Goal: Task Accomplishment & Management: Use online tool/utility

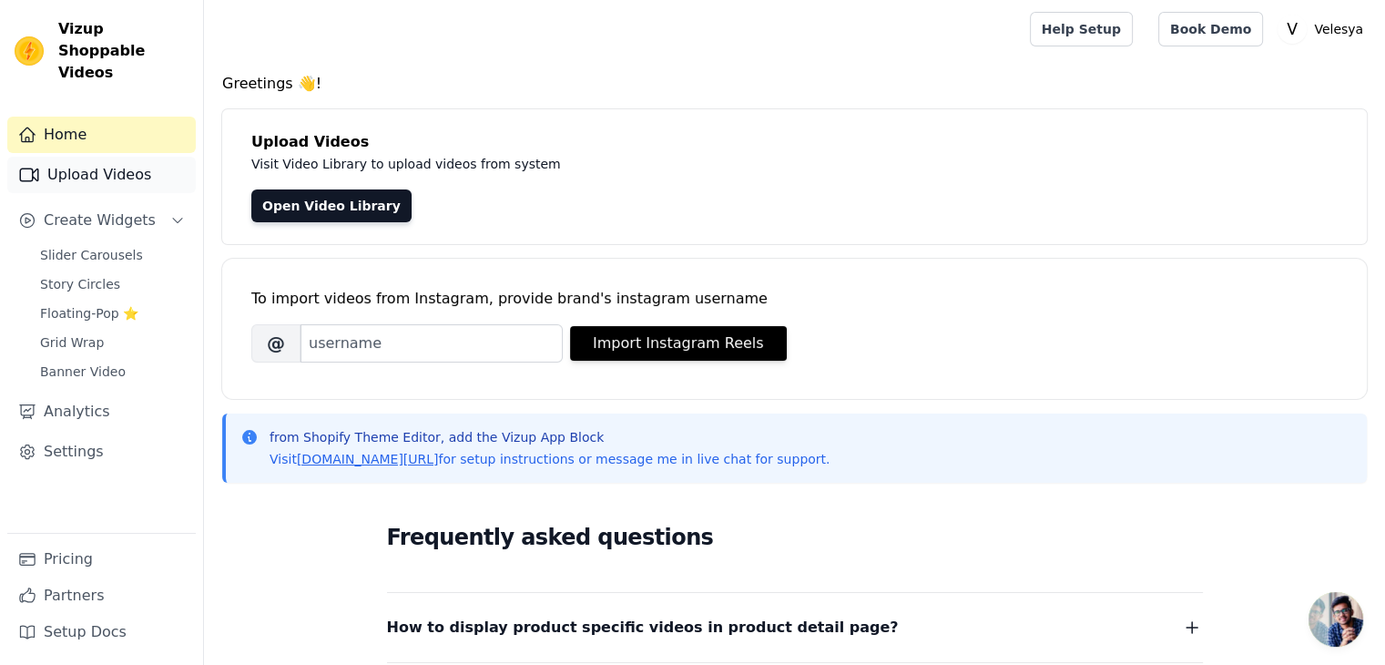
click at [109, 158] on link "Upload Videos" at bounding box center [101, 175] width 188 height 36
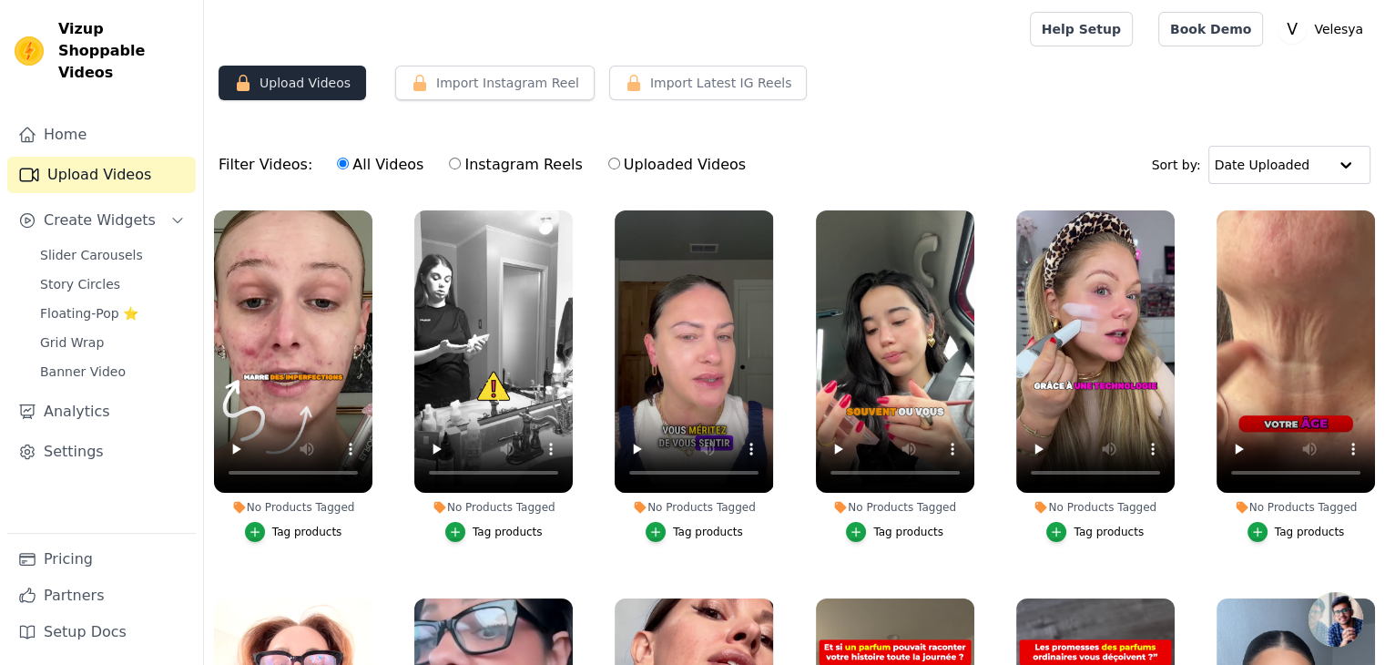
click at [289, 83] on button "Upload Videos" at bounding box center [292, 83] width 147 height 35
click at [292, 86] on button "Upload Videos" at bounding box center [292, 83] width 147 height 35
click at [143, 242] on link "Slider Carousels" at bounding box center [112, 254] width 167 height 25
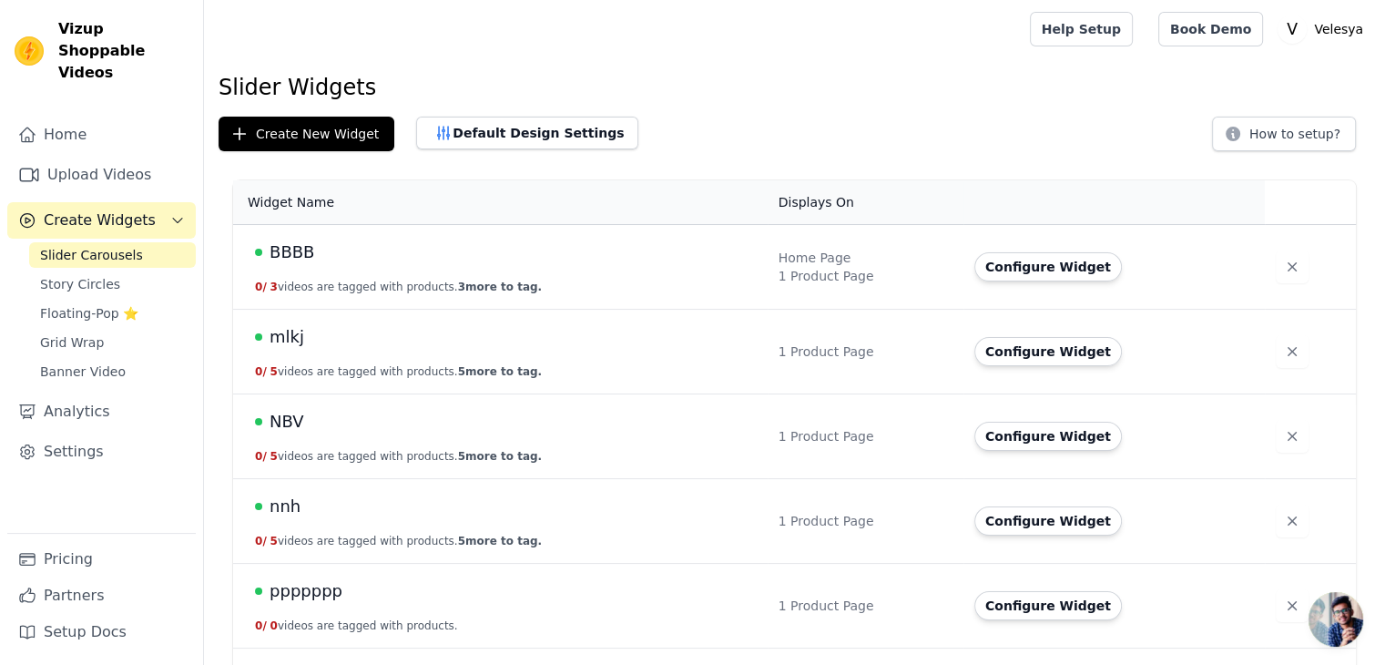
click at [291, 284] on button "0 / 3 videos are tagged with products. 3 more to tag." at bounding box center [398, 287] width 287 height 15
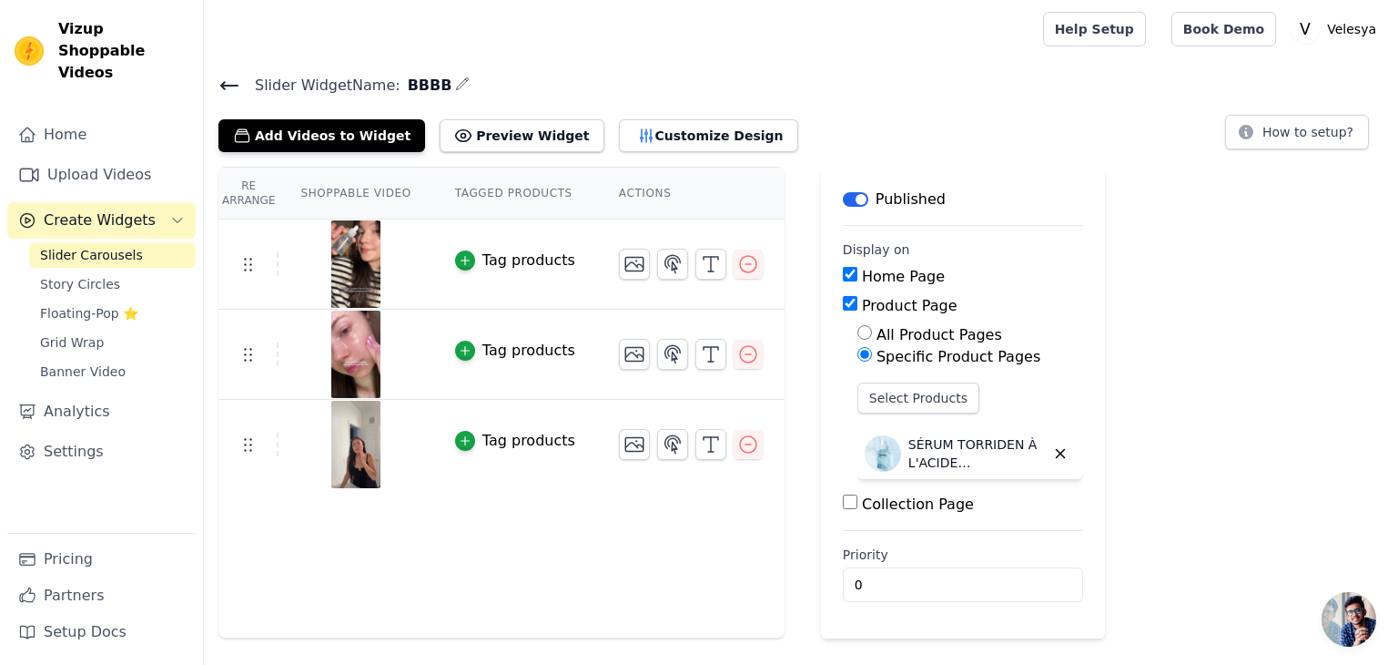
click at [86, 246] on span "Slider Carousels" at bounding box center [91, 255] width 103 height 18
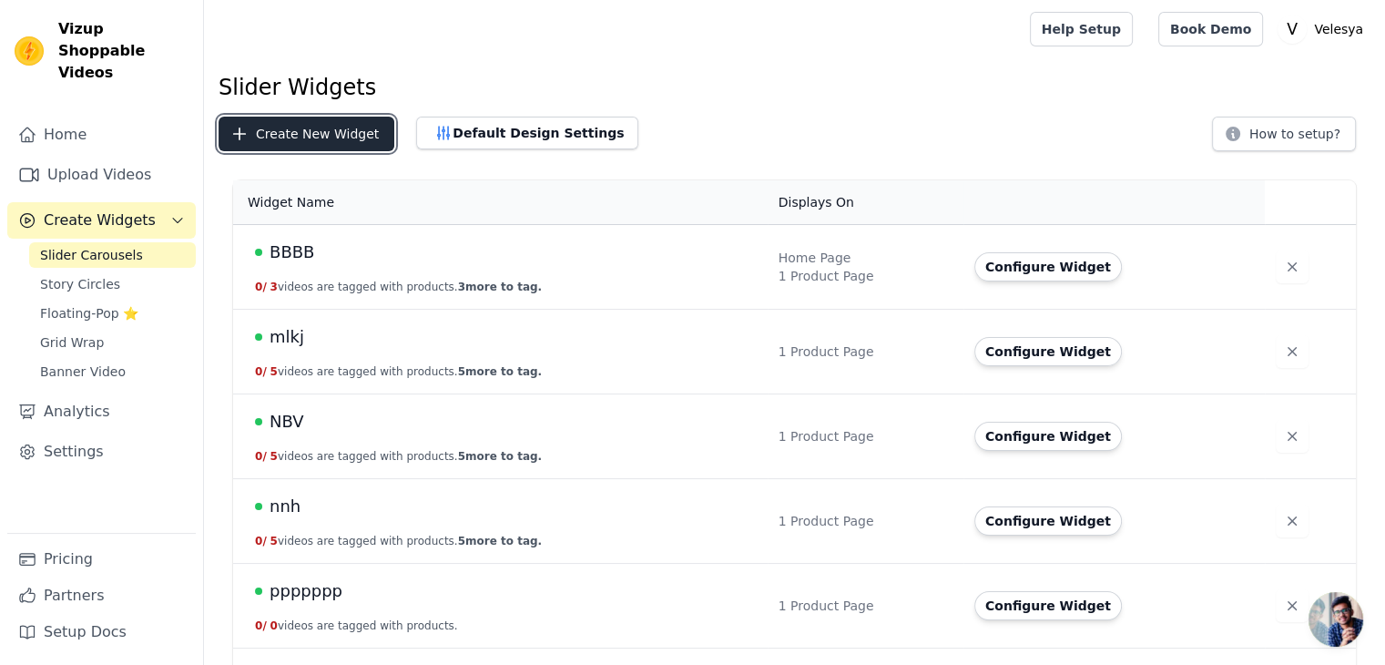
click at [280, 134] on button "Create New Widget" at bounding box center [307, 134] width 176 height 35
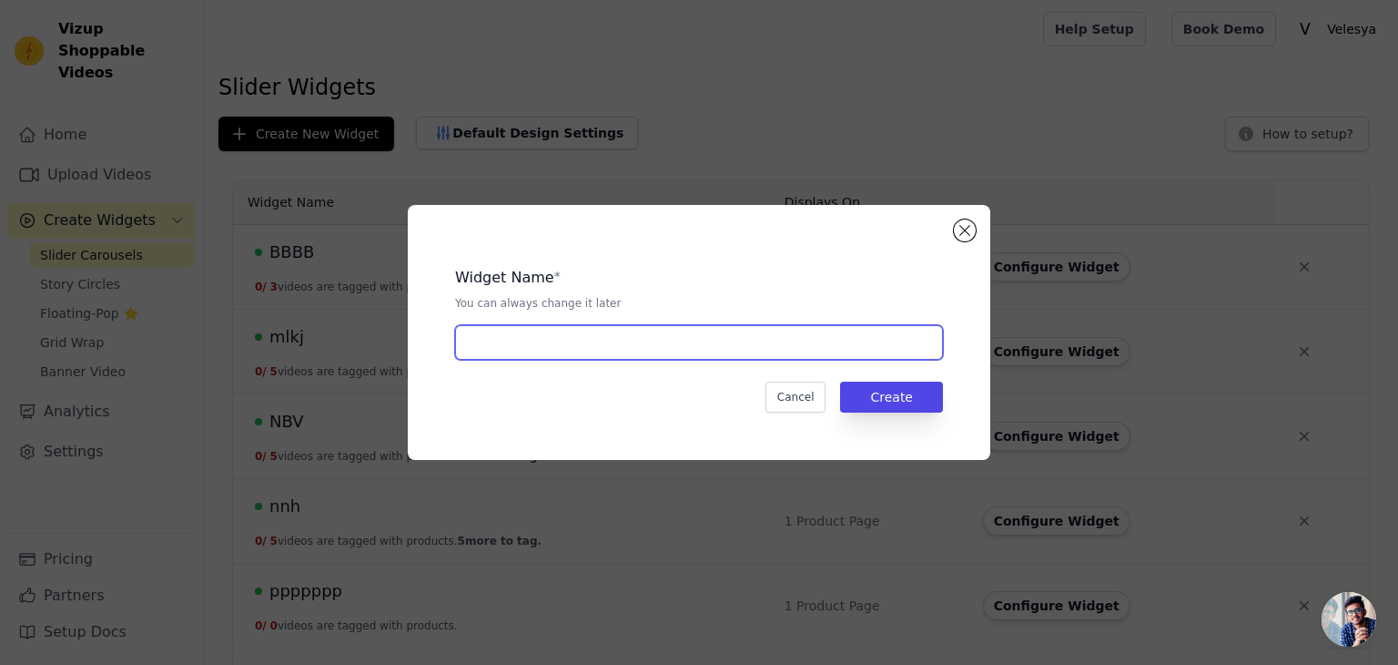
click at [518, 351] on input "text" at bounding box center [699, 342] width 488 height 35
type input "AH 8"
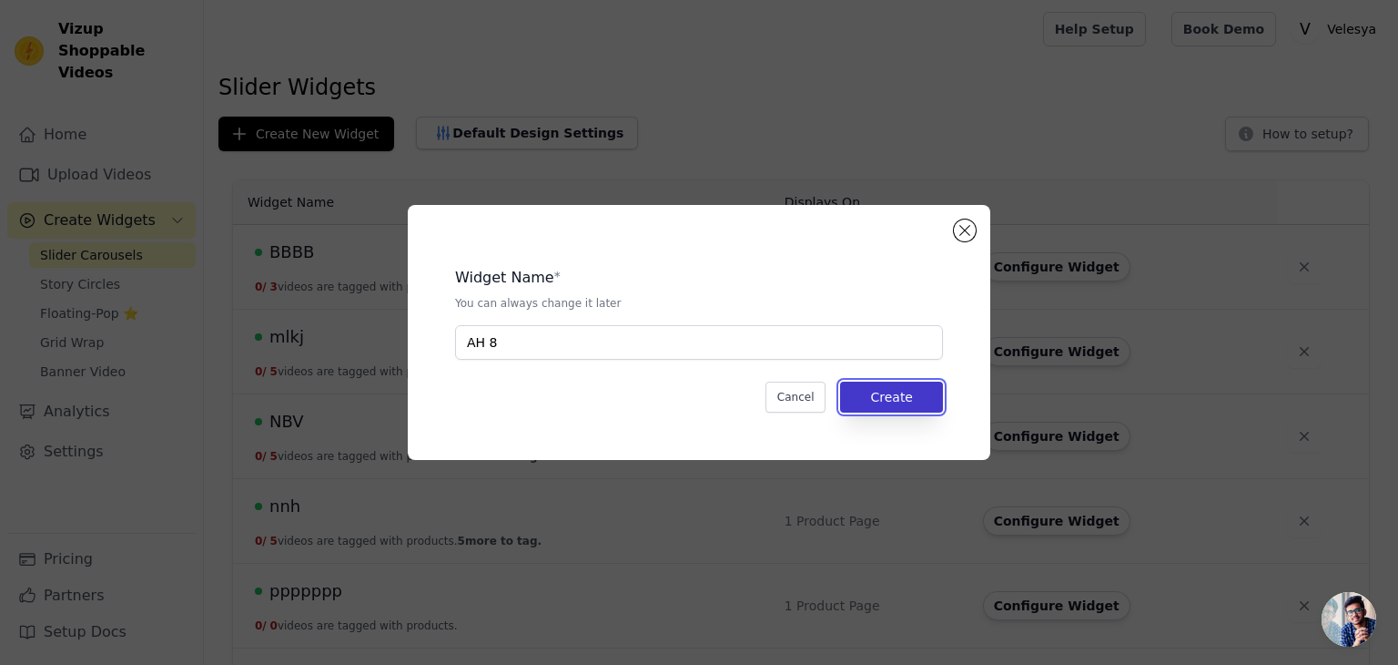
click at [899, 403] on button "Create" at bounding box center [891, 396] width 103 height 31
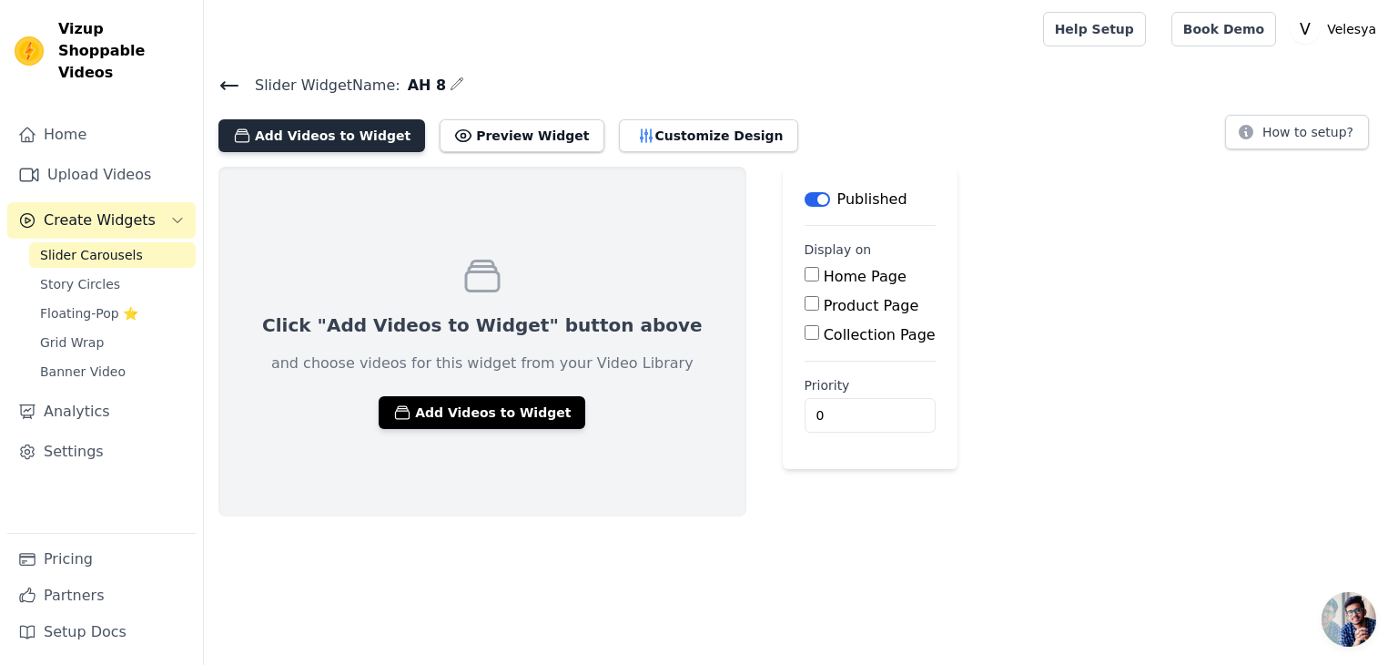
click at [290, 130] on button "Add Videos to Widget" at bounding box center [322, 135] width 207 height 33
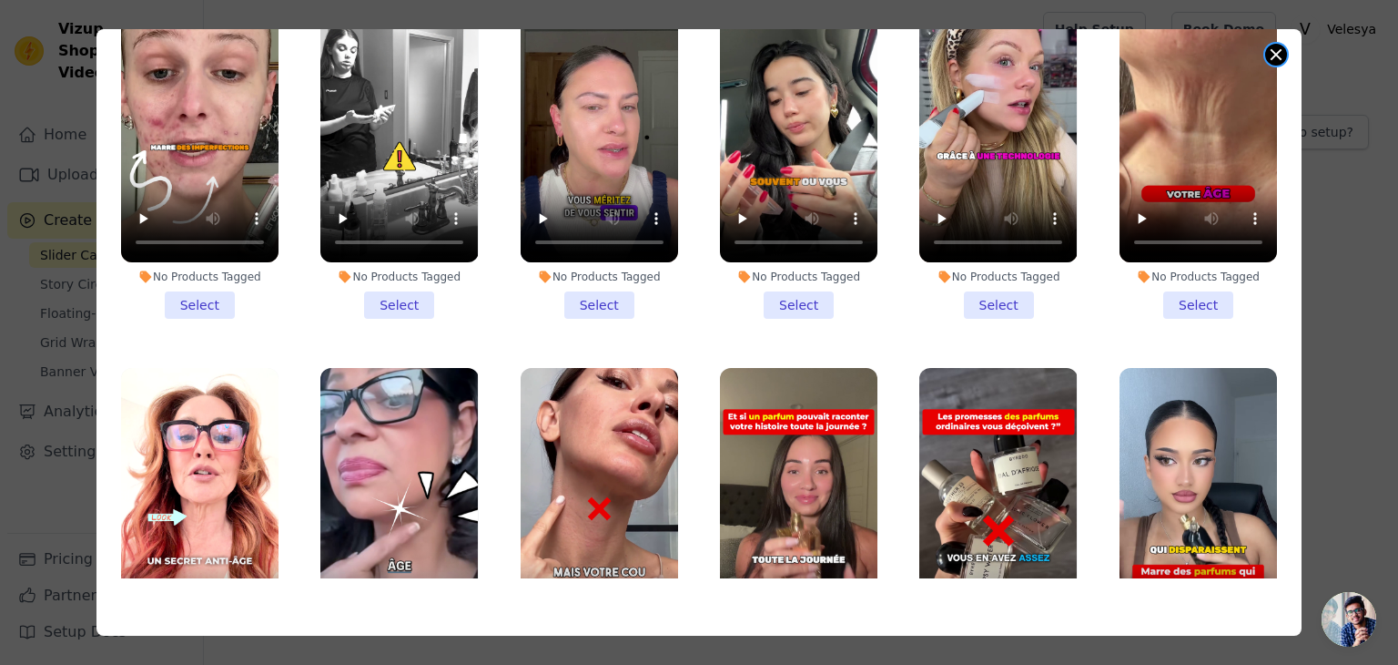
click at [1278, 51] on button "Close modal" at bounding box center [1277, 55] width 22 height 22
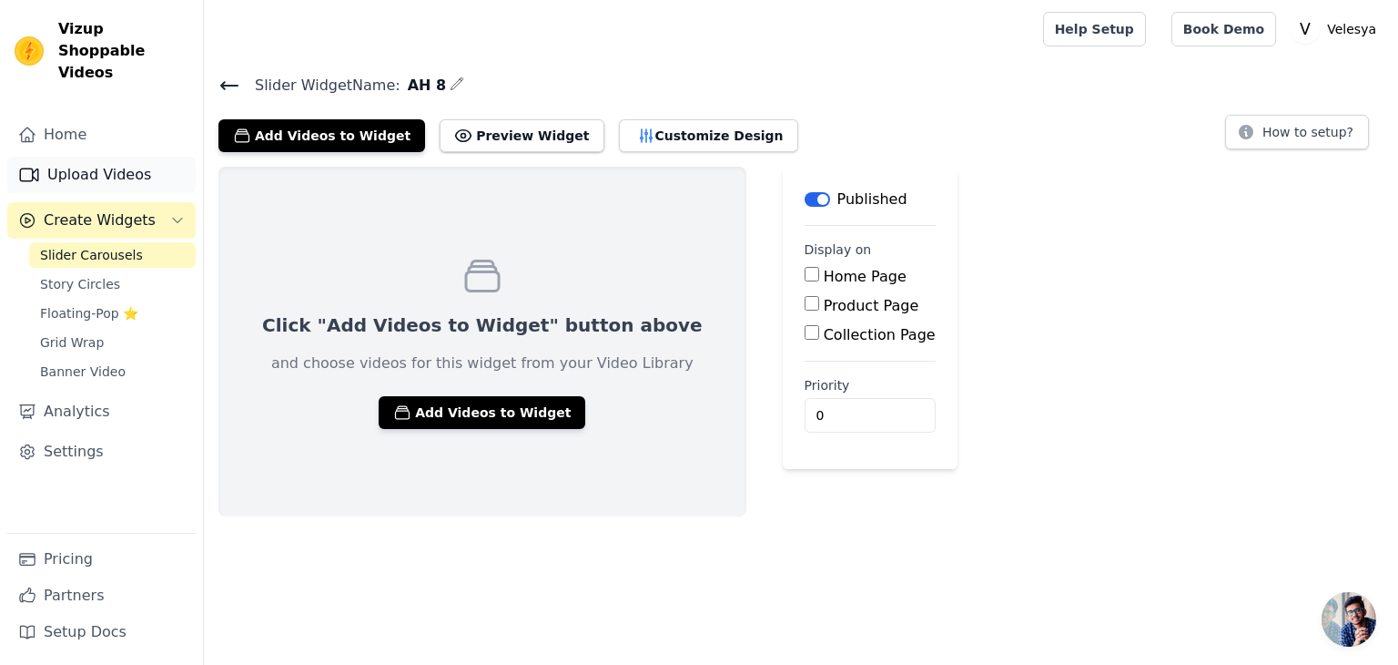
click at [87, 163] on link "Upload Videos" at bounding box center [101, 175] width 188 height 36
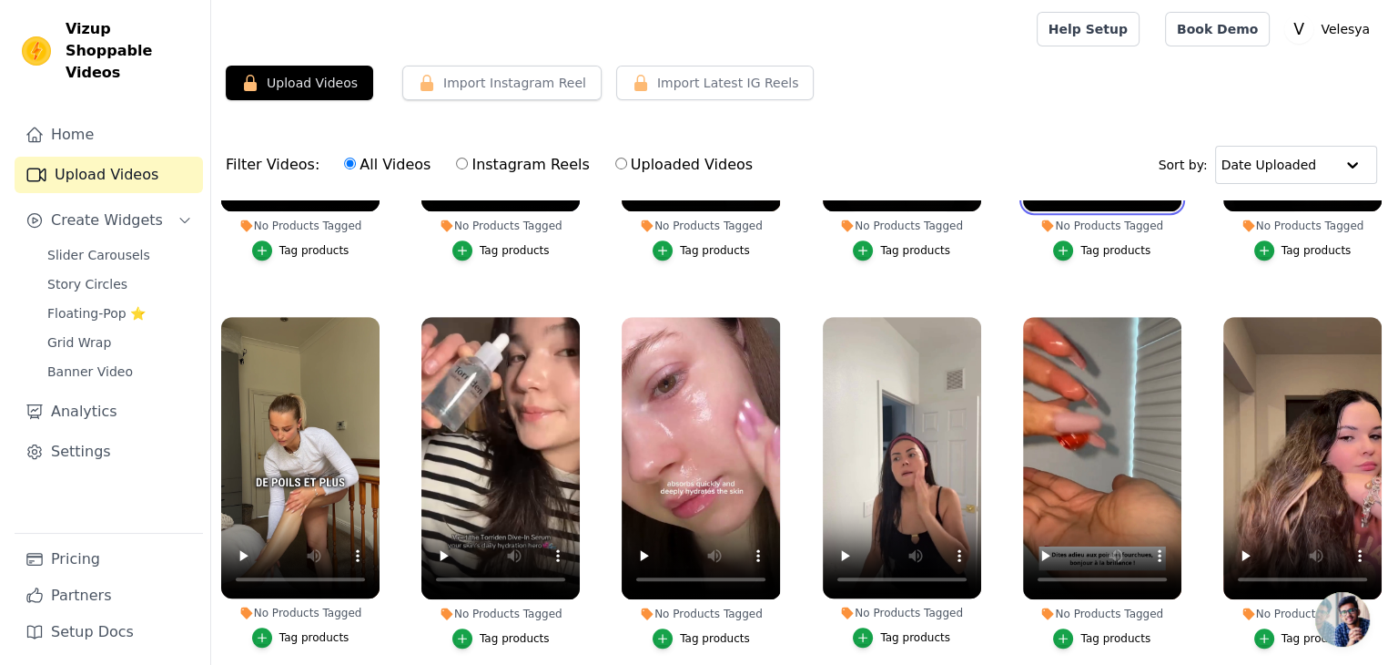
scroll to position [1055, 0]
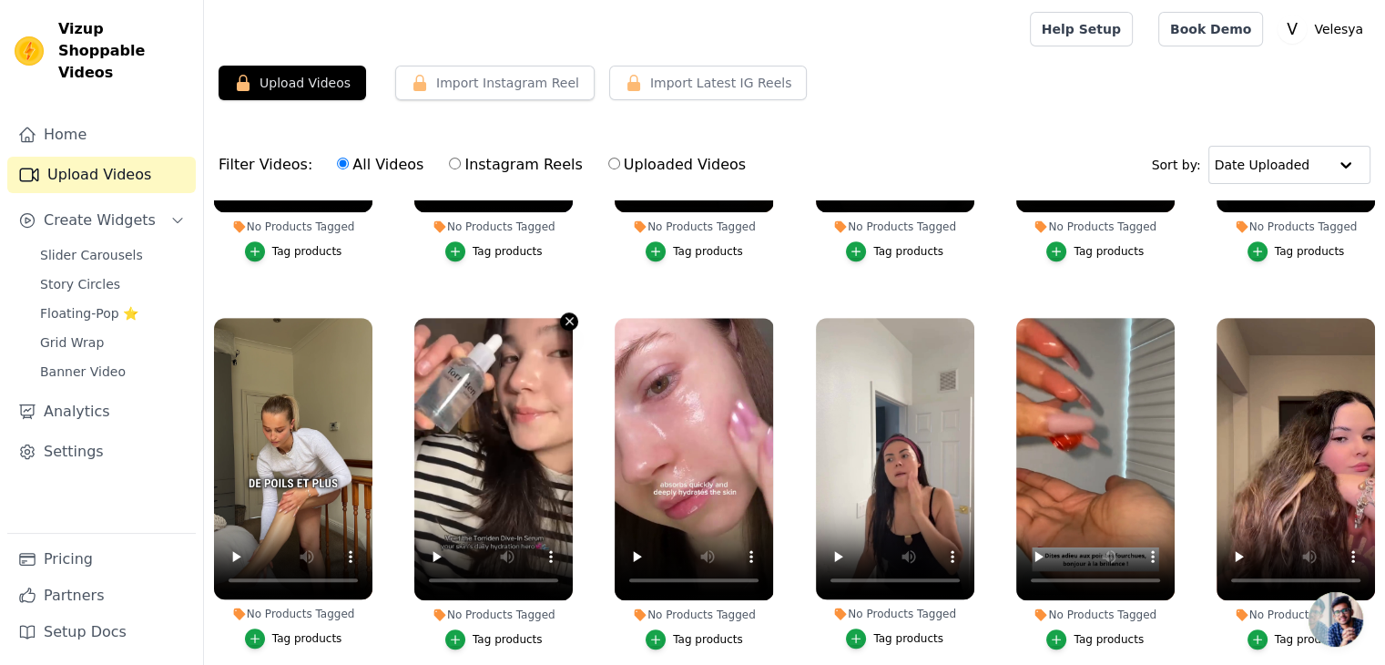
click at [566, 318] on icon "button" at bounding box center [569, 321] width 7 height 7
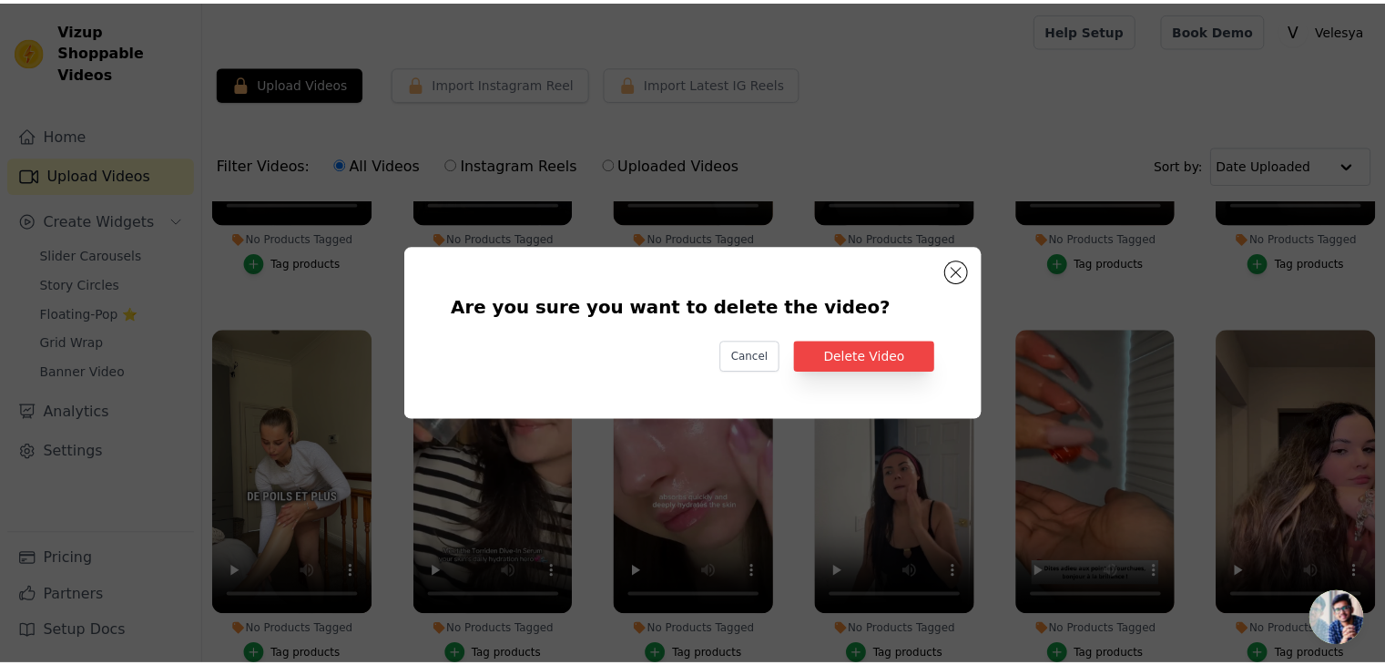
scroll to position [1063, 0]
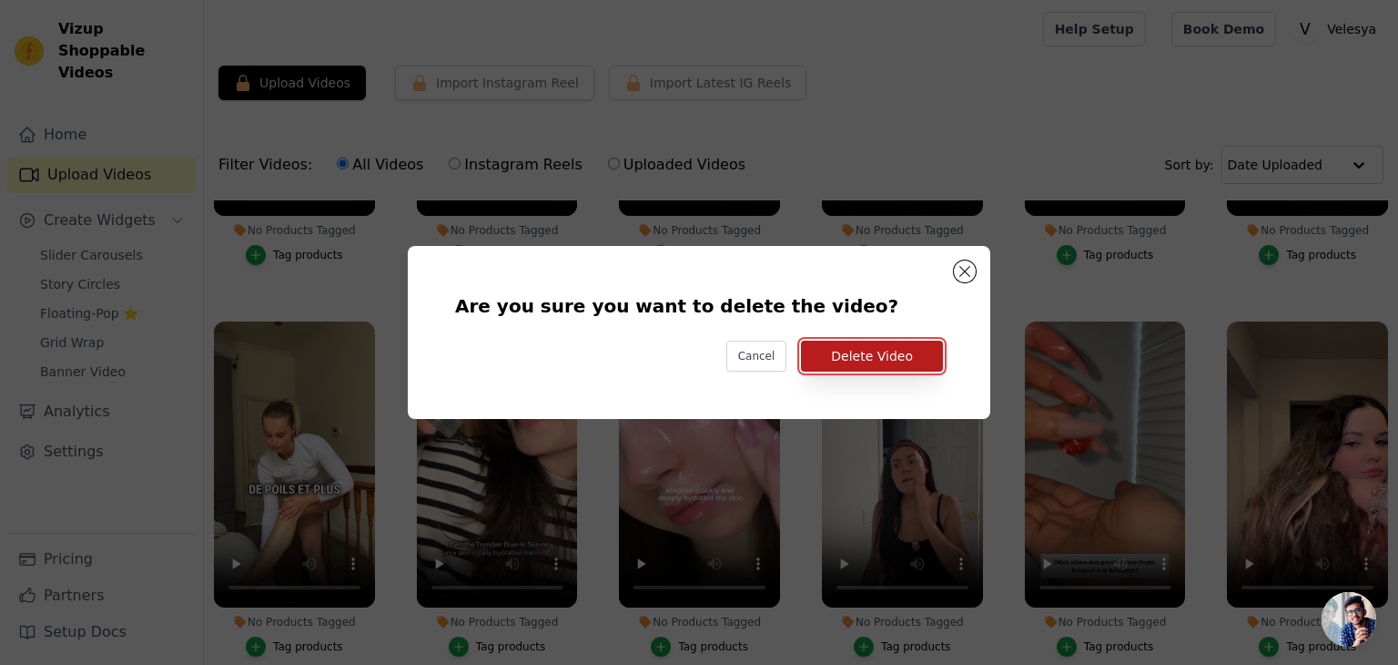
click at [866, 358] on button "Delete Video" at bounding box center [872, 356] width 142 height 31
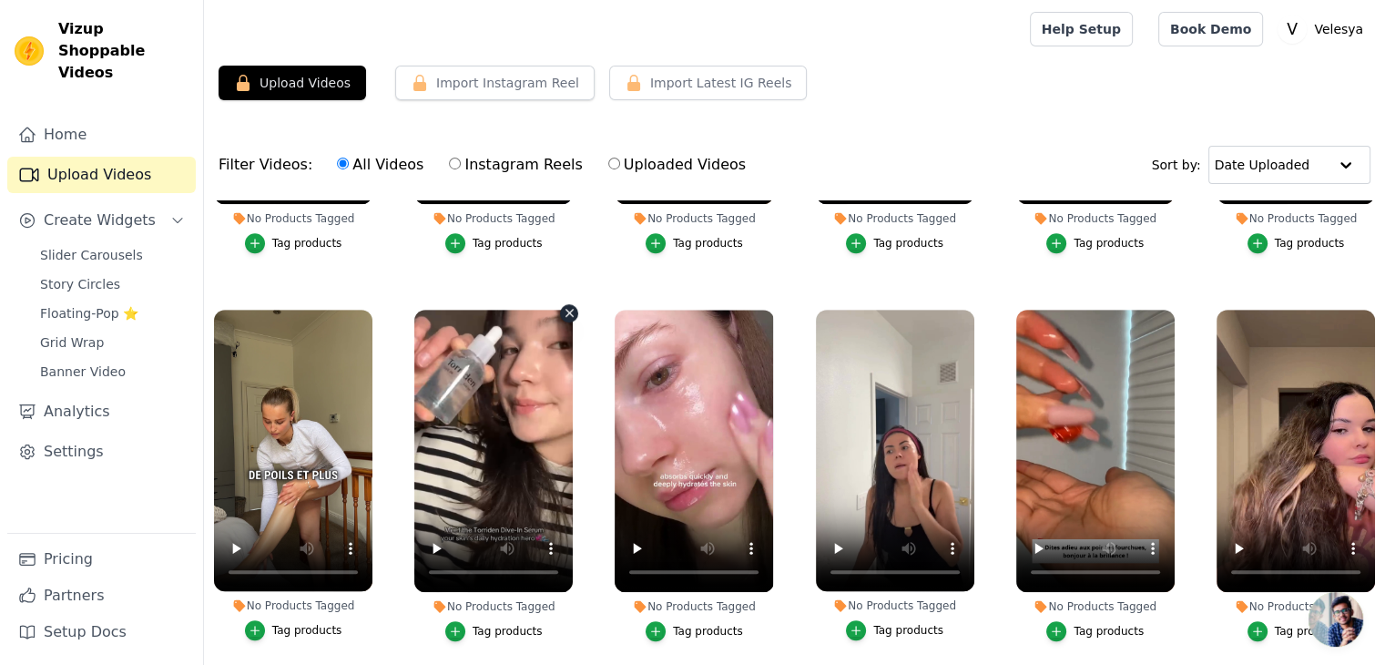
scroll to position [1055, 0]
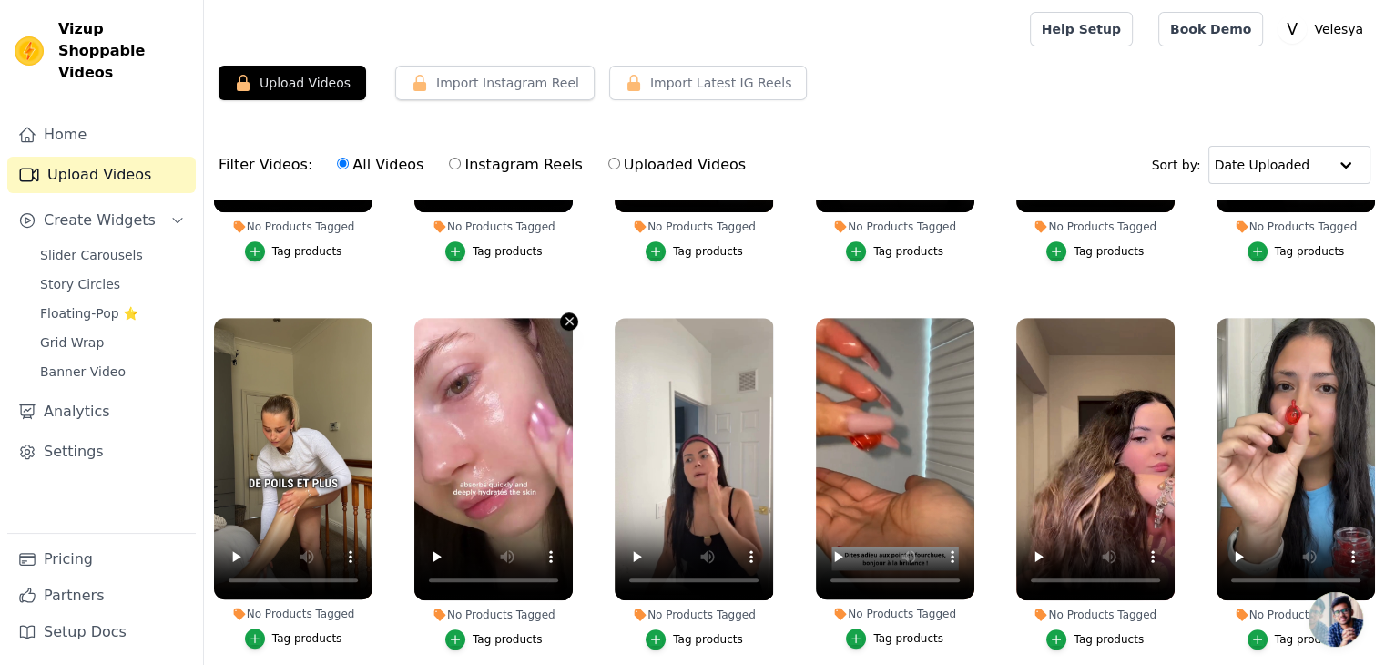
click at [565, 314] on icon "button" at bounding box center [570, 321] width 14 height 14
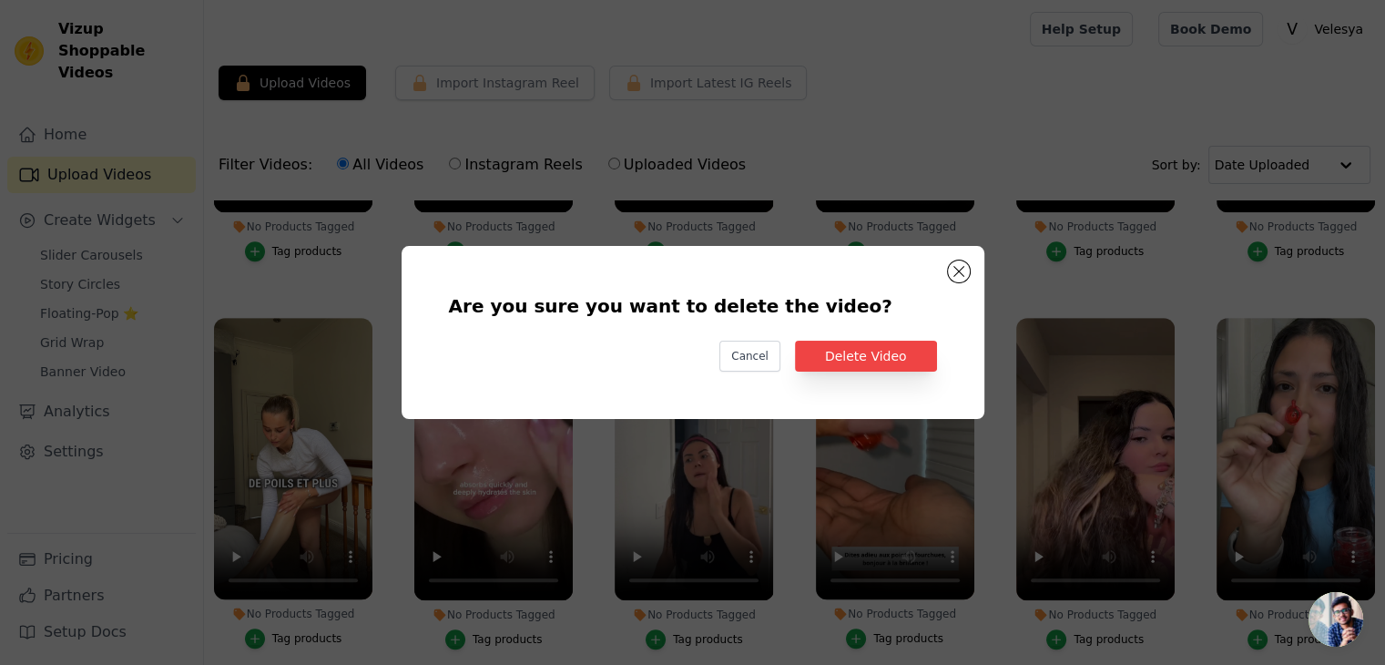
scroll to position [1063, 0]
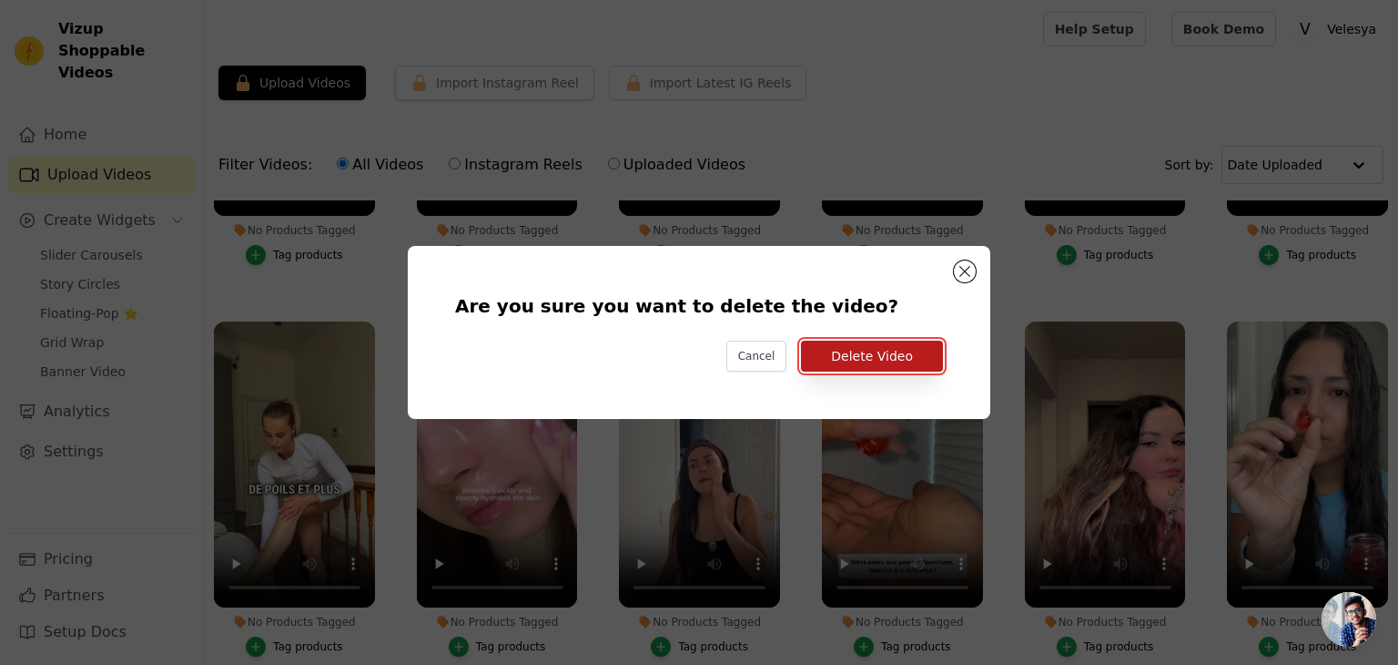
click at [841, 358] on button "Delete Video" at bounding box center [872, 356] width 142 height 31
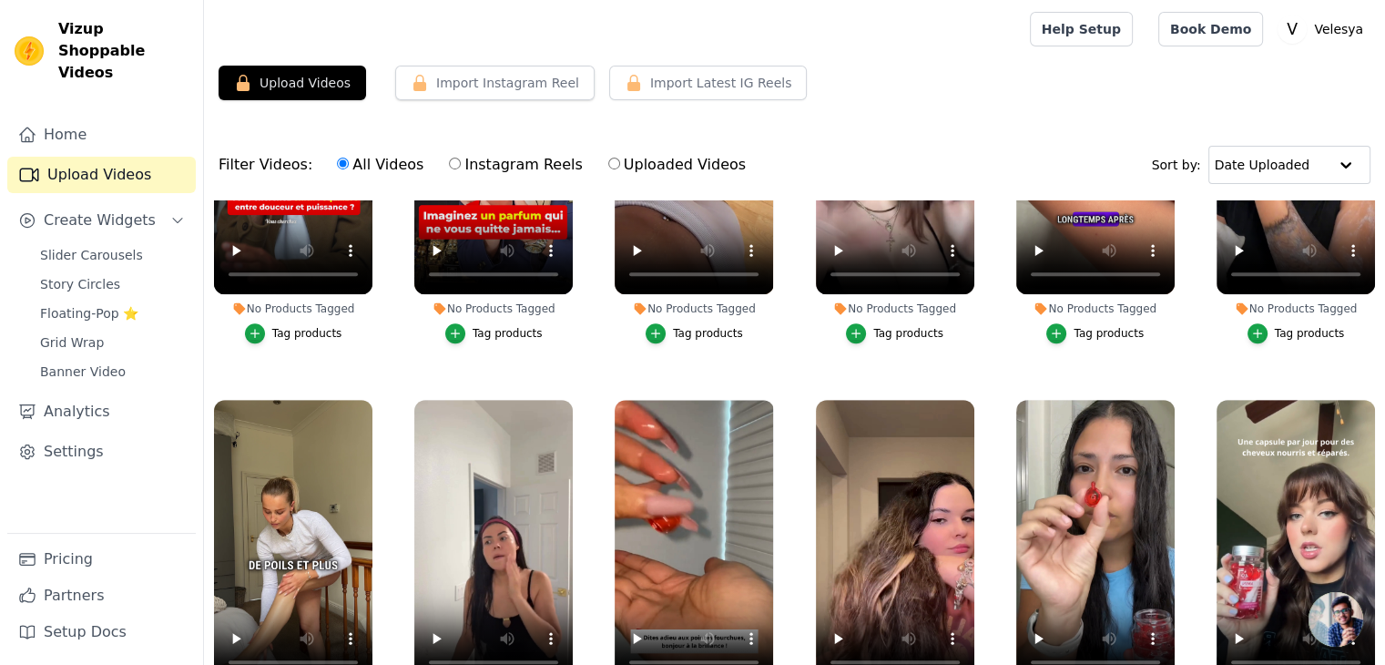
scroll to position [972, 0]
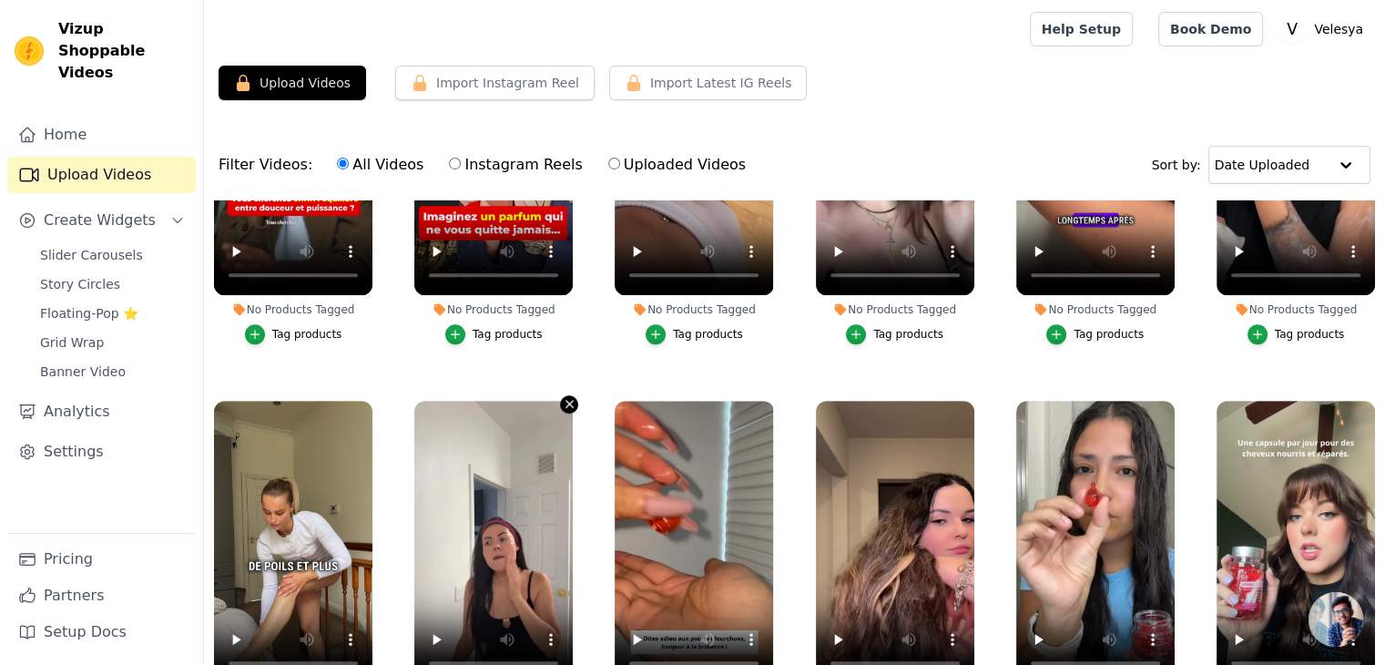
click at [563, 397] on icon "button" at bounding box center [570, 404] width 14 height 14
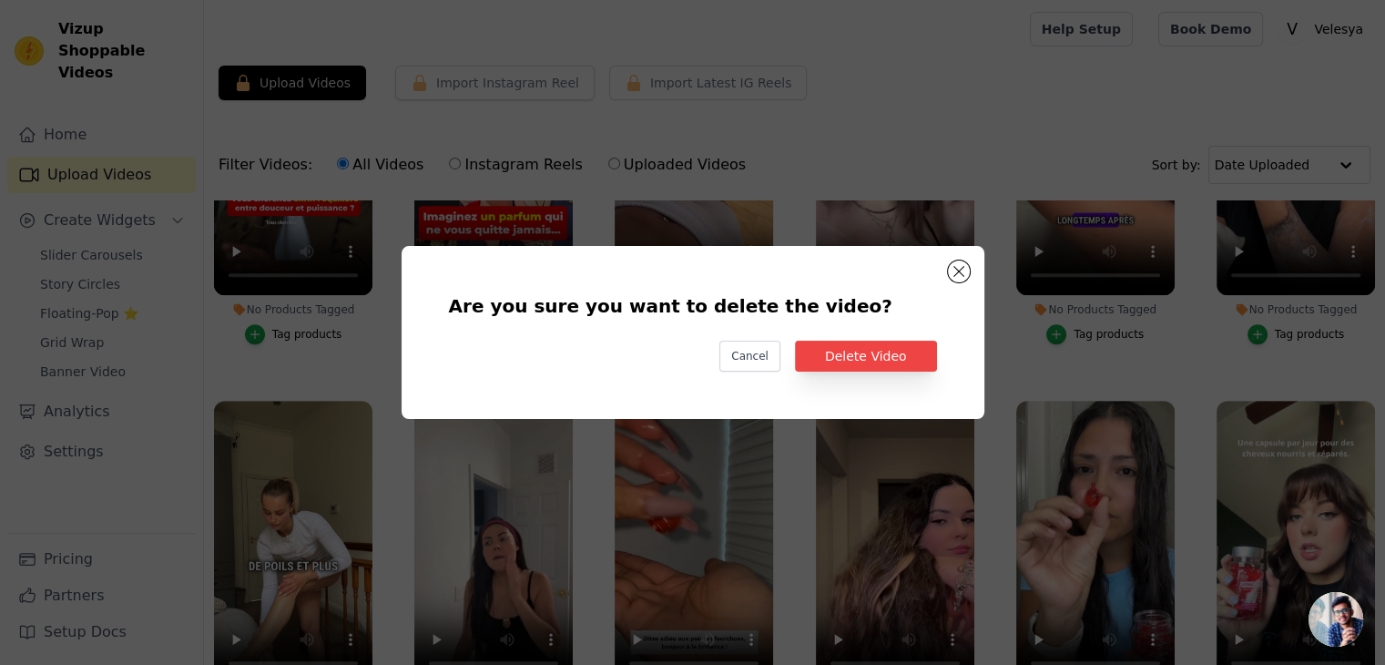
scroll to position [980, 0]
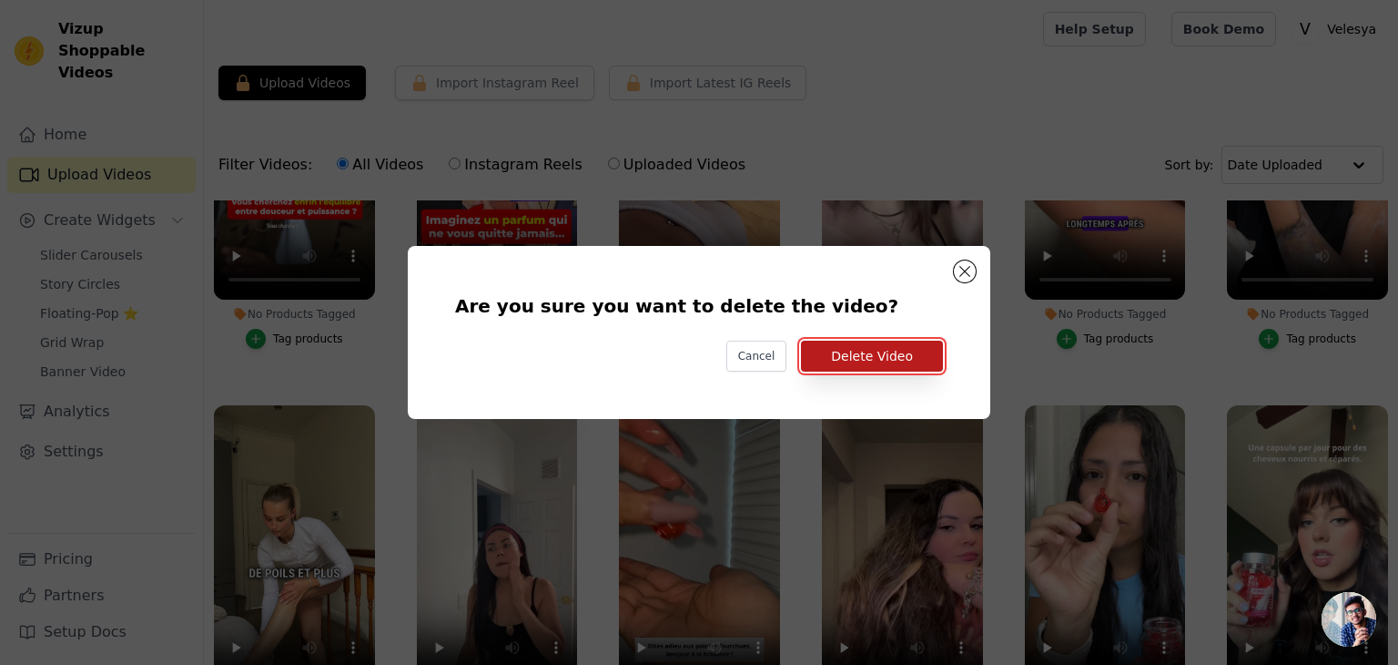
click at [839, 354] on button "Delete Video" at bounding box center [872, 356] width 142 height 31
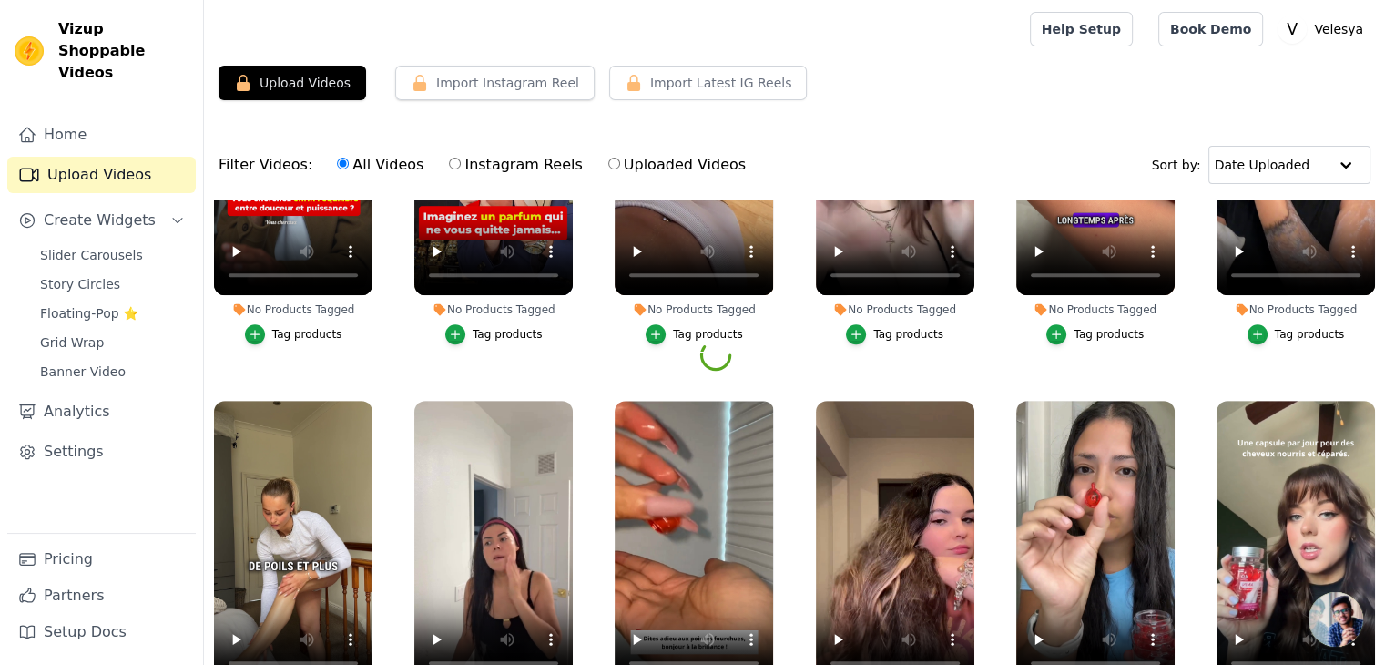
scroll to position [943, 0]
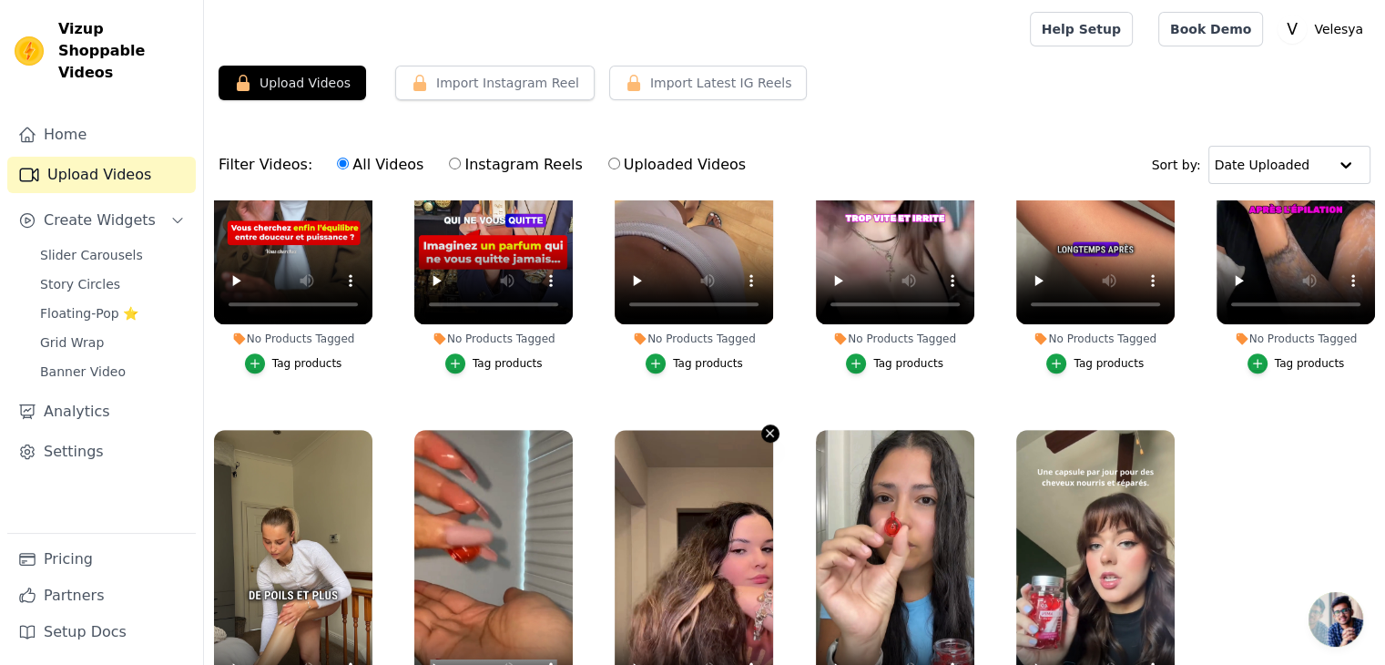
click at [765, 426] on icon "button" at bounding box center [770, 433] width 14 height 14
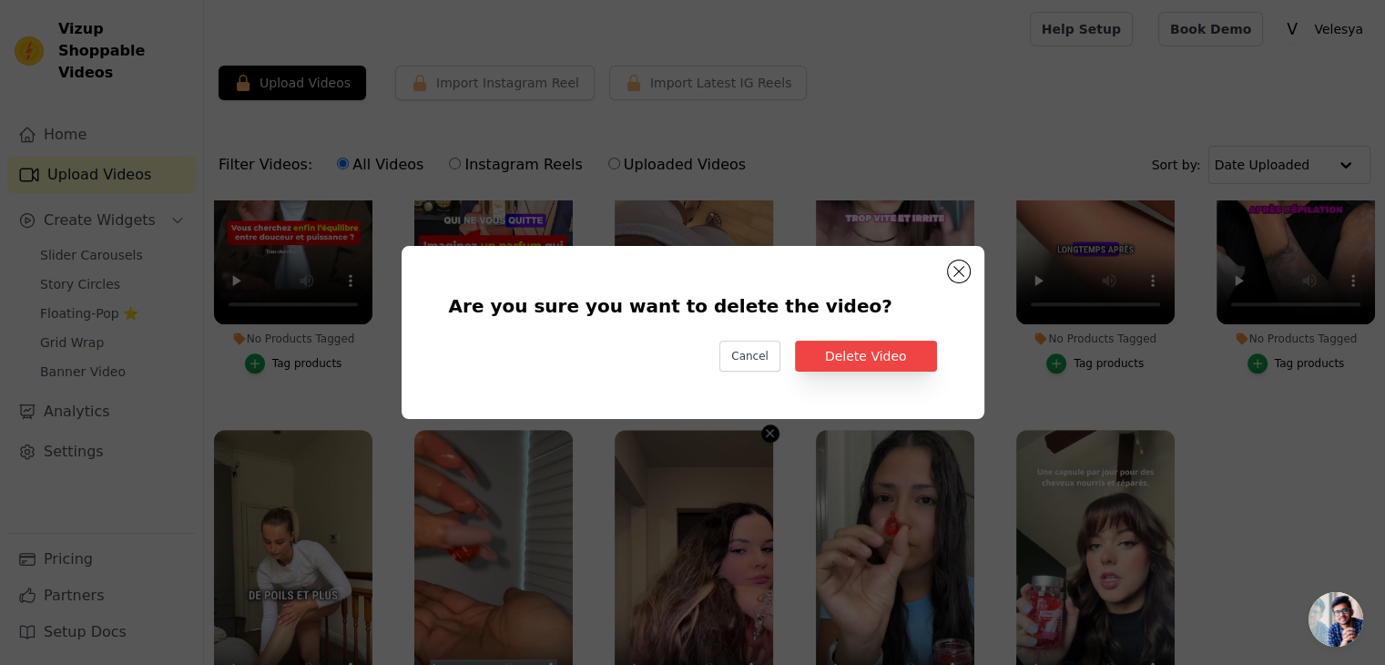
scroll to position [951, 0]
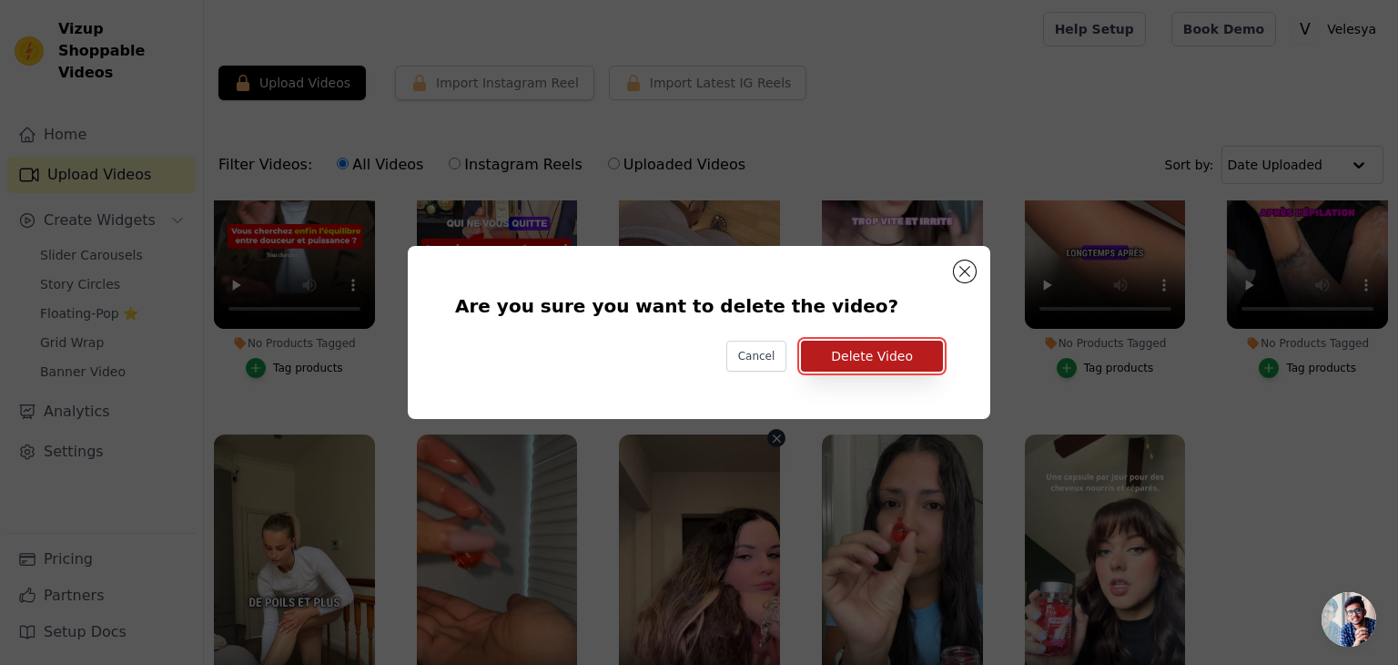
click at [849, 353] on button "Delete Video" at bounding box center [872, 356] width 142 height 31
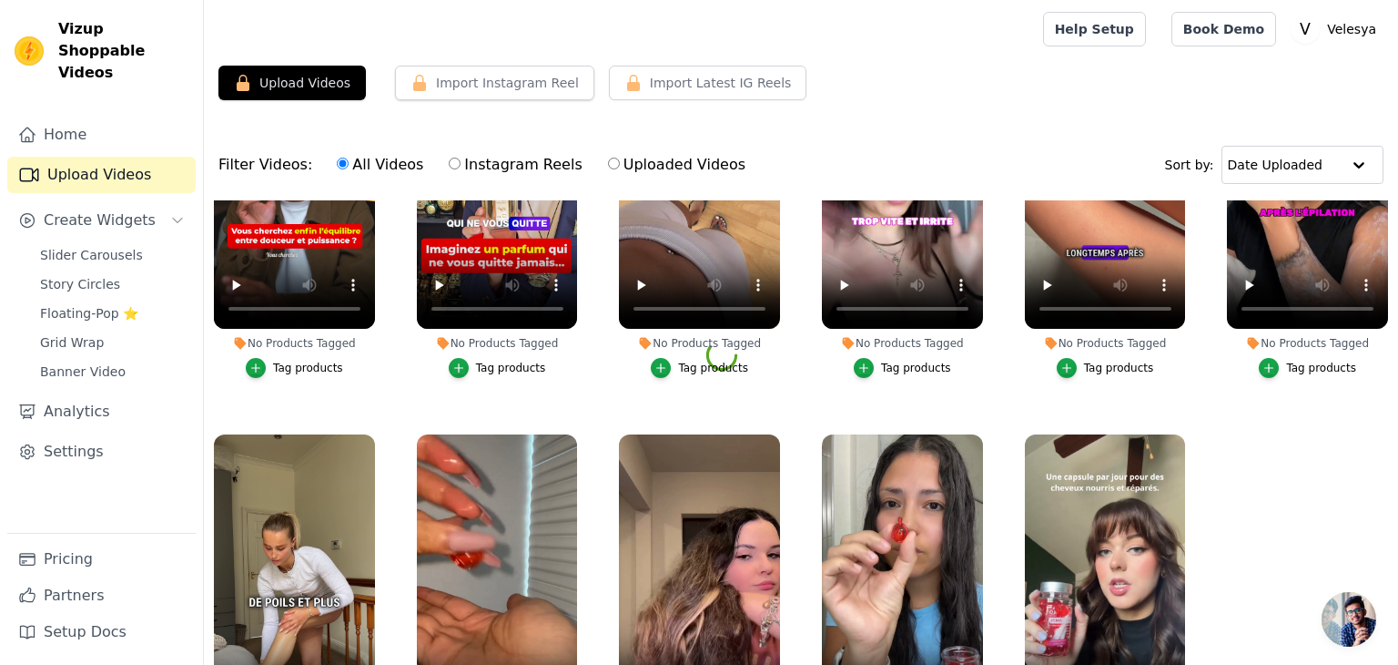
scroll to position [943, 0]
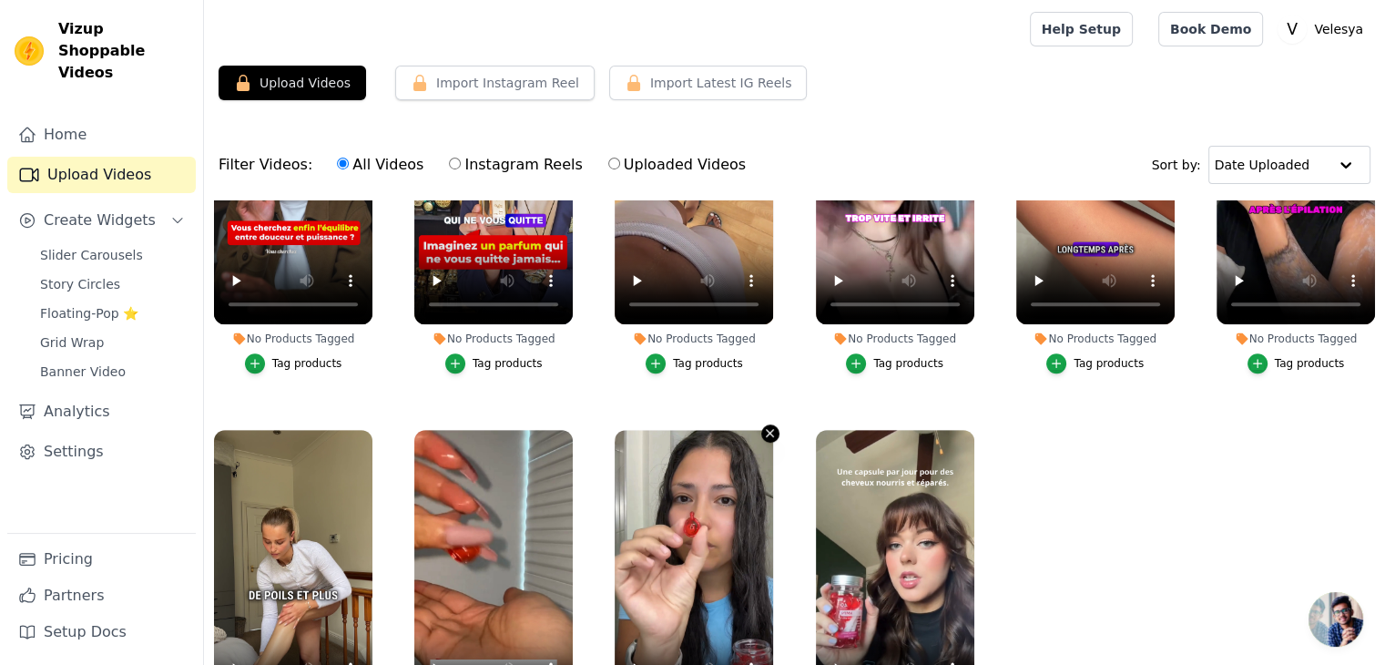
click at [763, 431] on icon "button" at bounding box center [770, 433] width 14 height 14
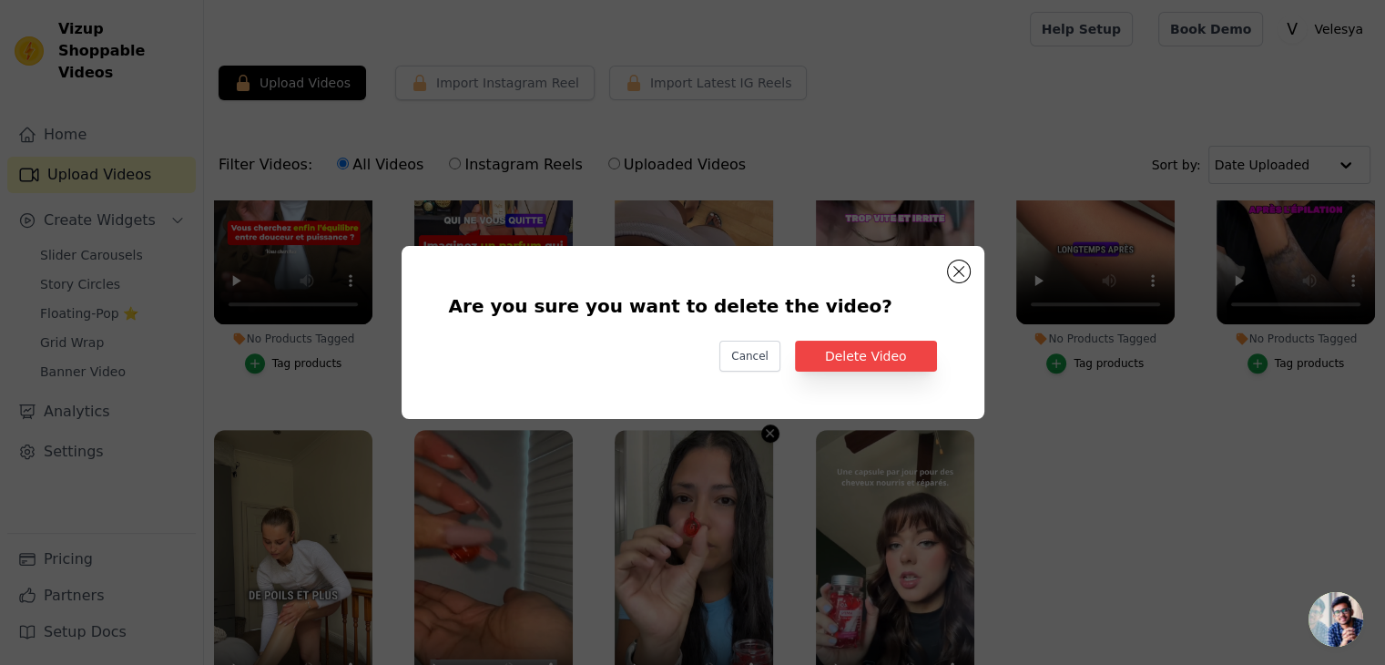
scroll to position [951, 0]
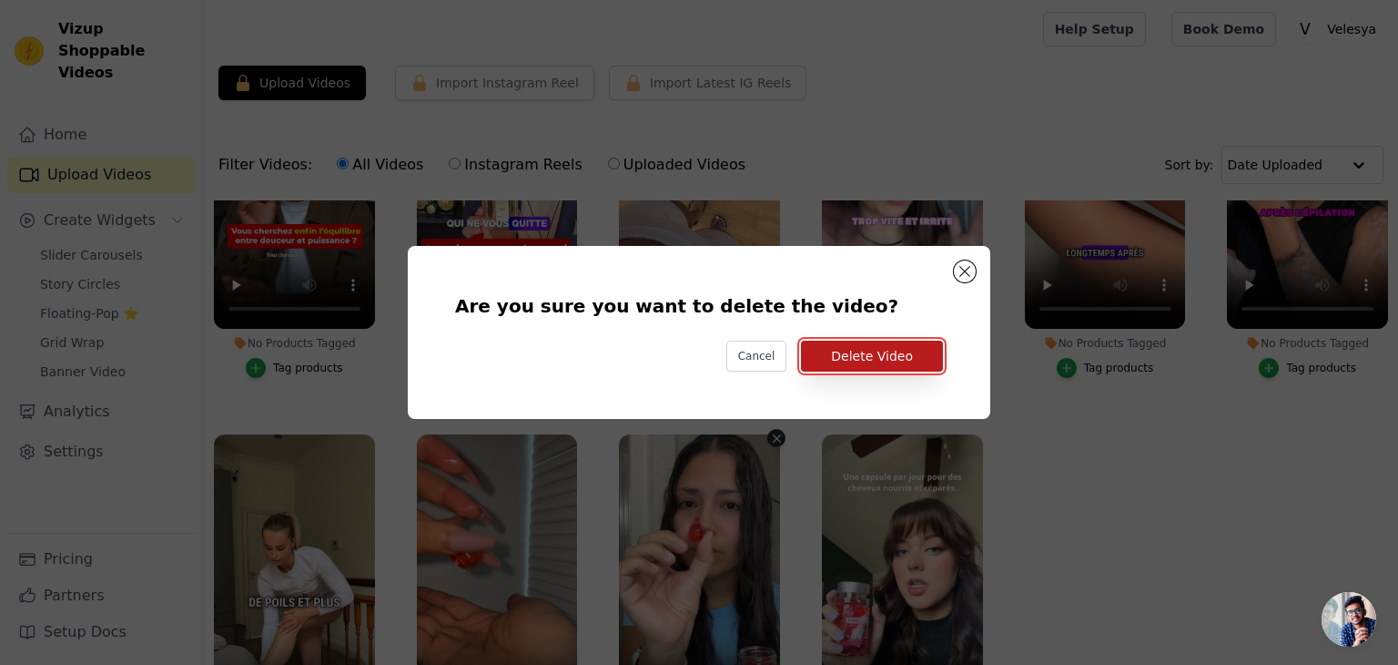
click at [867, 347] on button "Delete Video" at bounding box center [872, 356] width 142 height 31
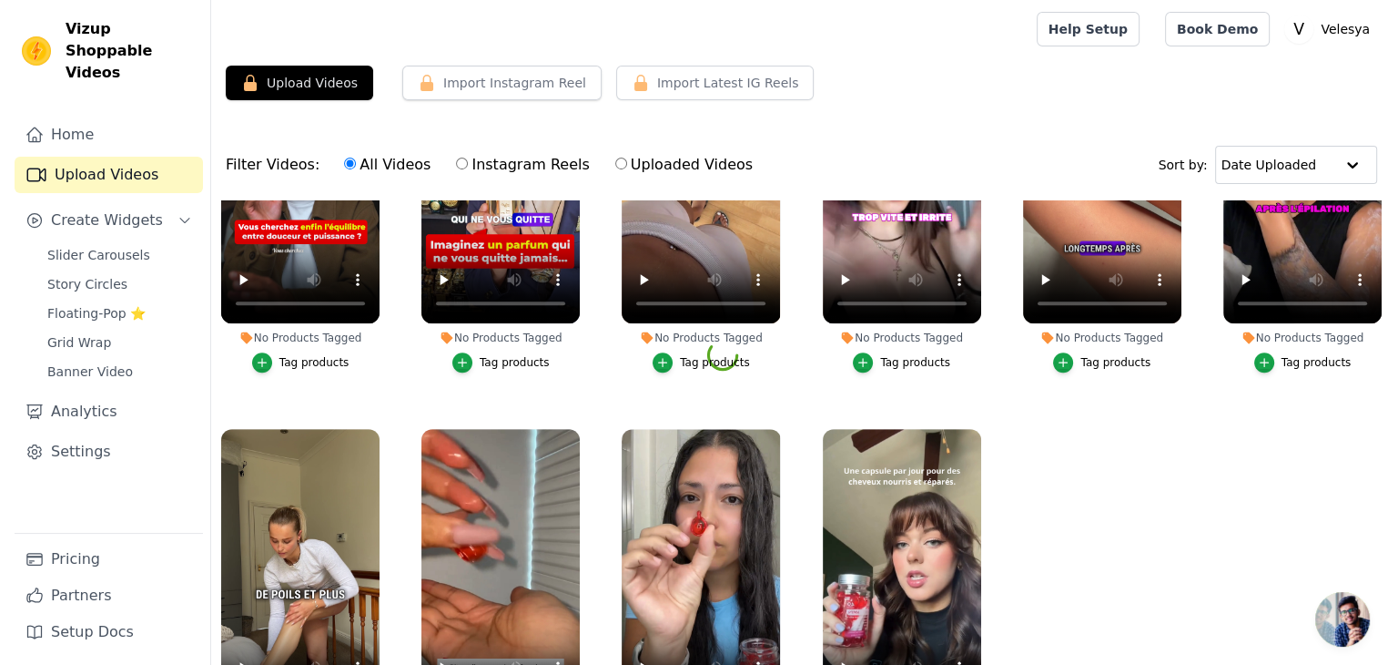
scroll to position [943, 0]
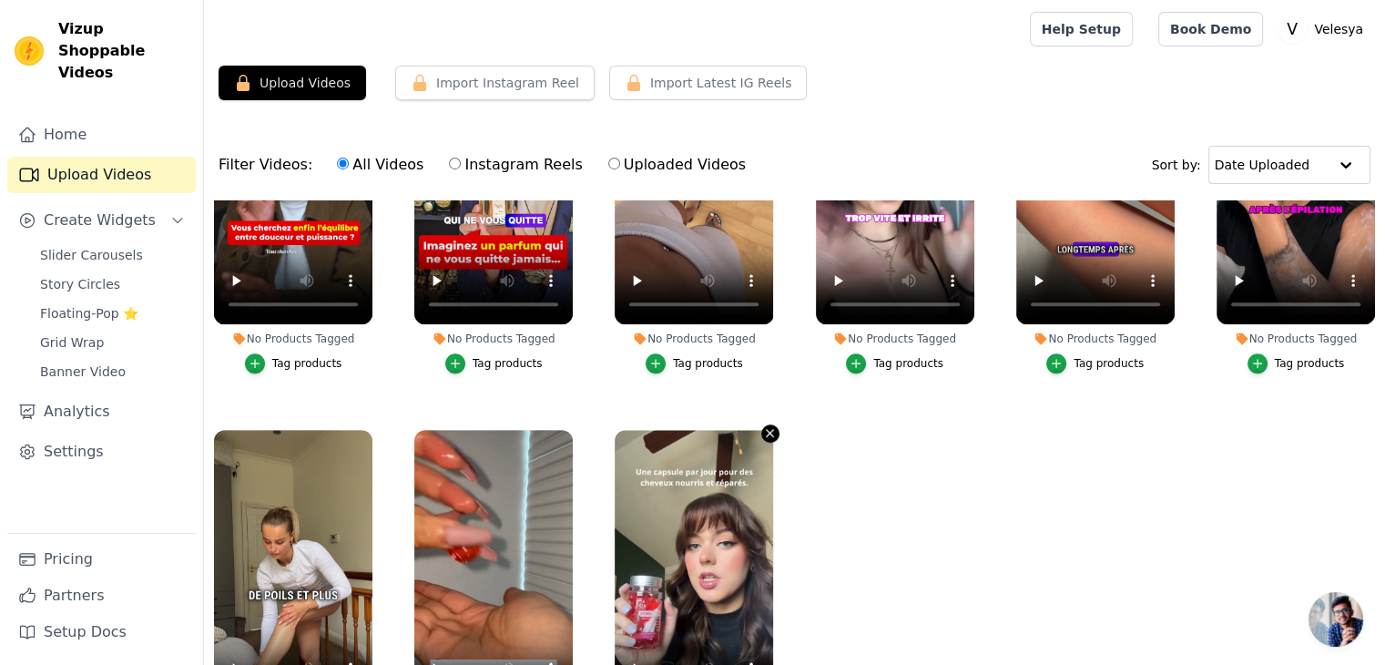
click at [761, 427] on button "No Products Tagged Tag products" at bounding box center [770, 433] width 18 height 18
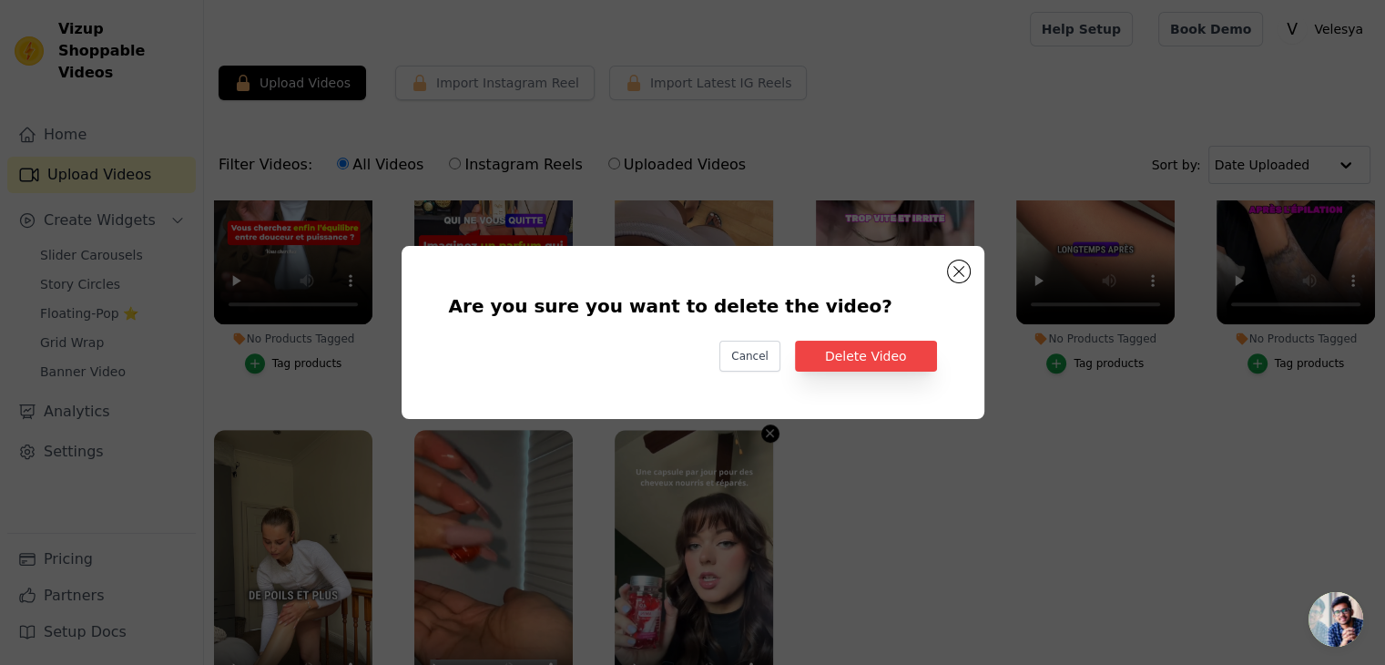
scroll to position [951, 0]
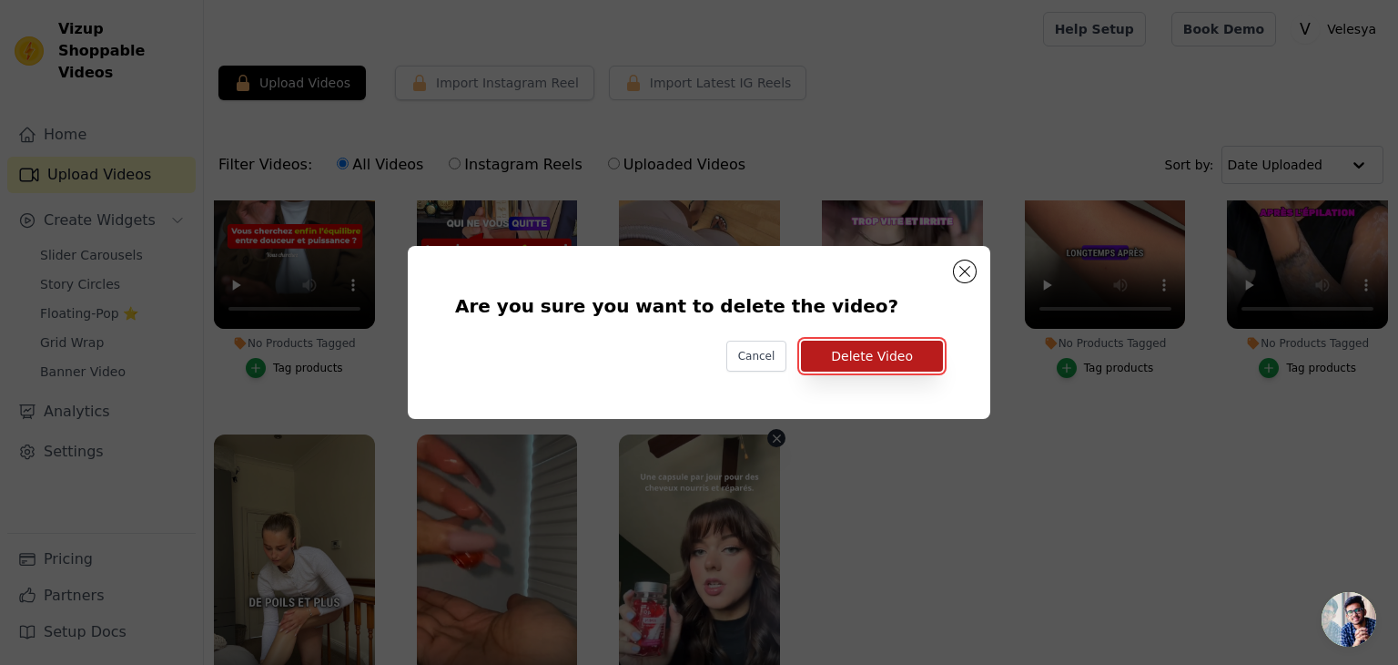
click at [855, 352] on button "Delete Video" at bounding box center [872, 356] width 142 height 31
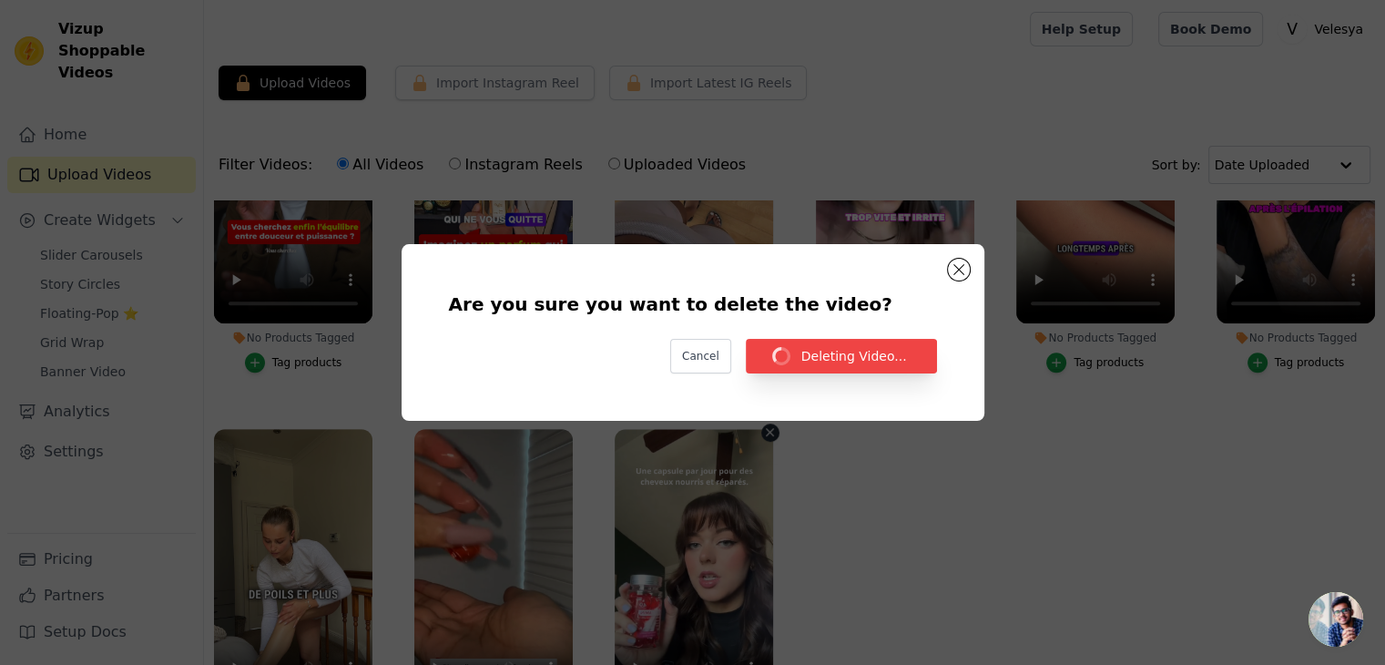
scroll to position [943, 0]
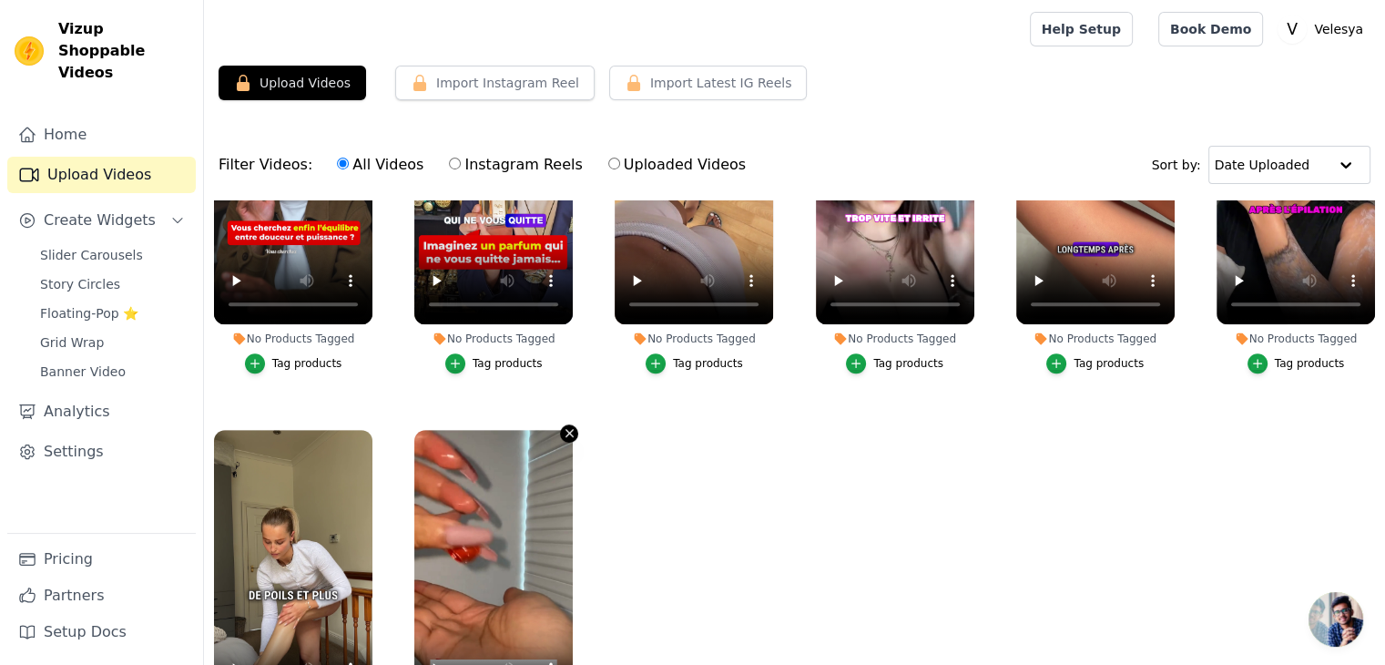
click at [568, 426] on icon "button" at bounding box center [570, 433] width 14 height 14
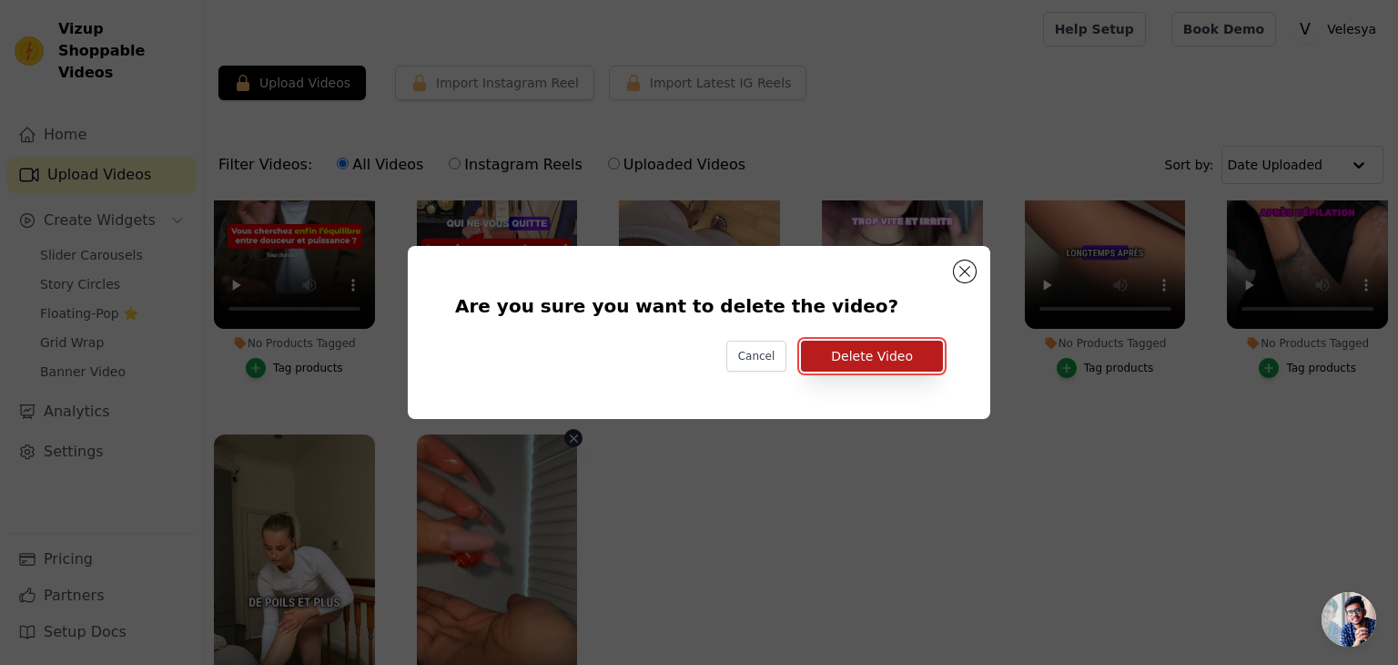
click at [869, 354] on button "Delete Video" at bounding box center [872, 356] width 142 height 31
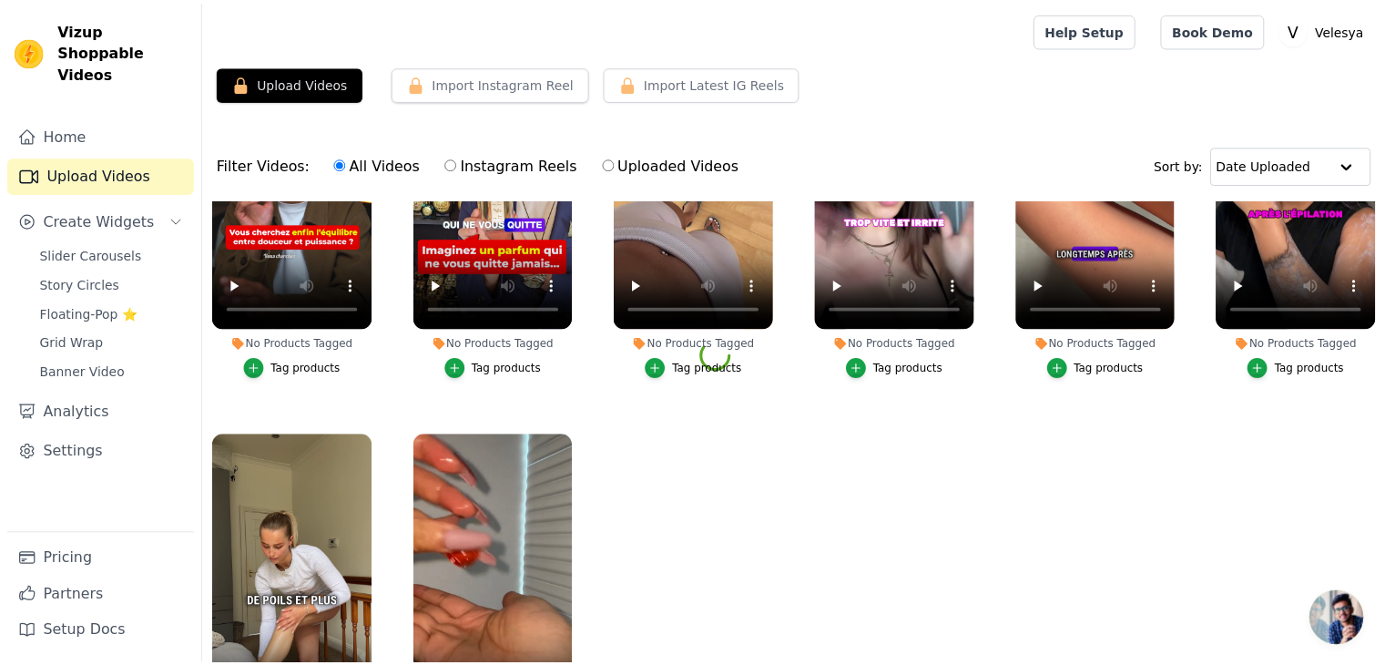
scroll to position [943, 0]
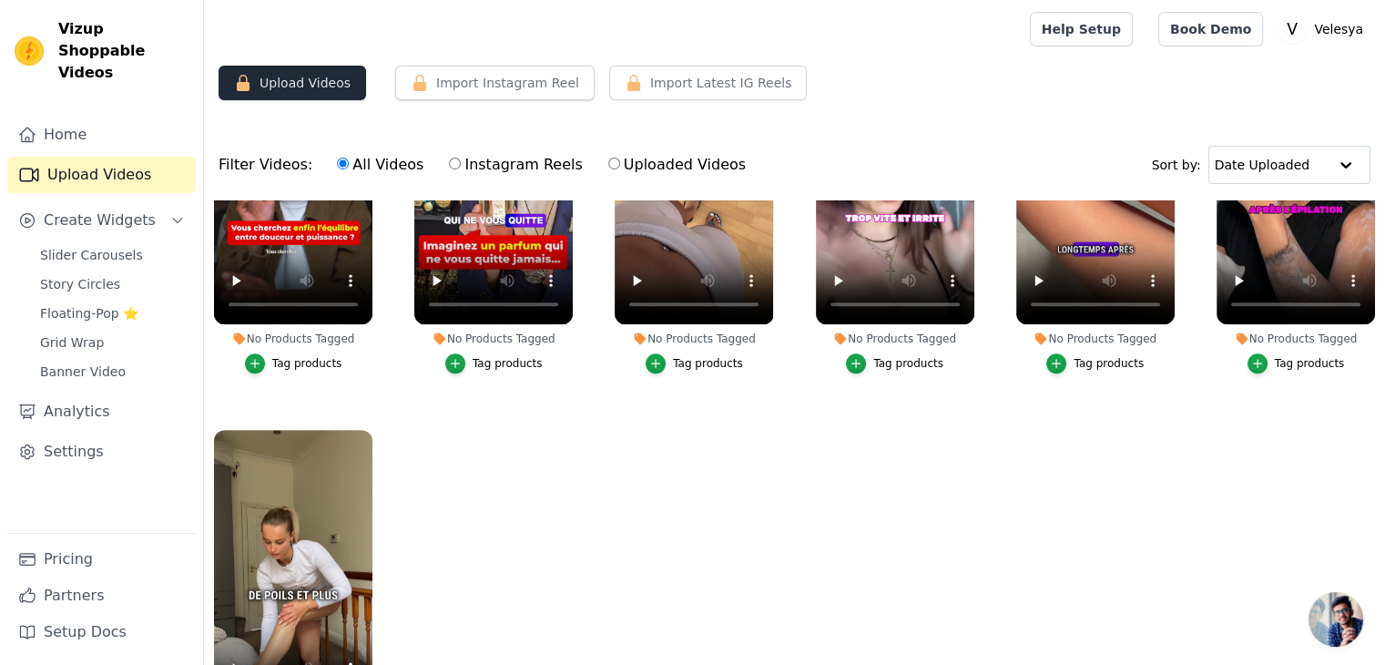
click at [278, 79] on button "Upload Videos" at bounding box center [292, 83] width 147 height 35
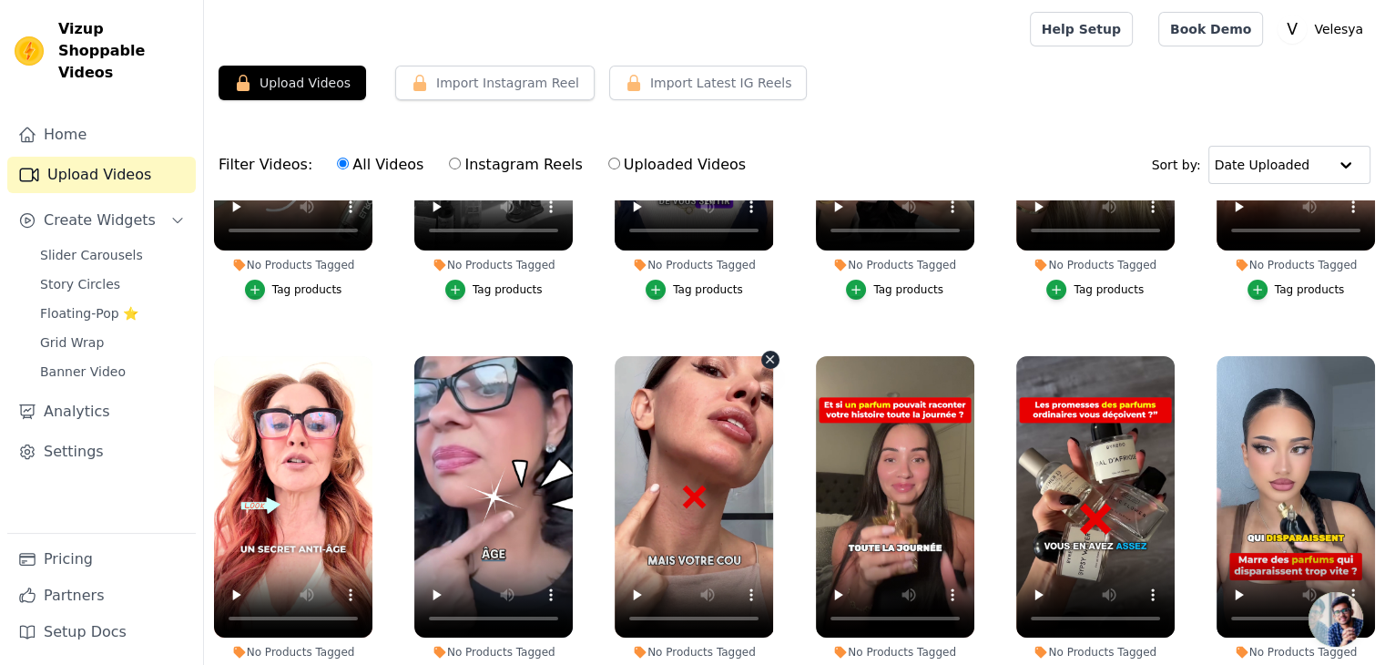
scroll to position [0, 0]
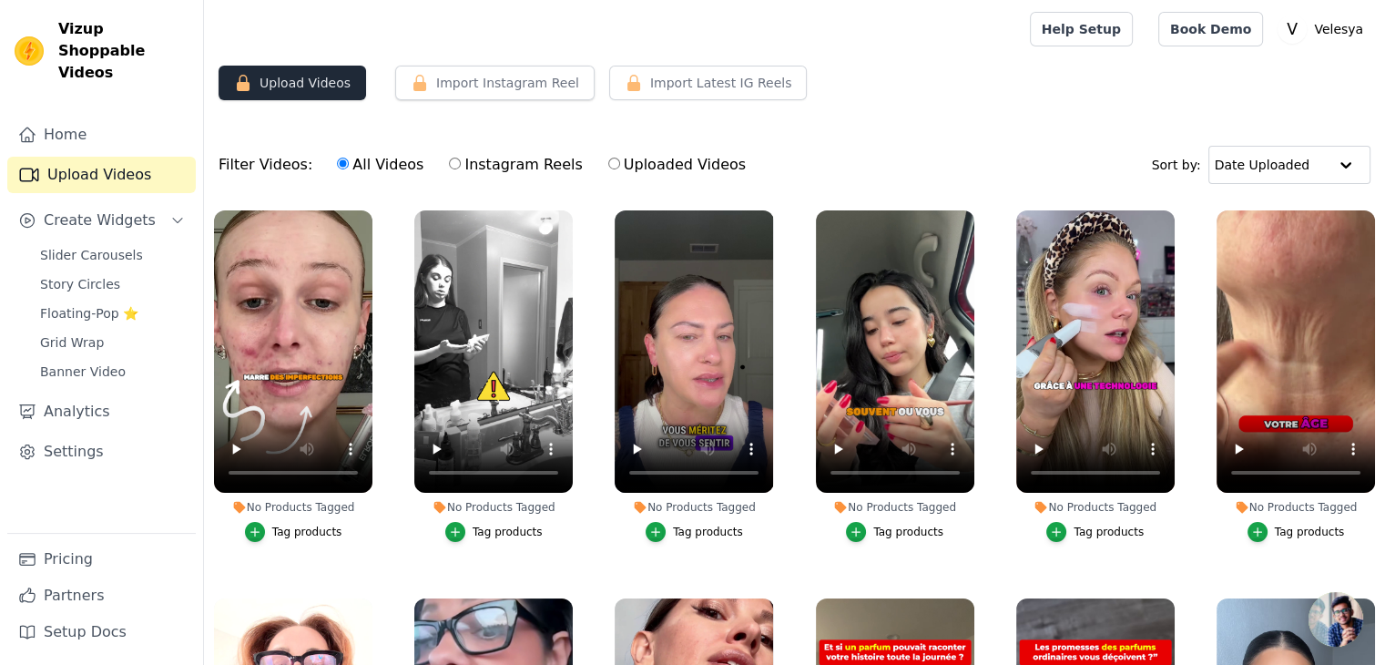
click at [231, 78] on button "Upload Videos" at bounding box center [292, 83] width 147 height 35
click at [87, 565] on link "Pricing" at bounding box center [101, 559] width 188 height 36
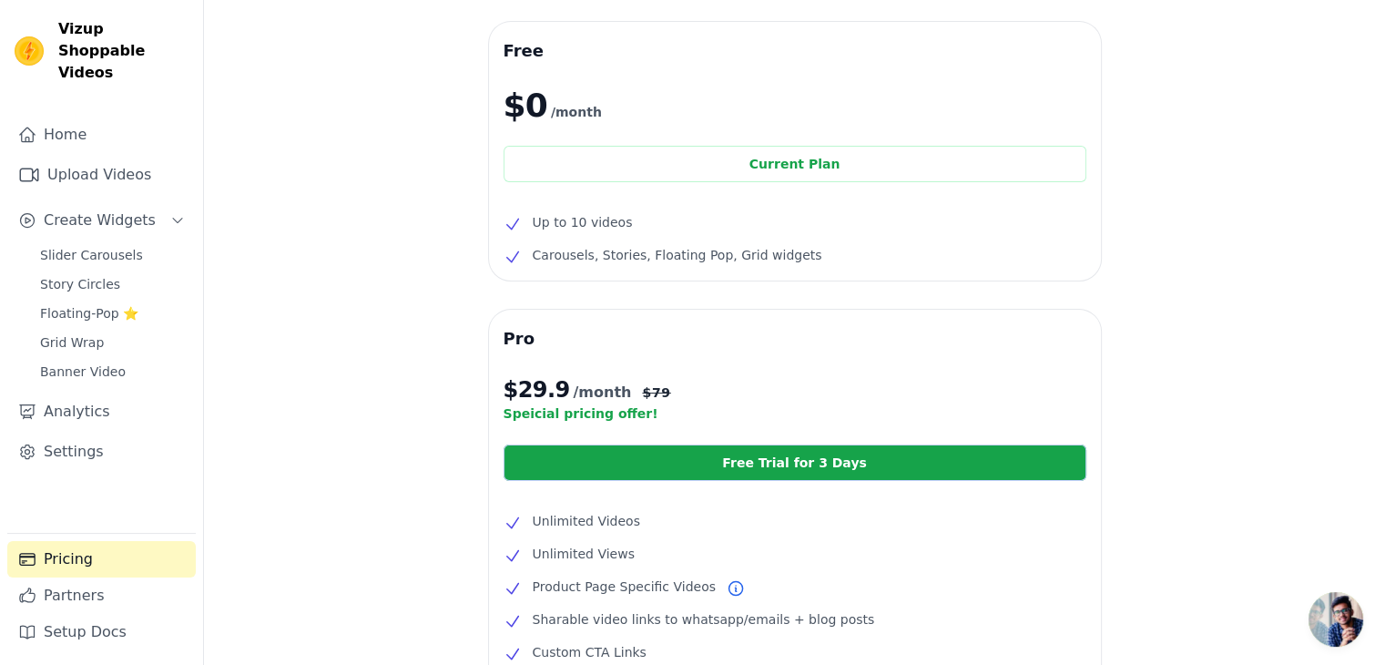
scroll to position [58, 0]
click at [99, 157] on link "Upload Videos" at bounding box center [101, 175] width 188 height 36
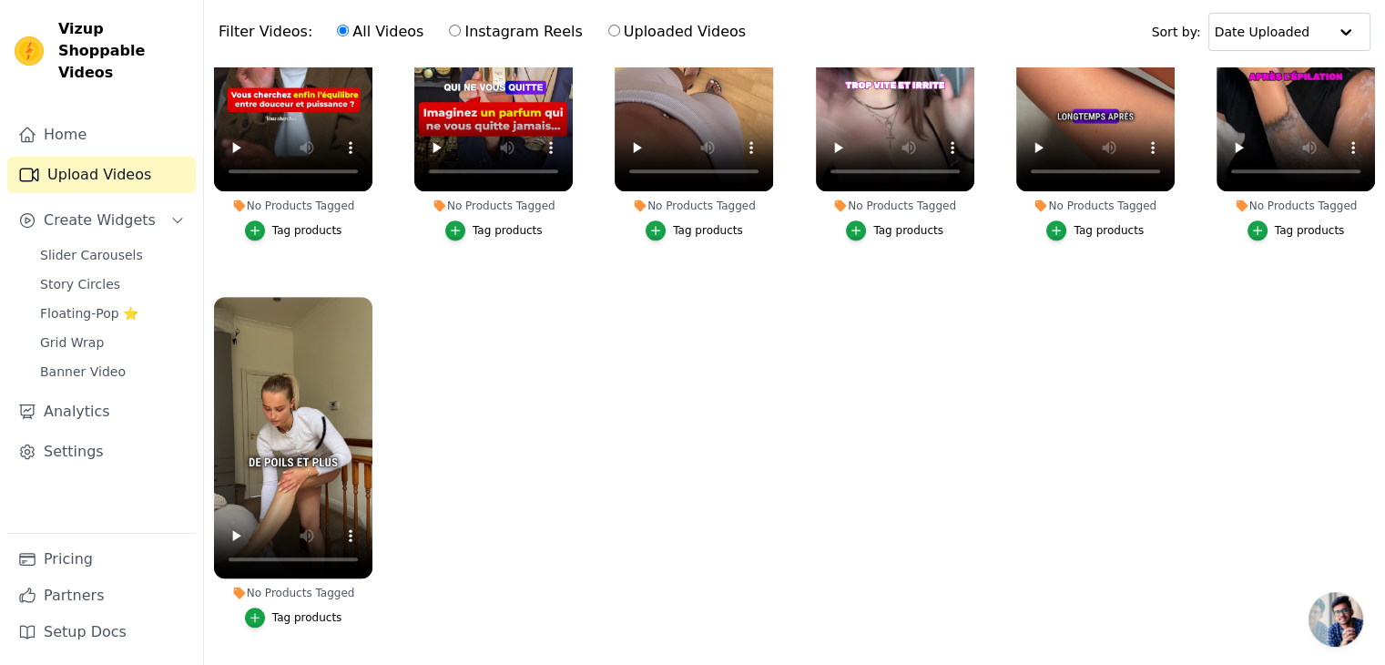
scroll to position [134, 0]
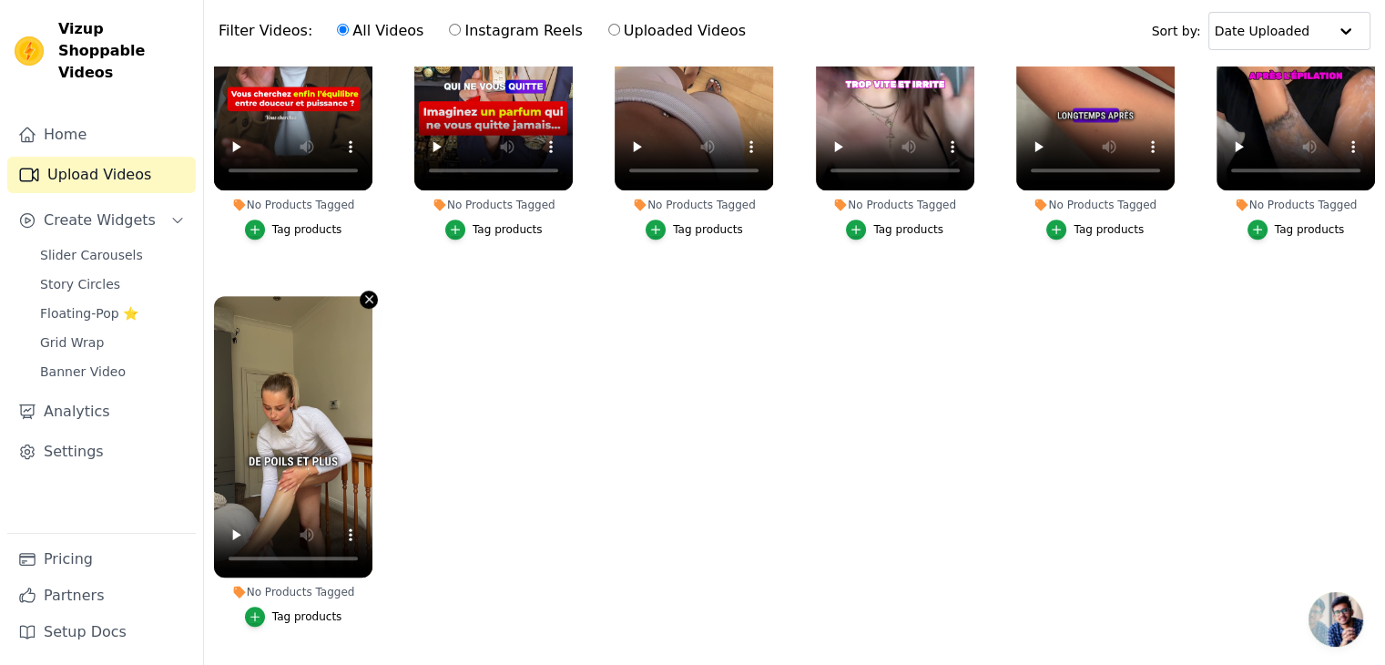
click at [364, 295] on icon "button" at bounding box center [369, 299] width 14 height 14
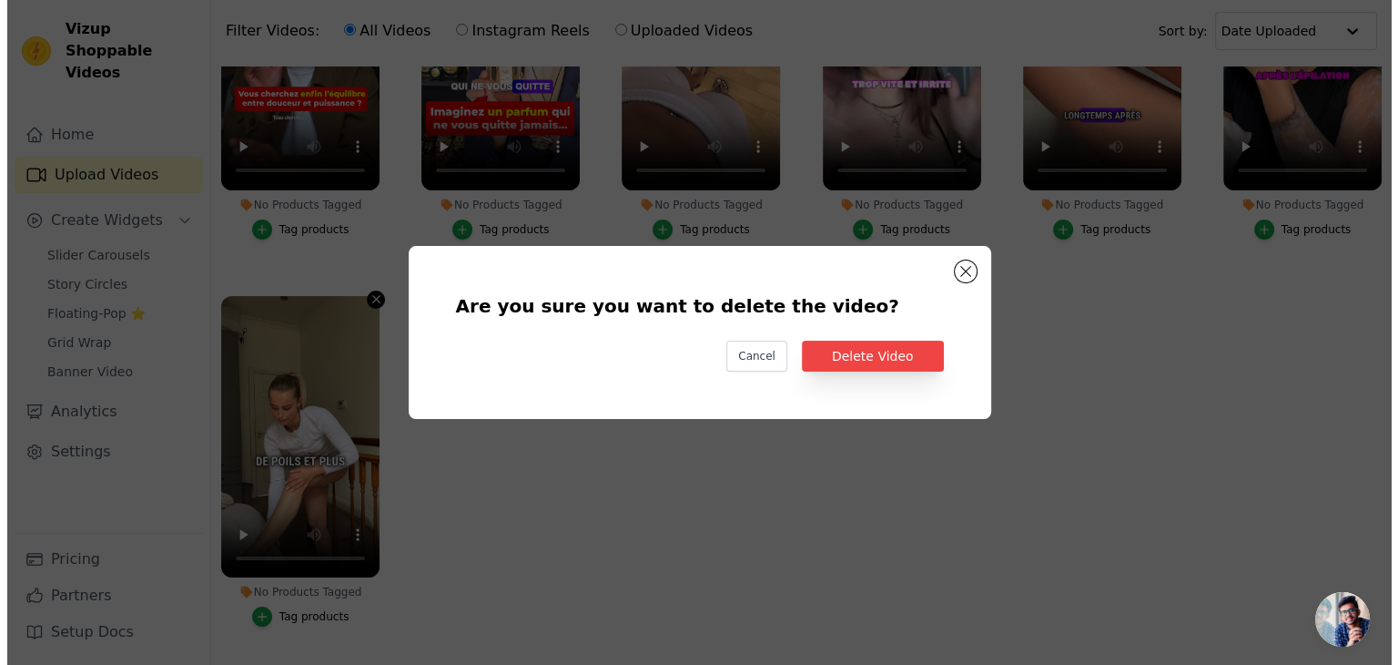
scroll to position [951, 0]
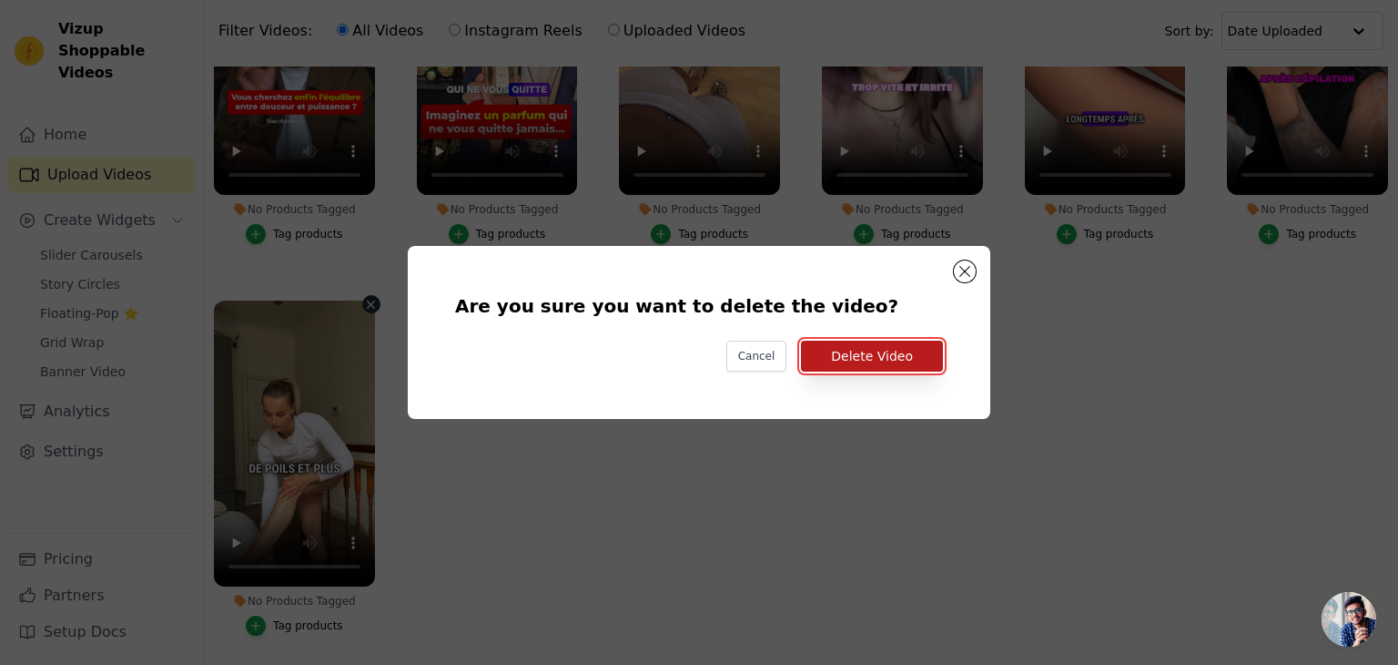
click at [855, 355] on button "Delete Video" at bounding box center [872, 356] width 142 height 31
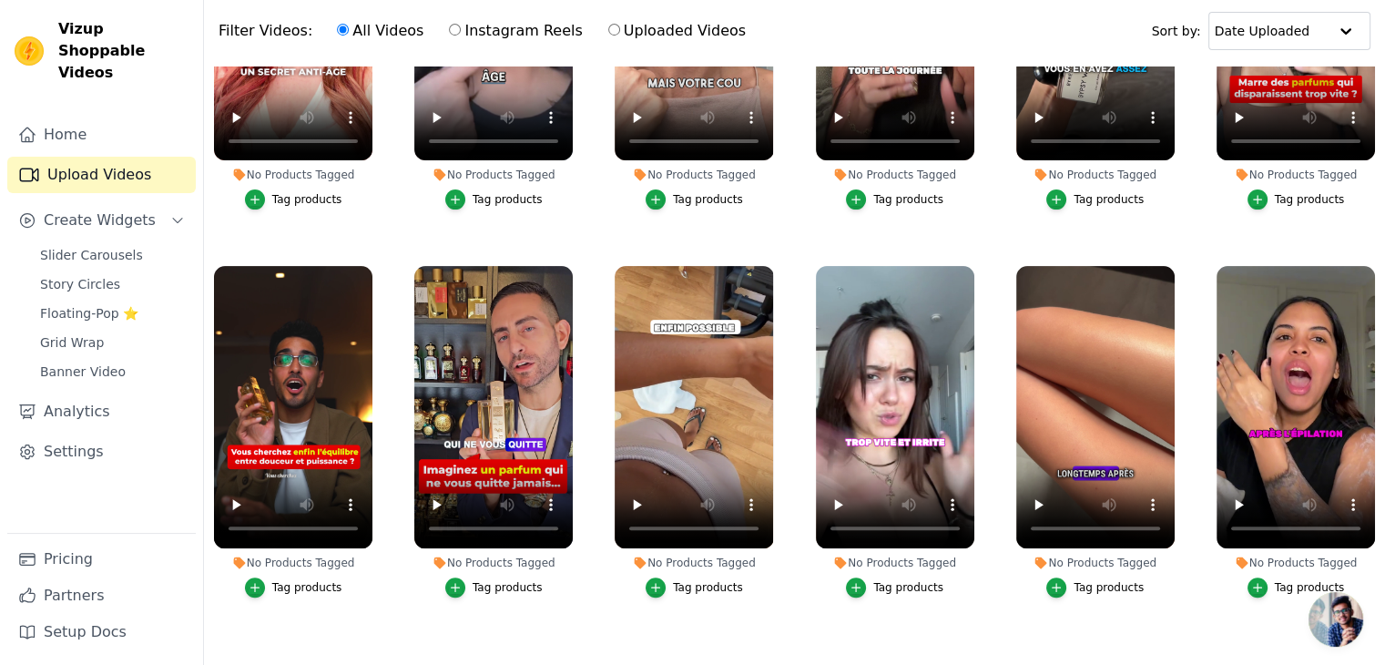
scroll to position [587, 0]
click at [368, 267] on icon "button" at bounding box center [368, 270] width 7 height 7
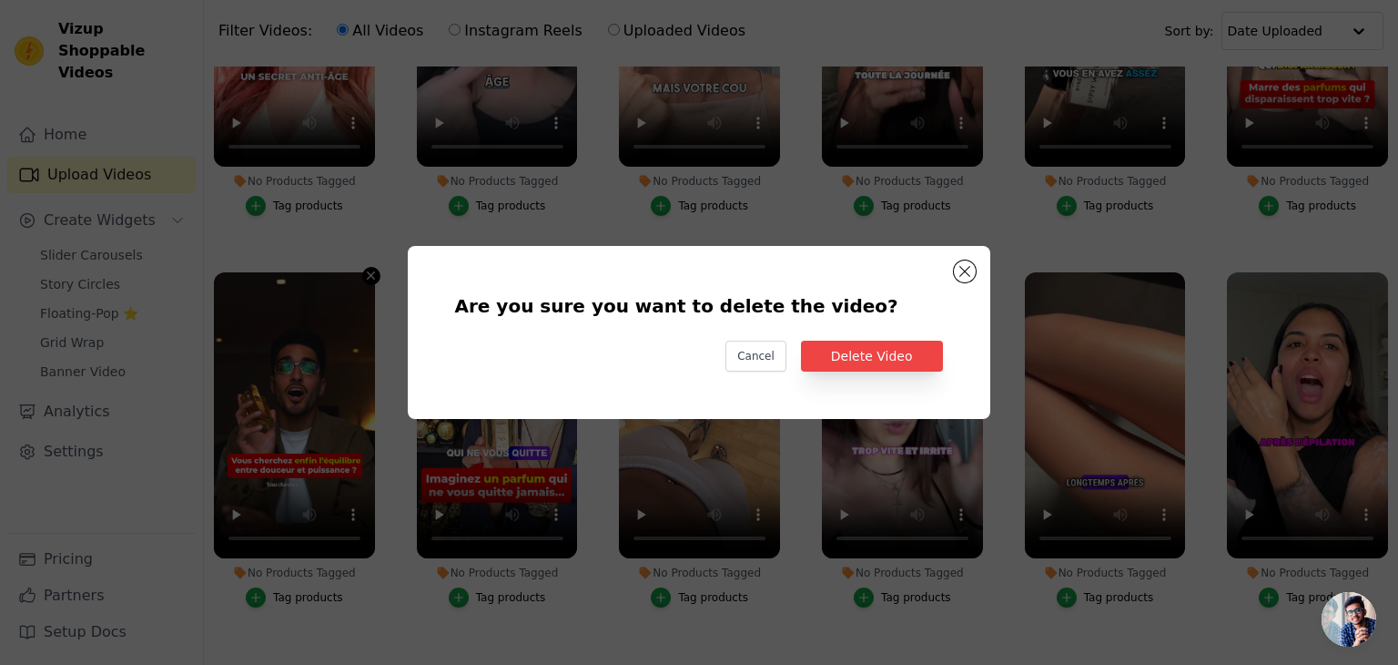
scroll to position [592, 0]
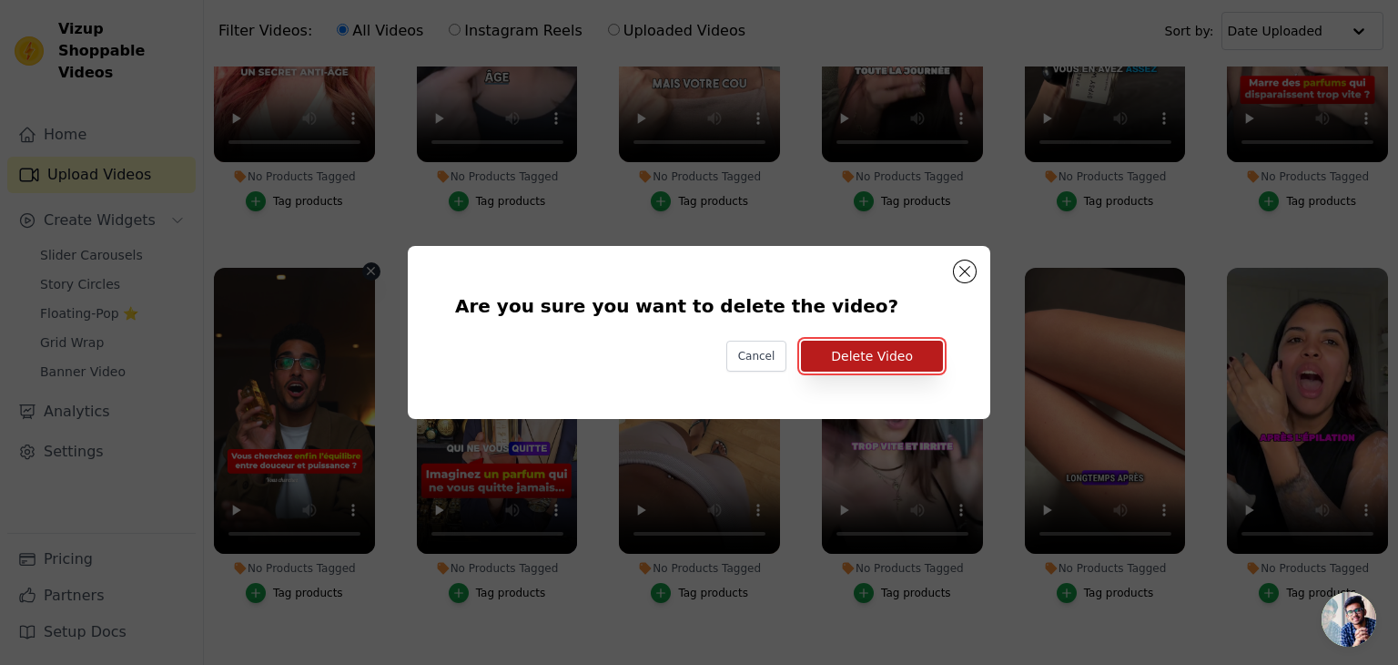
click at [896, 358] on button "Delete Video" at bounding box center [872, 356] width 142 height 31
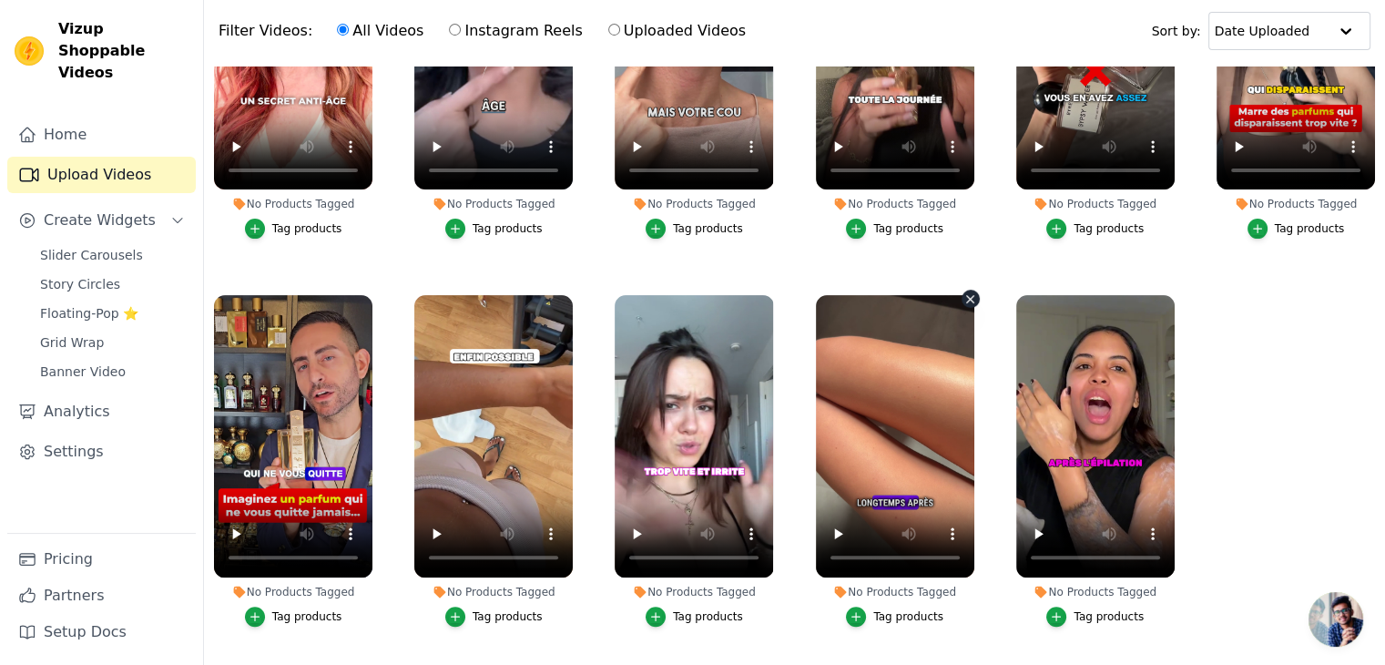
scroll to position [558, 0]
click at [366, 292] on icon "button" at bounding box center [369, 299] width 14 height 14
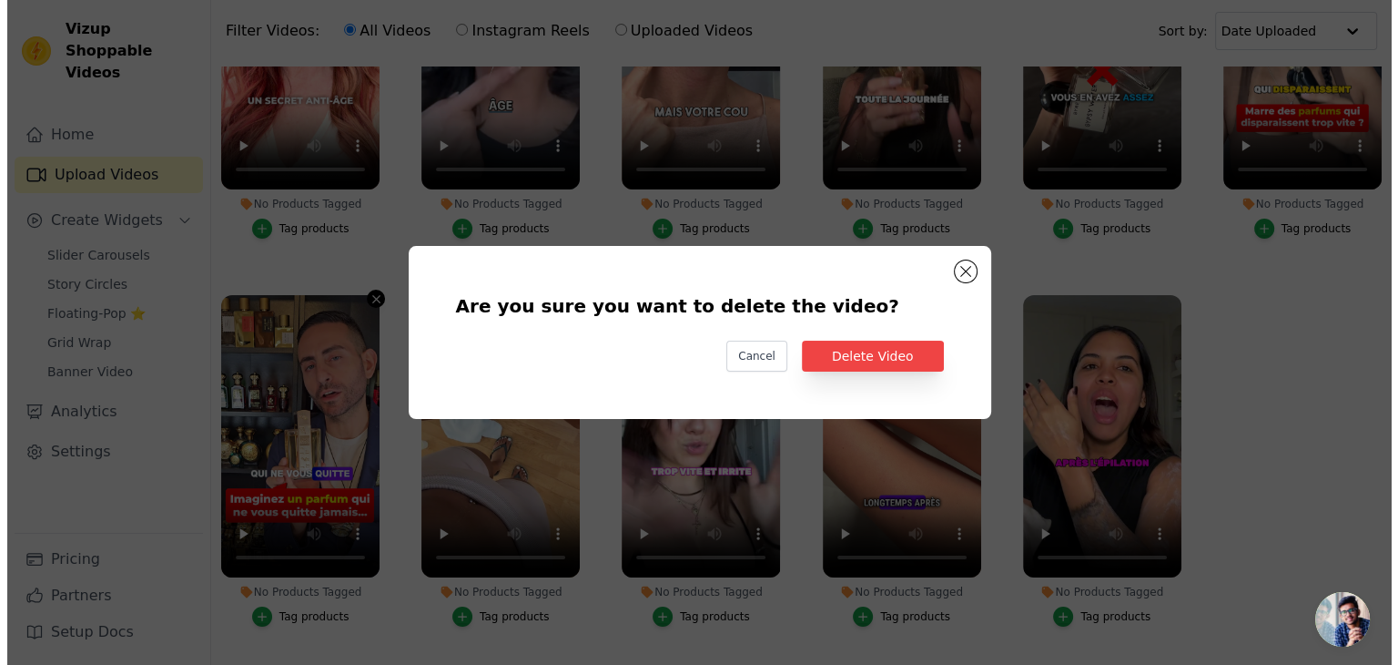
scroll to position [563, 0]
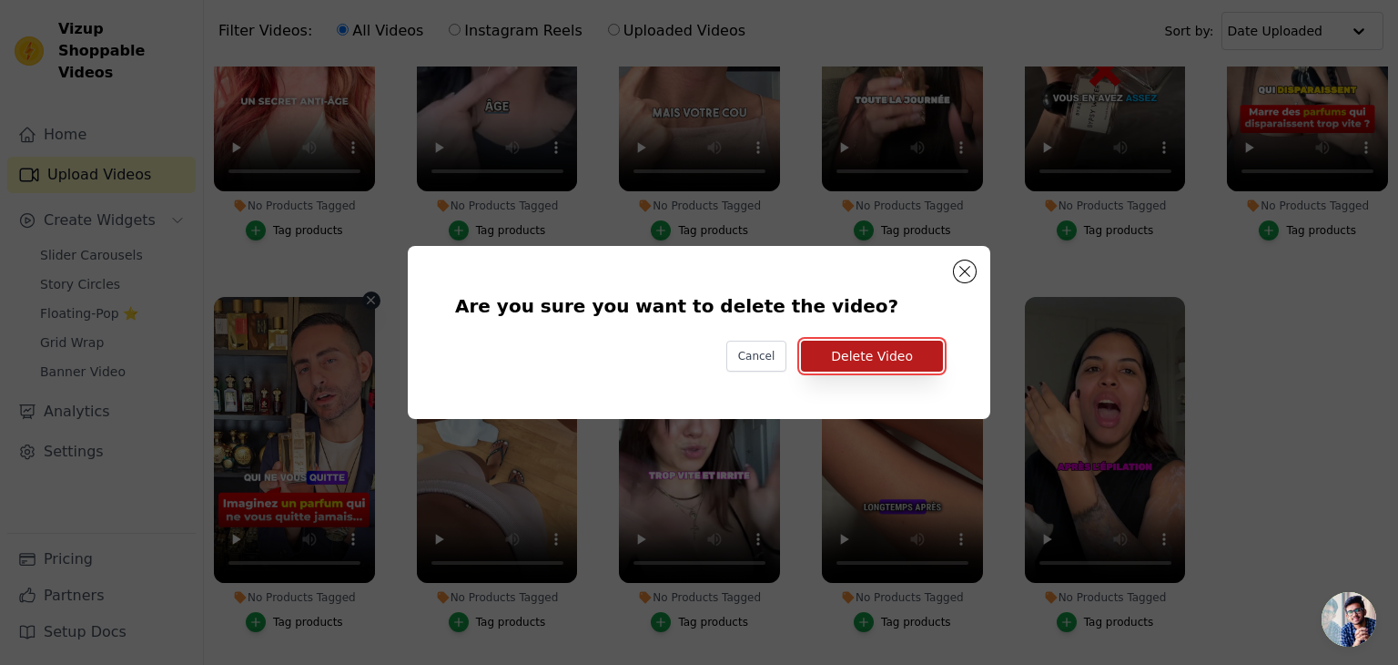
click at [881, 357] on button "Delete Video" at bounding box center [872, 356] width 142 height 31
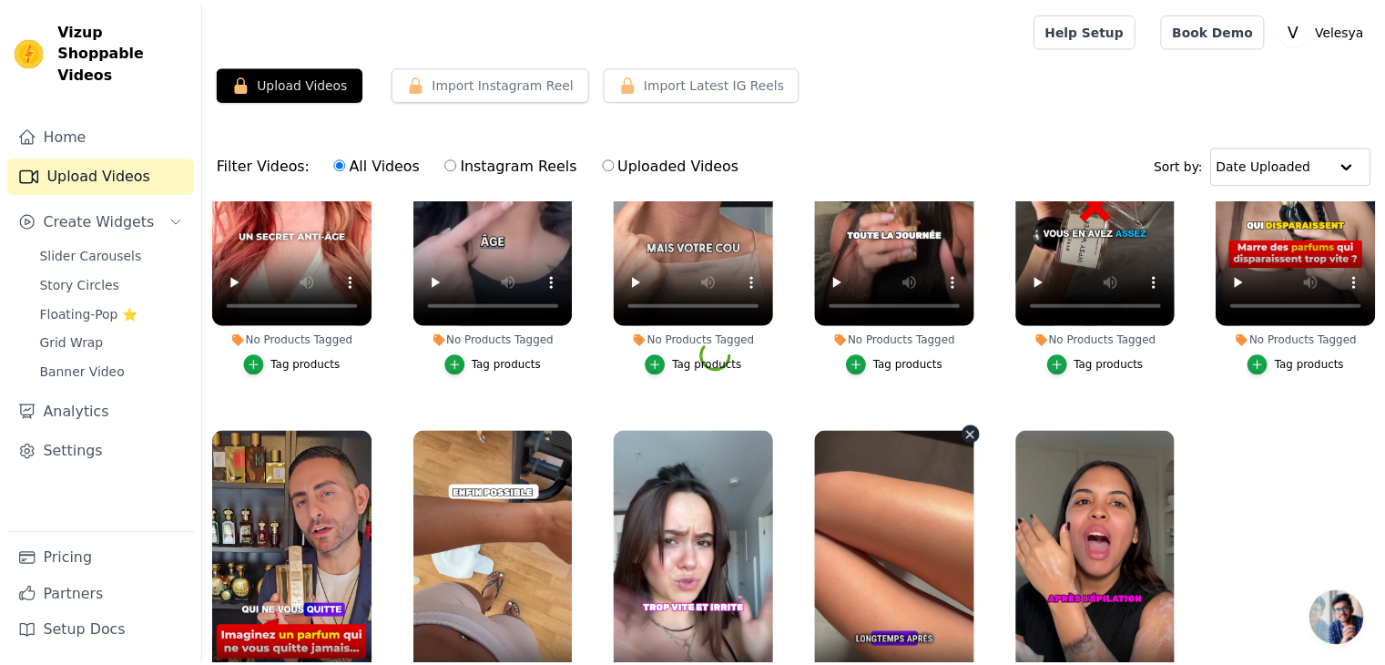
scroll to position [558, 0]
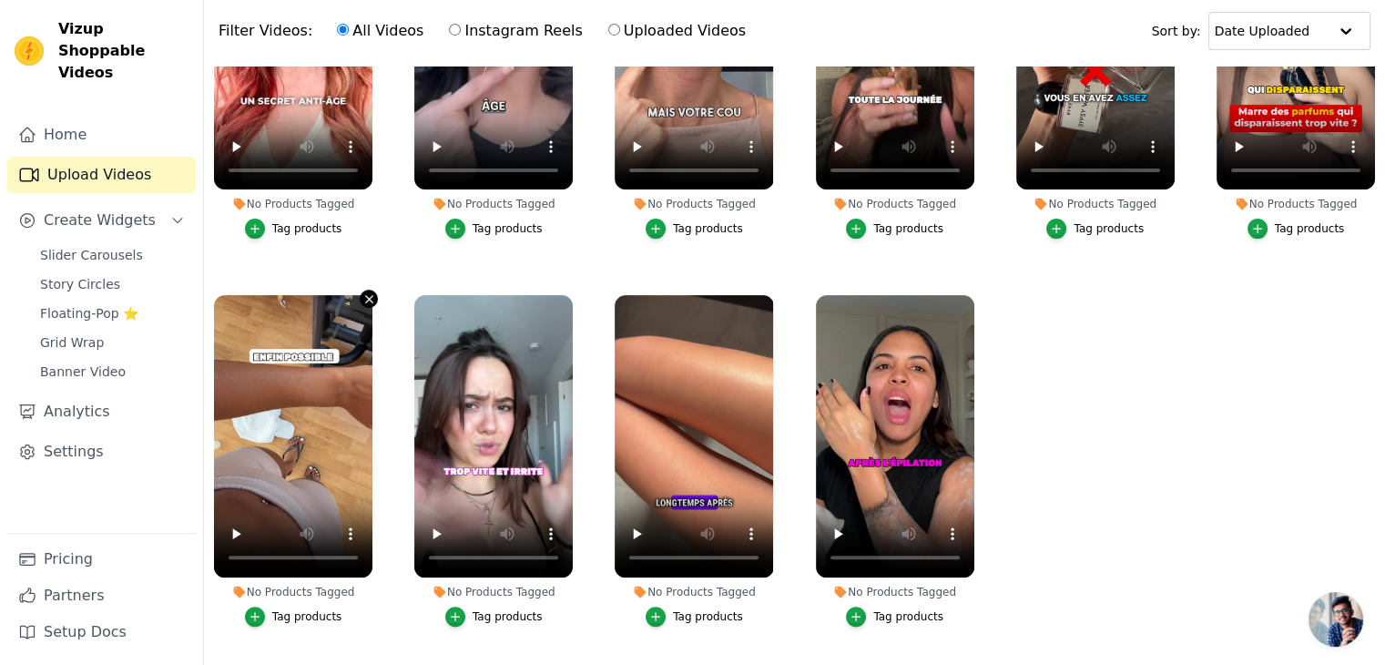
click at [367, 292] on icon "button" at bounding box center [369, 299] width 14 height 14
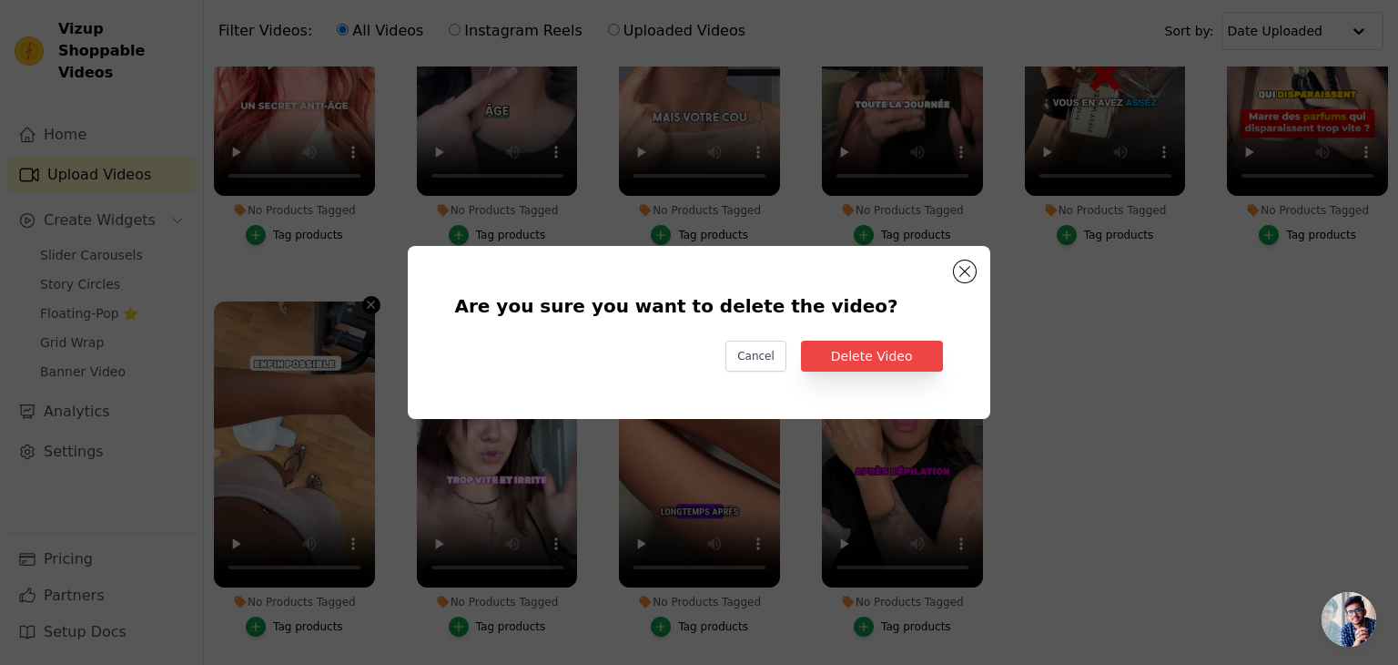
scroll to position [563, 0]
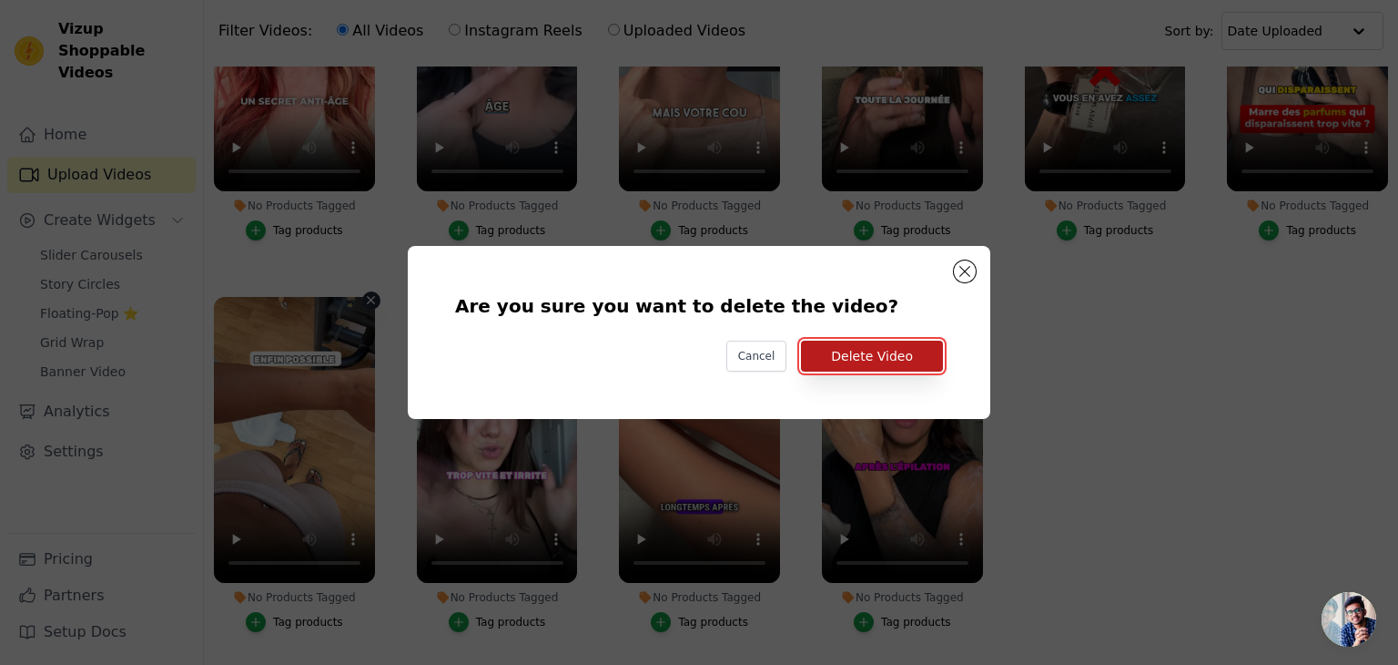
click at [863, 343] on button "Delete Video" at bounding box center [872, 356] width 142 height 31
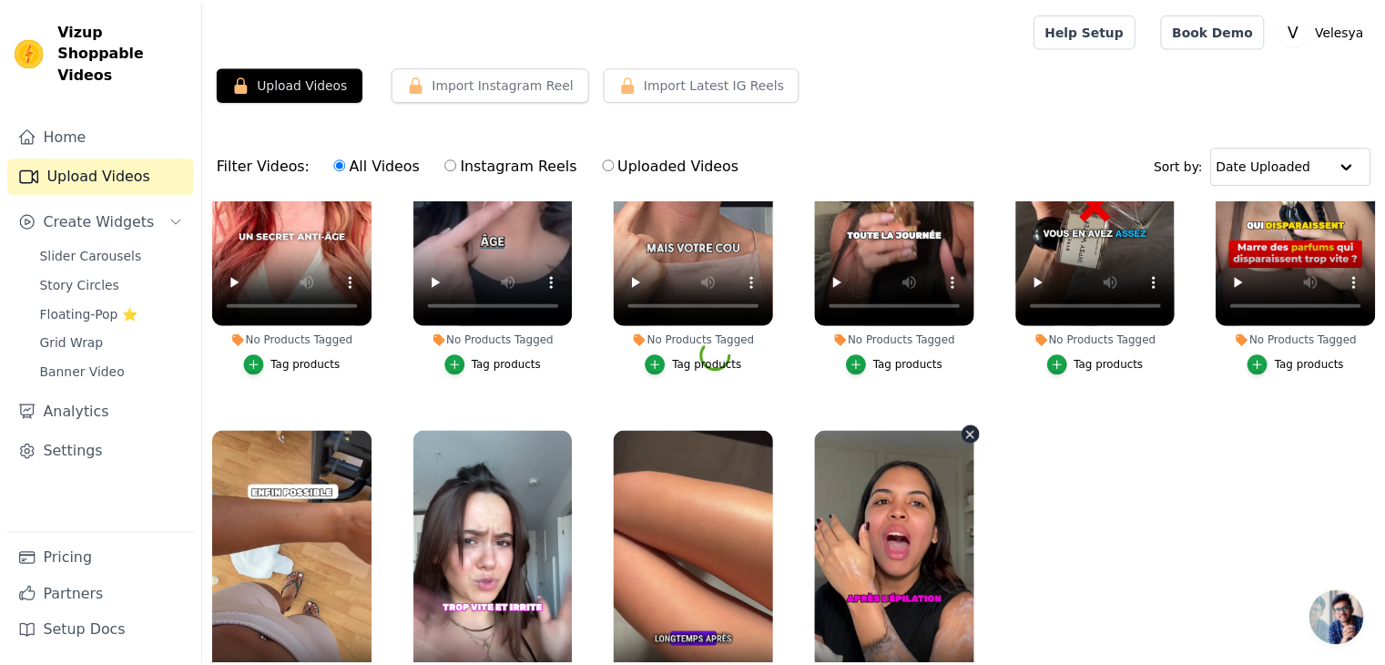
scroll to position [558, 0]
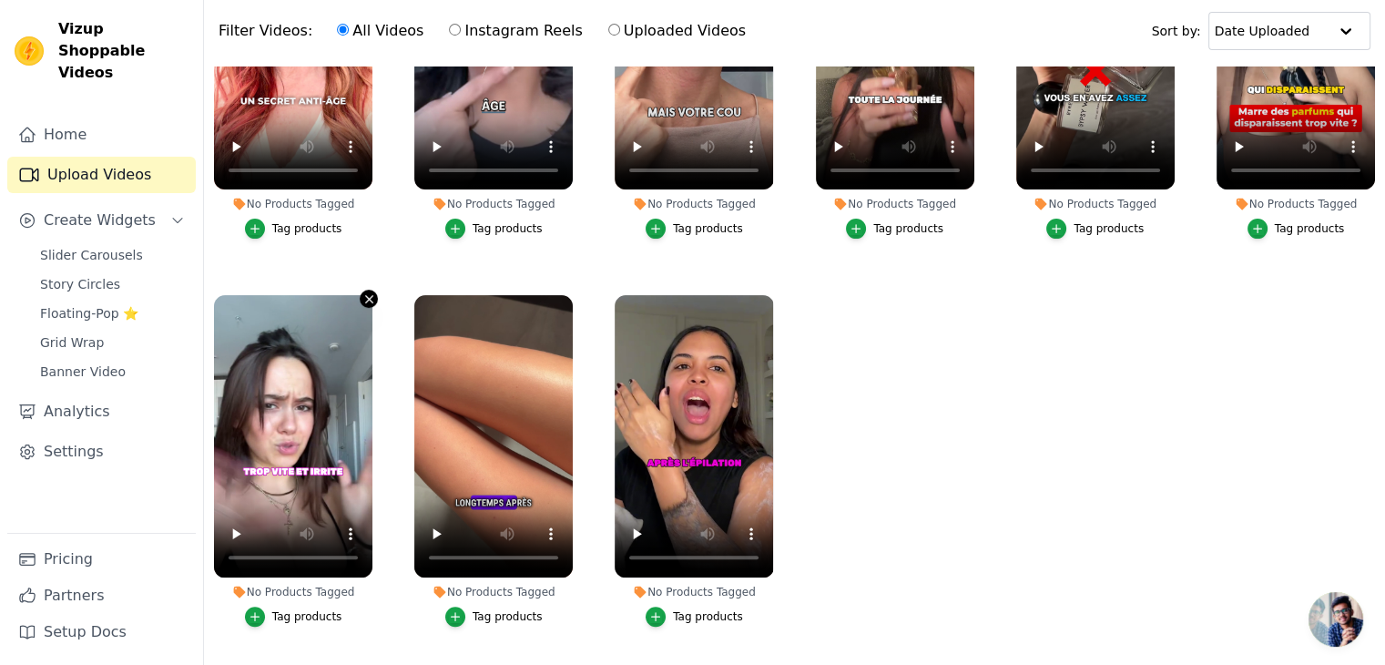
click at [360, 290] on button "No Products Tagged Tag products" at bounding box center [369, 299] width 18 height 18
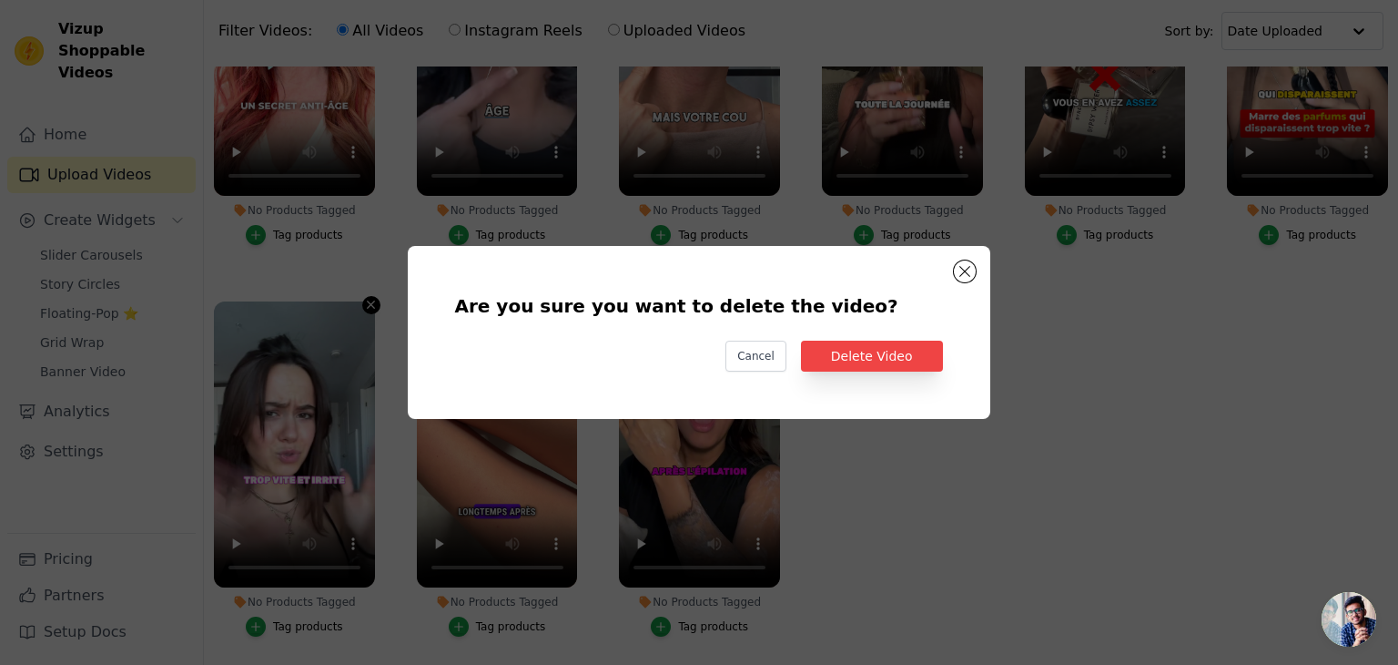
scroll to position [563, 0]
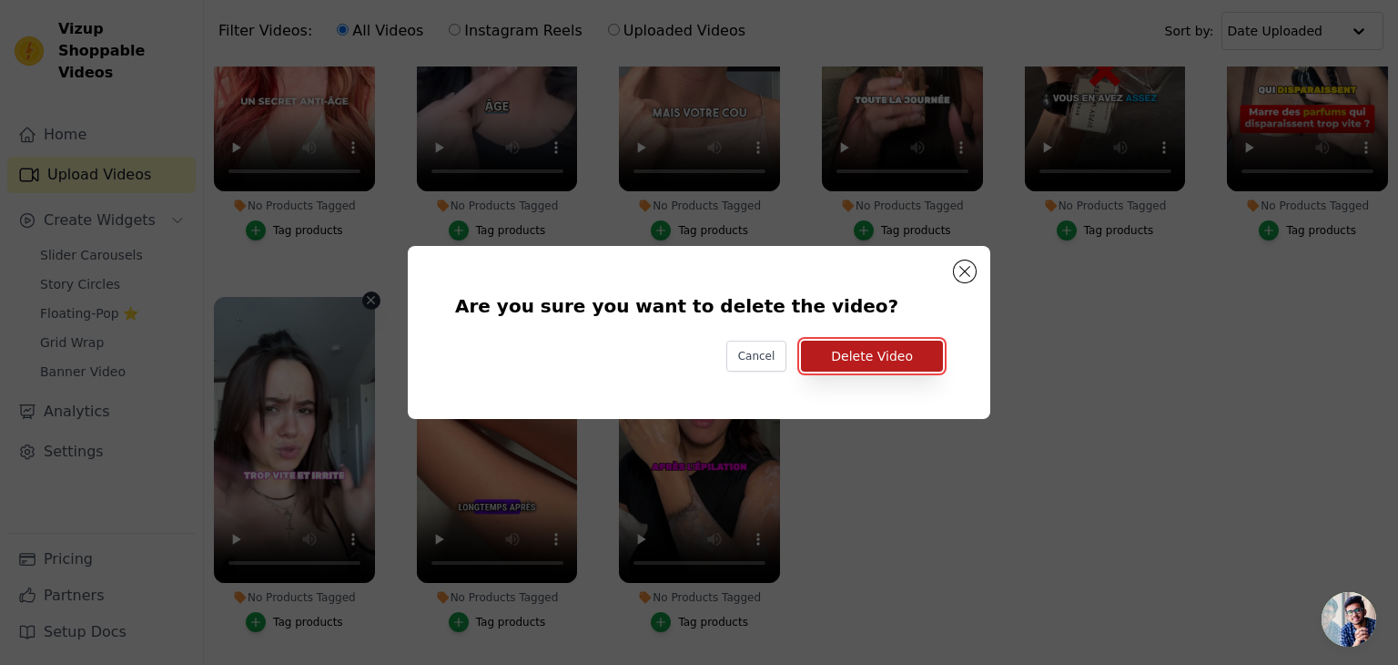
click at [831, 351] on button "Delete Video" at bounding box center [872, 356] width 142 height 31
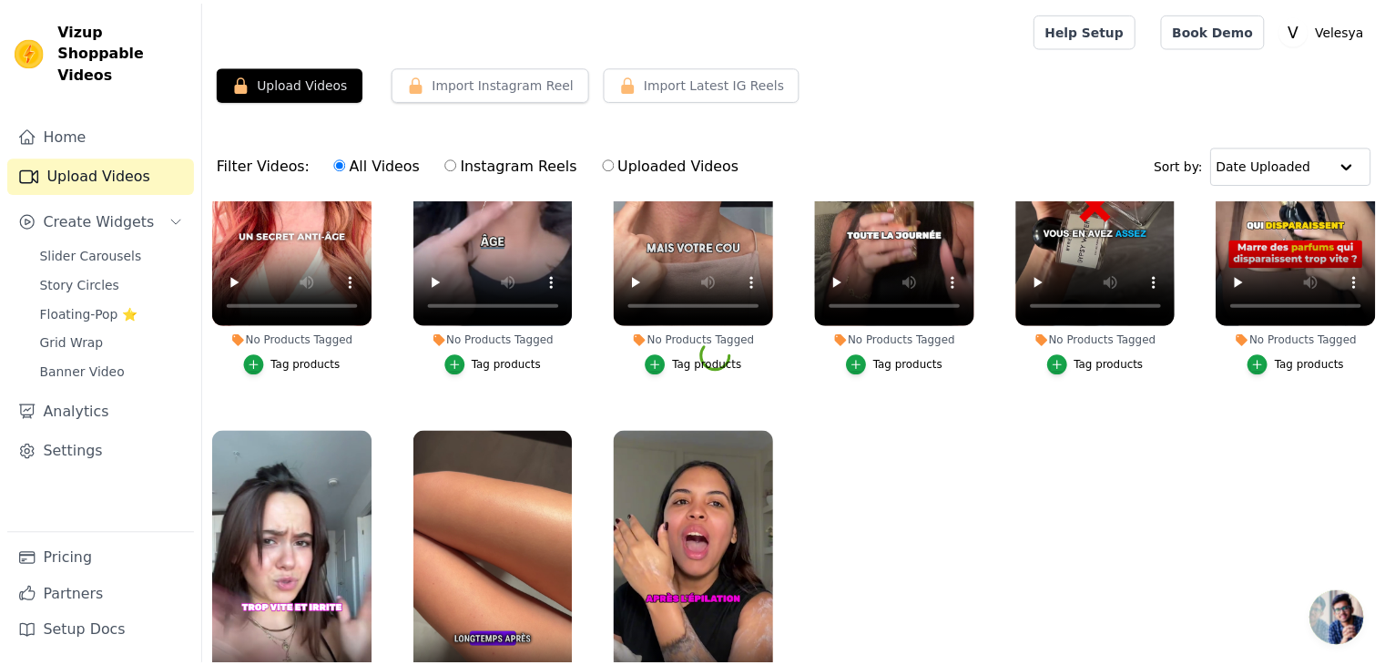
scroll to position [558, 0]
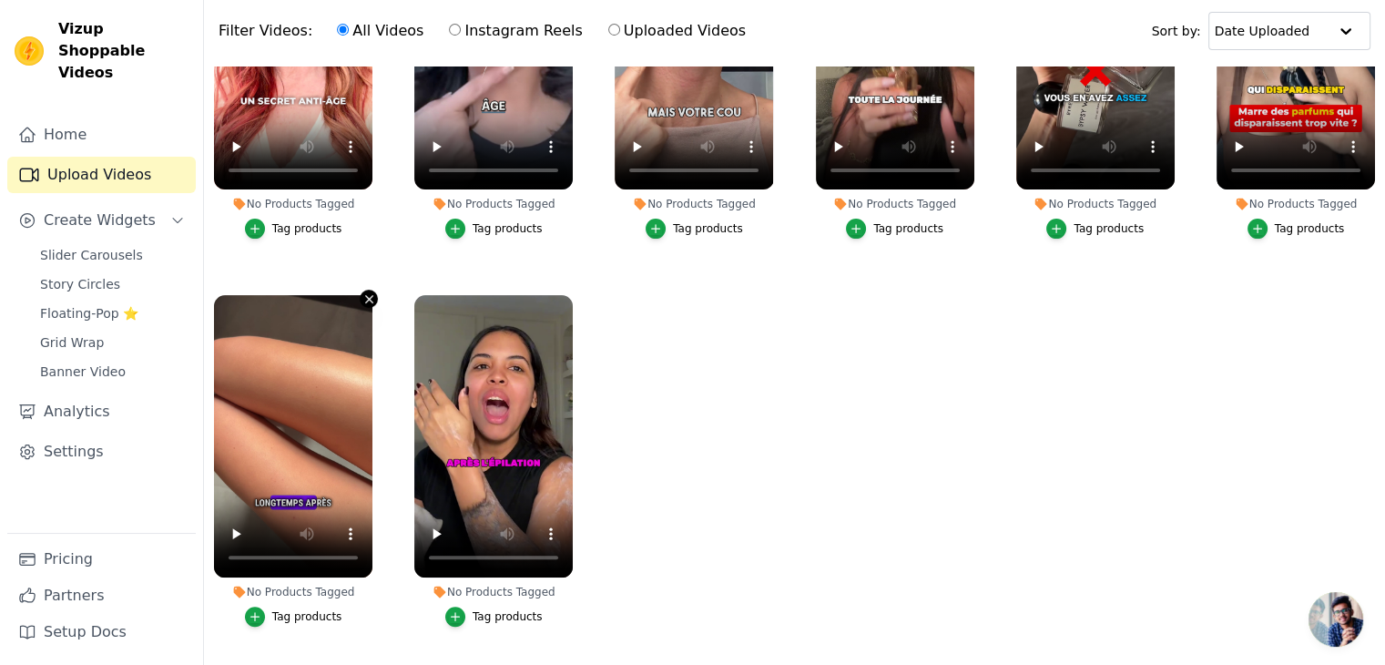
click at [367, 292] on icon "button" at bounding box center [369, 299] width 14 height 14
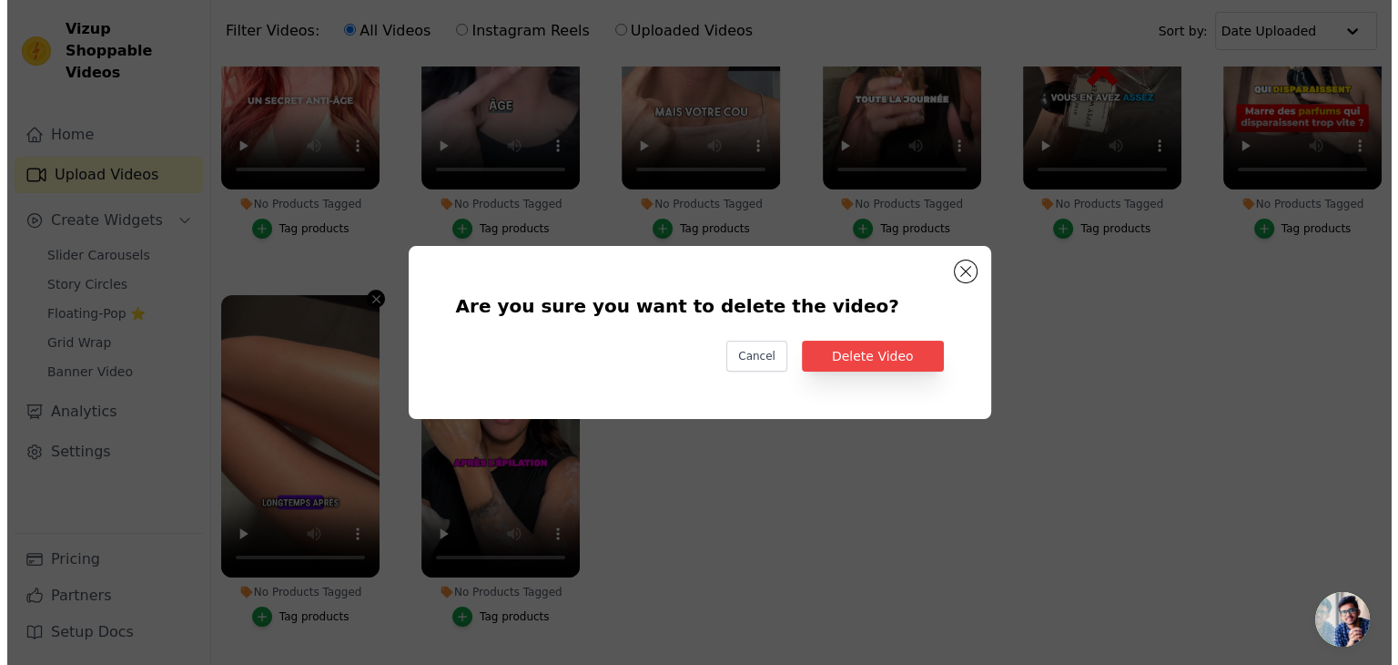
scroll to position [0, 0]
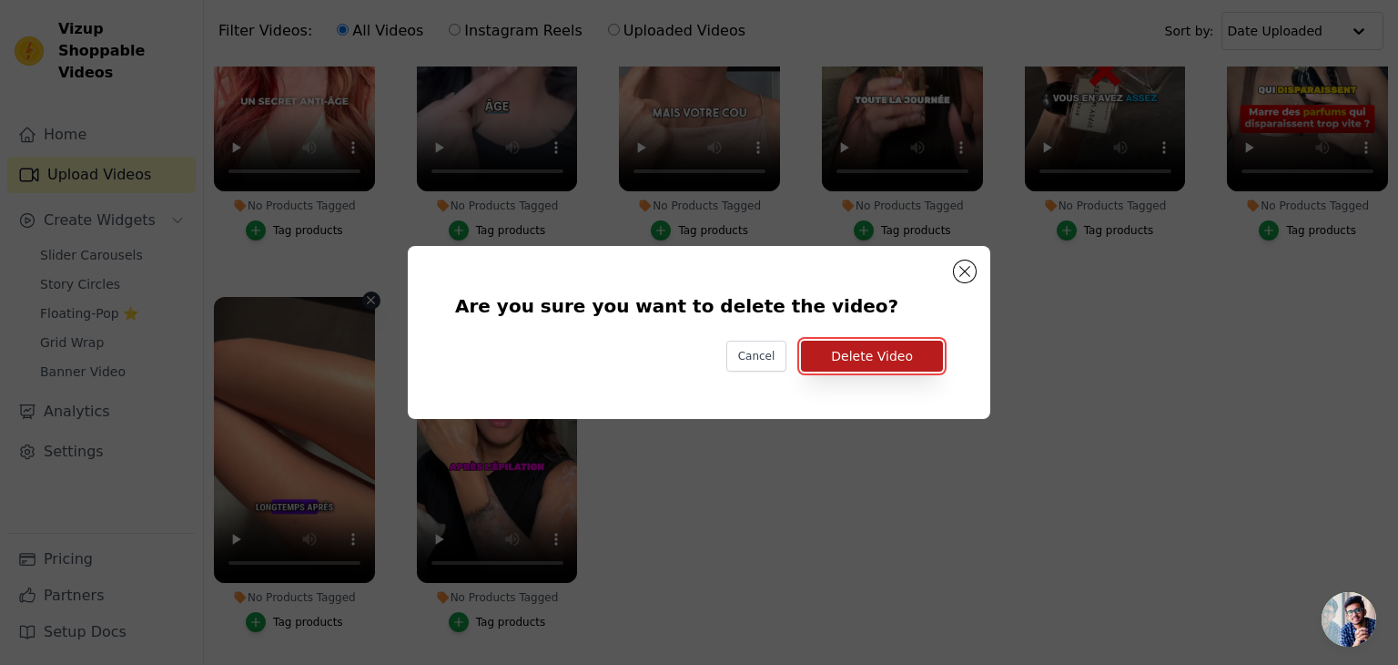
click at [872, 351] on button "Delete Video" at bounding box center [872, 356] width 142 height 31
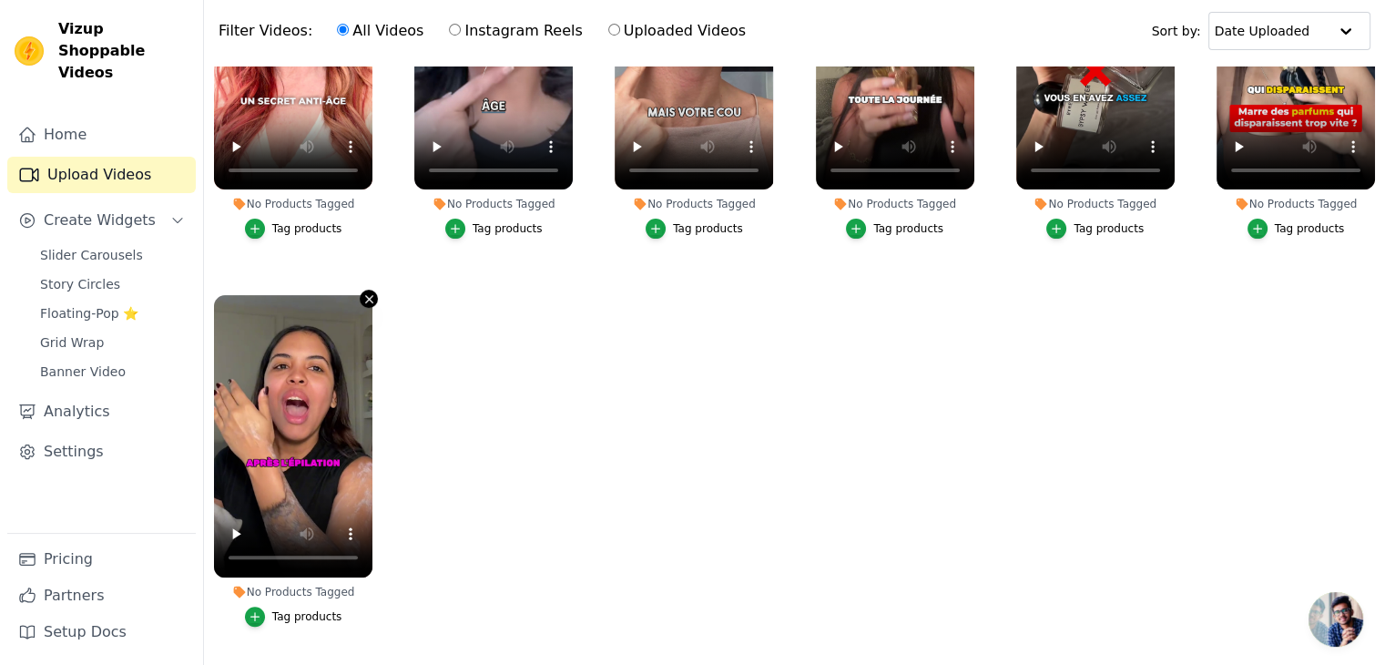
click at [362, 292] on icon "button" at bounding box center [369, 299] width 14 height 14
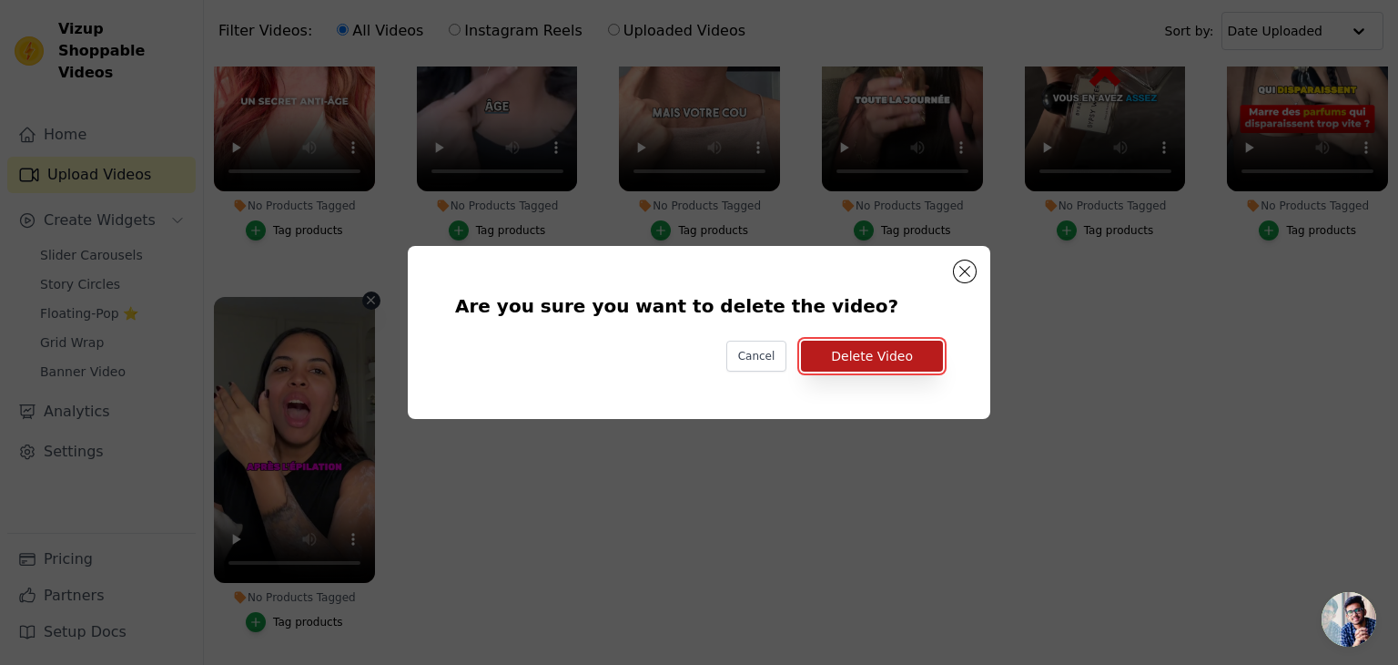
click at [862, 361] on button "Delete Video" at bounding box center [872, 356] width 142 height 31
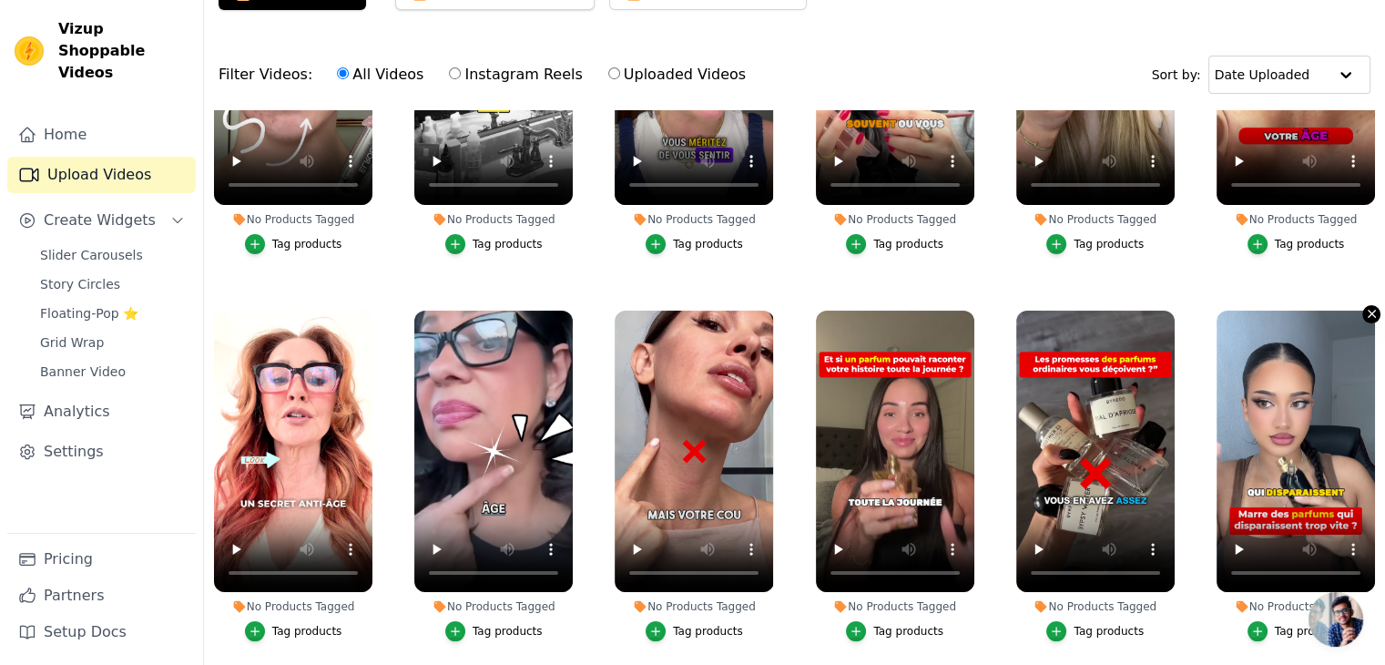
click at [1368, 310] on icon "button" at bounding box center [1371, 313] width 7 height 7
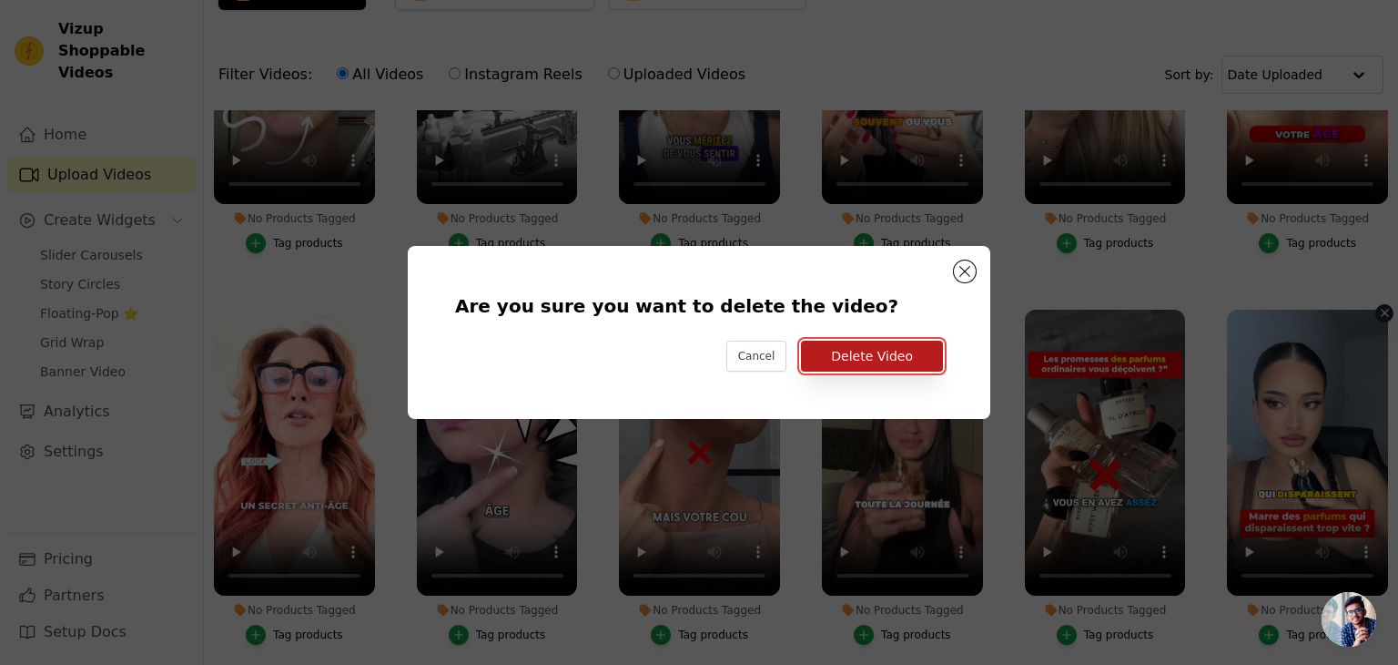
click at [857, 348] on button "Delete Video" at bounding box center [872, 356] width 142 height 31
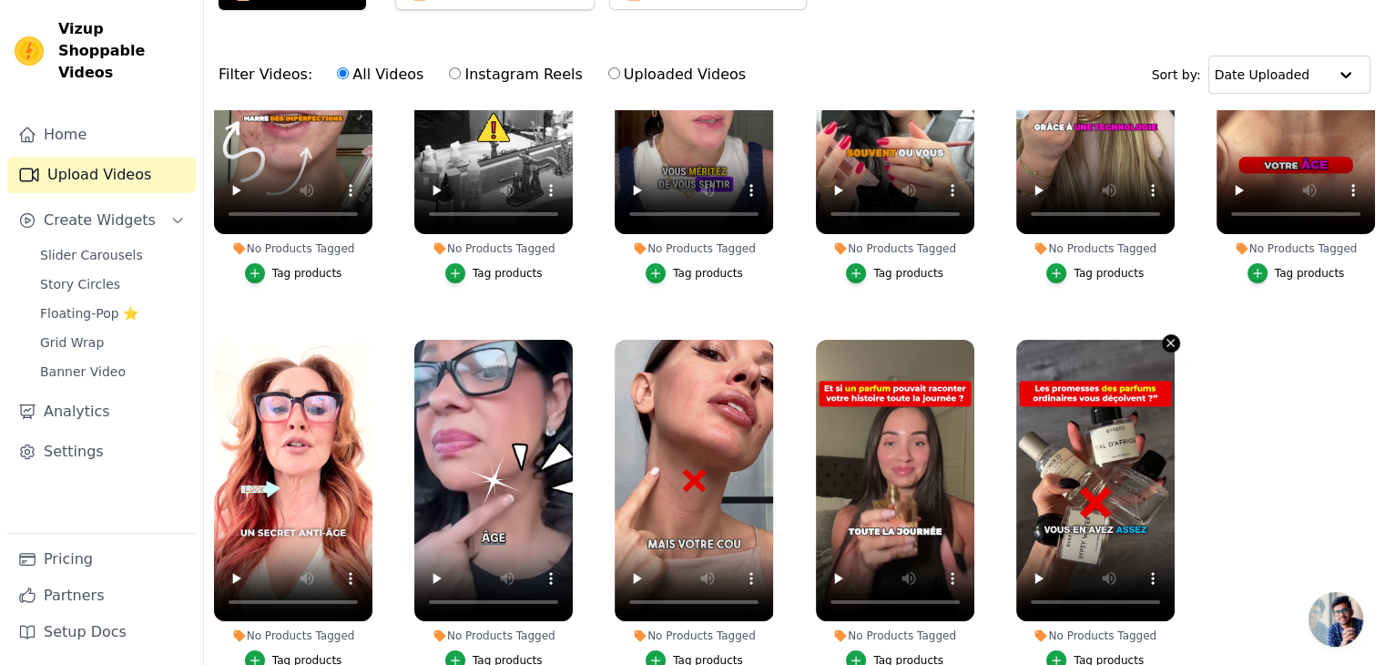
click at [1168, 338] on icon "button" at bounding box center [1171, 343] width 14 height 14
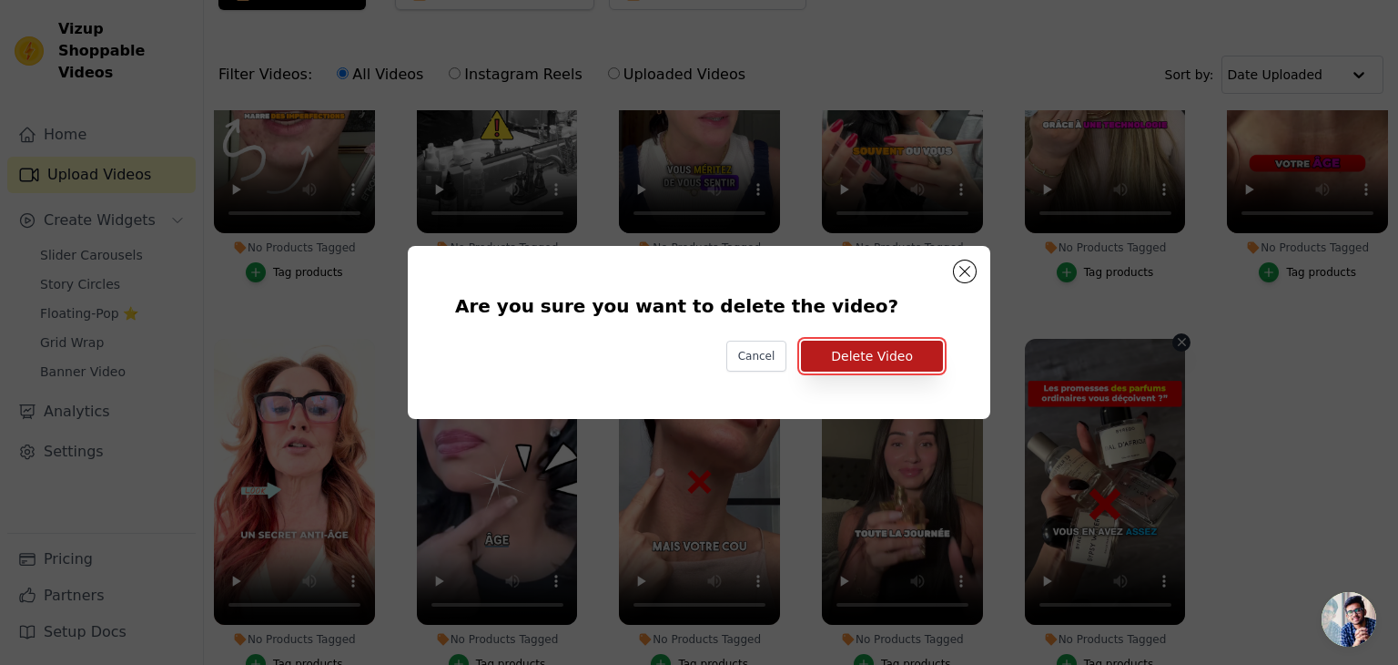
click at [885, 354] on button "Delete Video" at bounding box center [872, 356] width 142 height 31
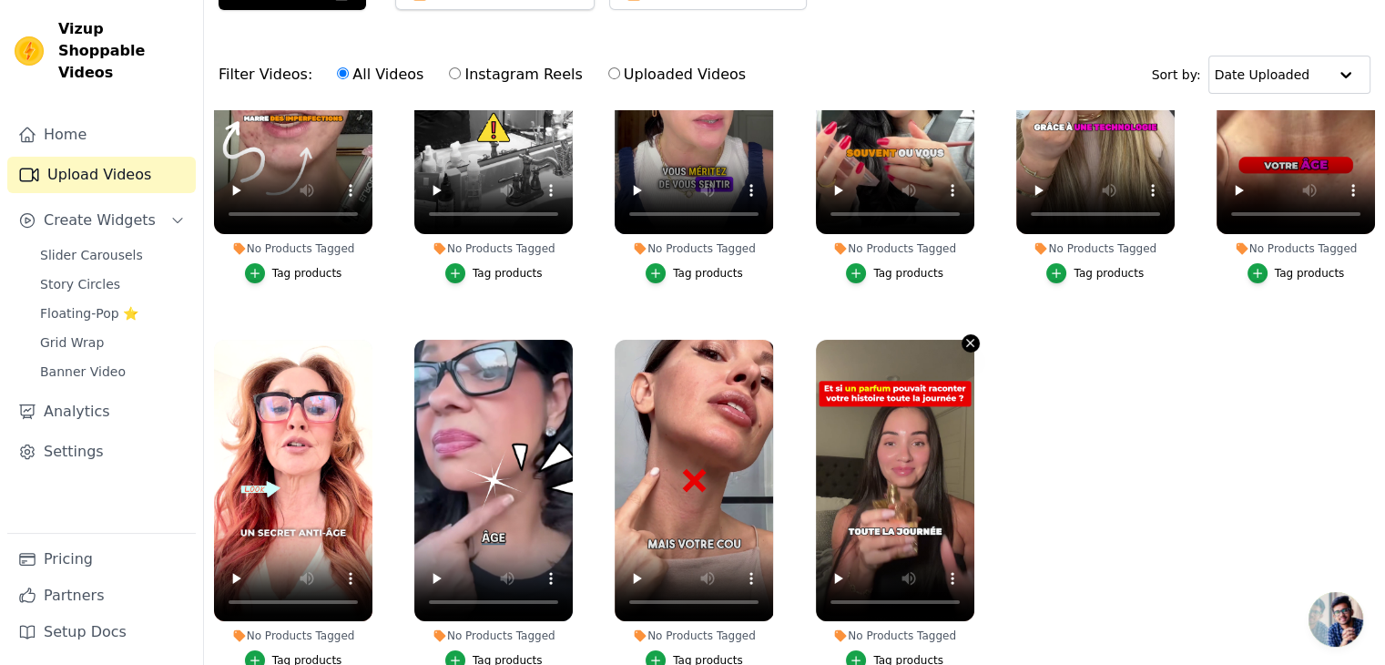
click at [967, 340] on icon "button" at bounding box center [970, 343] width 7 height 7
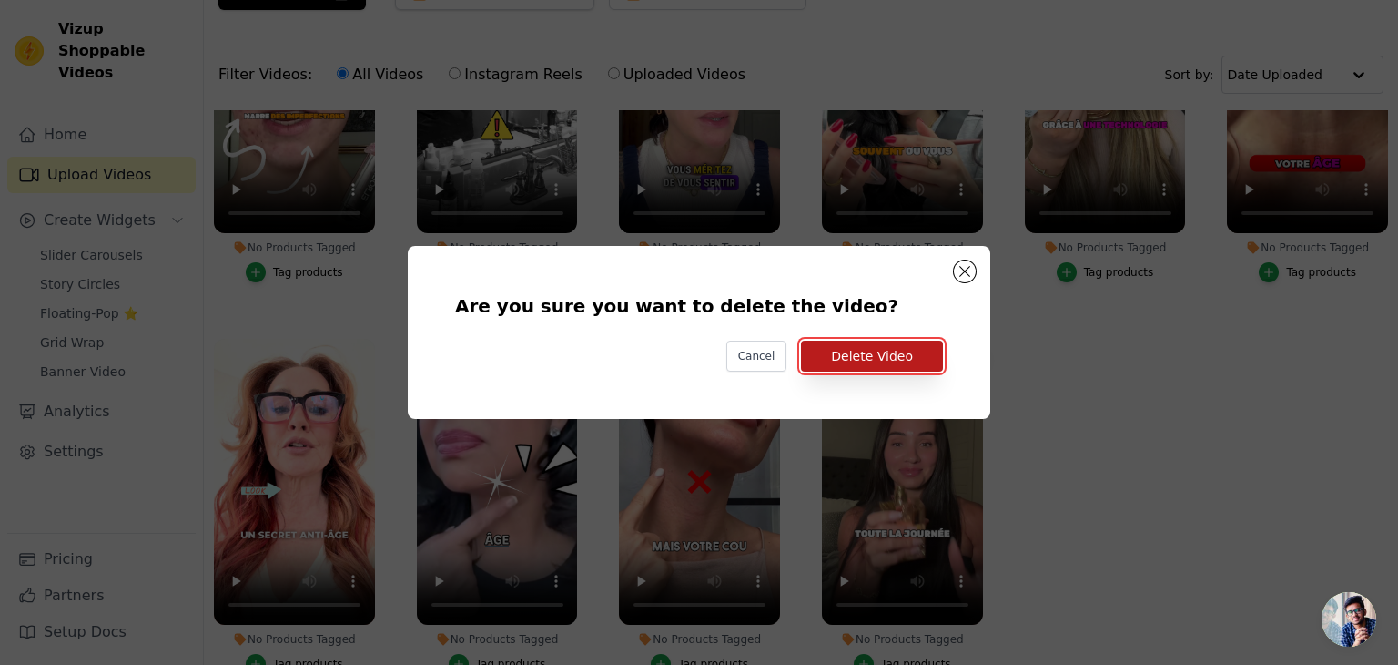
click at [852, 361] on button "Delete Video" at bounding box center [872, 356] width 142 height 31
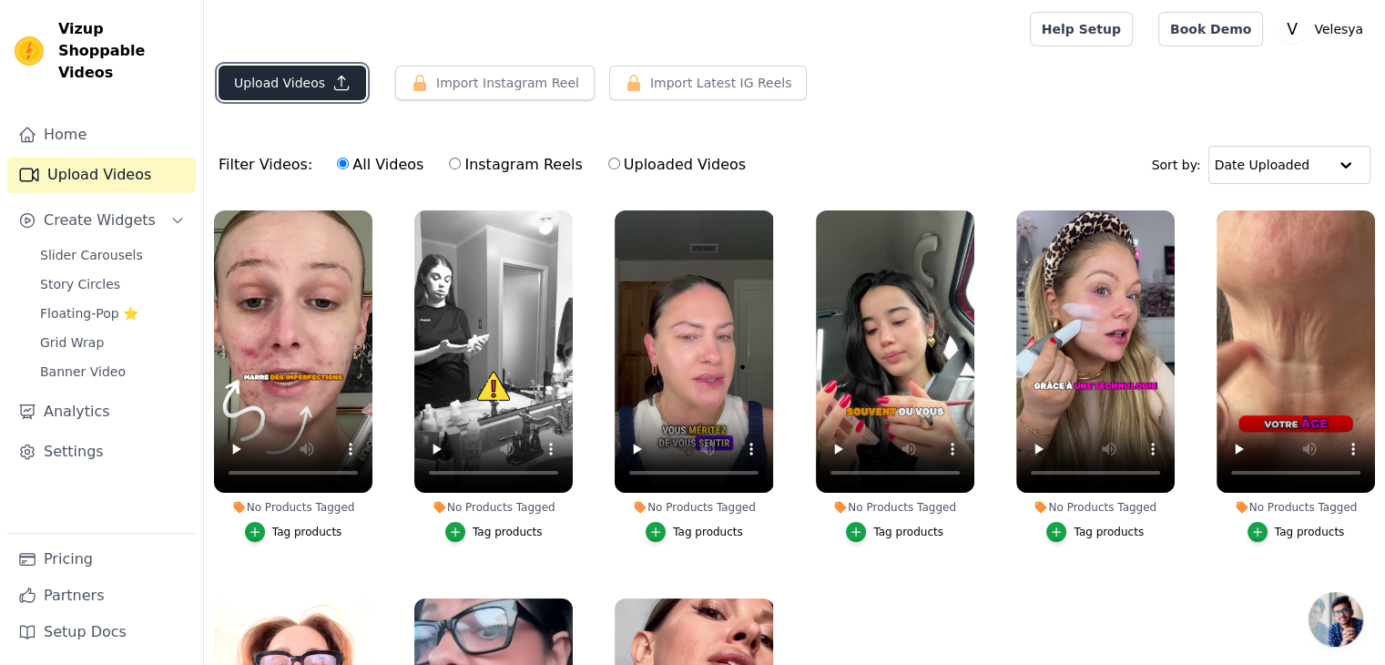
click at [285, 74] on button "Upload Videos" at bounding box center [292, 83] width 147 height 35
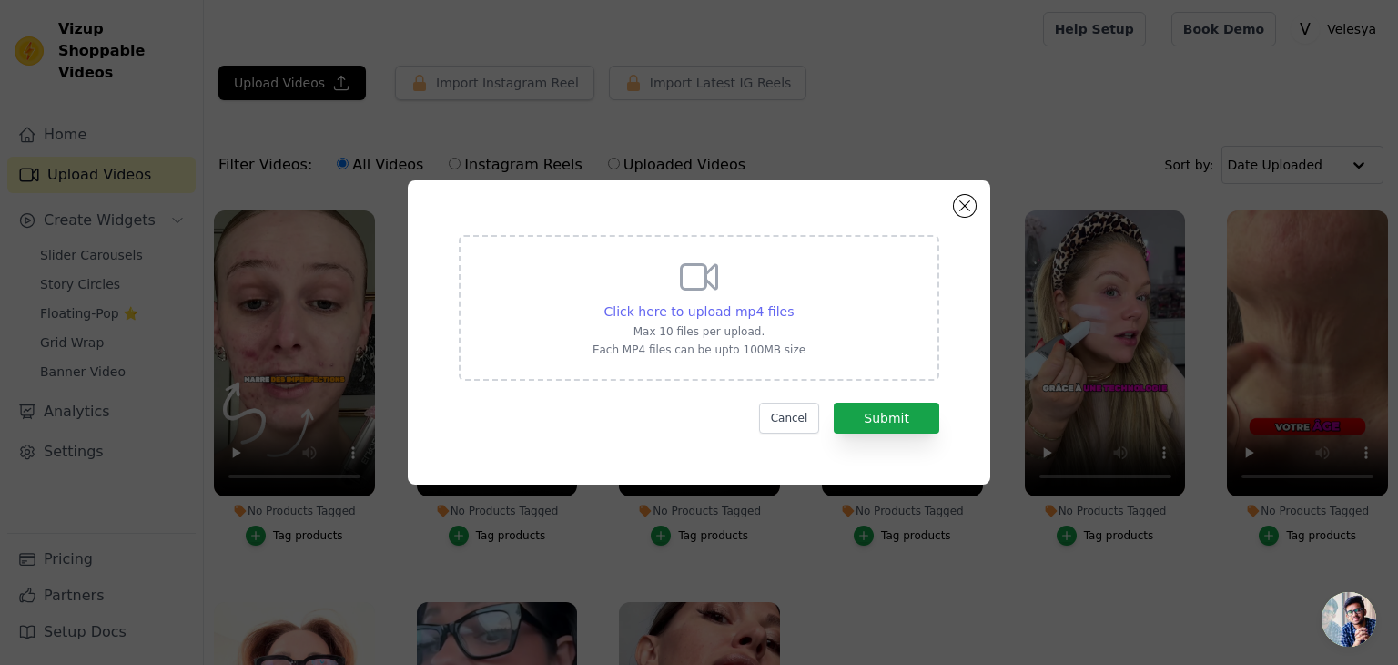
click at [671, 318] on span "Click here to upload mp4 files" at bounding box center [700, 311] width 190 height 15
click at [793, 302] on input "Click here to upload mp4 files Max 10 files per upload. Each MP4 files can be u…" at bounding box center [793, 301] width 1 height 1
type input "C:\fakepath\CAROUSE 3.mp4"
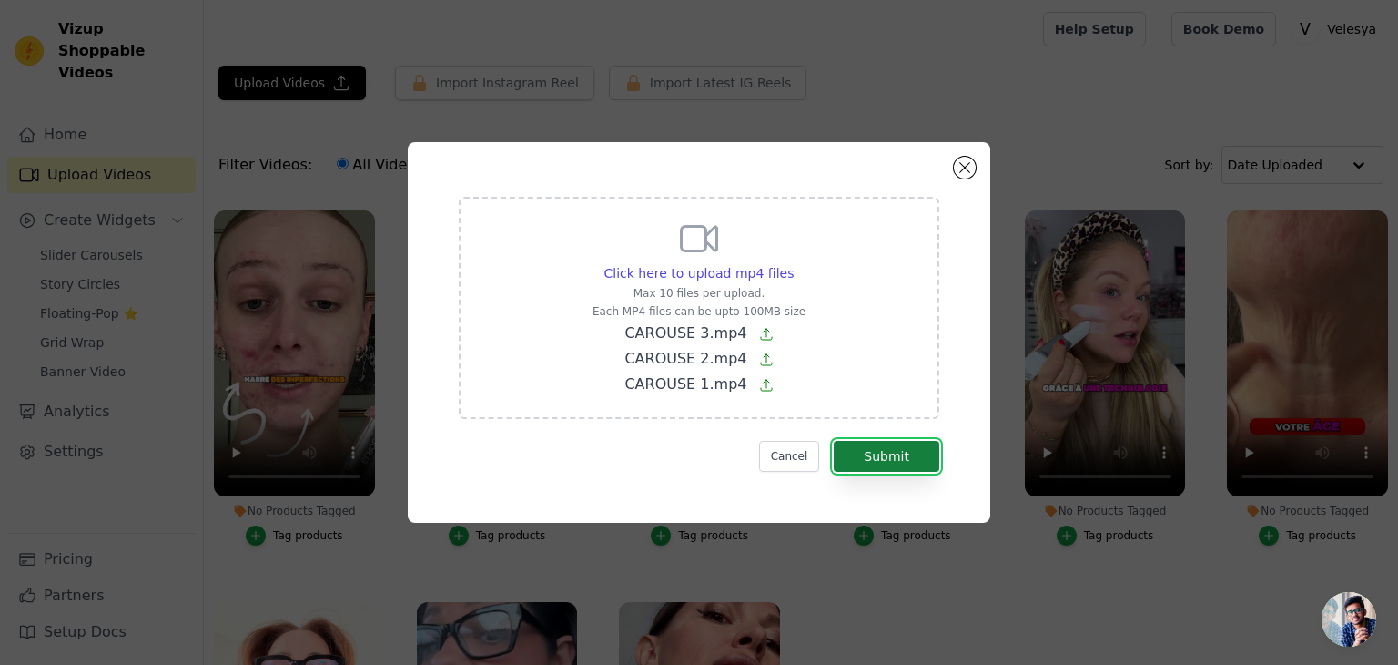
click at [900, 463] on button "Submit" at bounding box center [887, 456] width 106 height 31
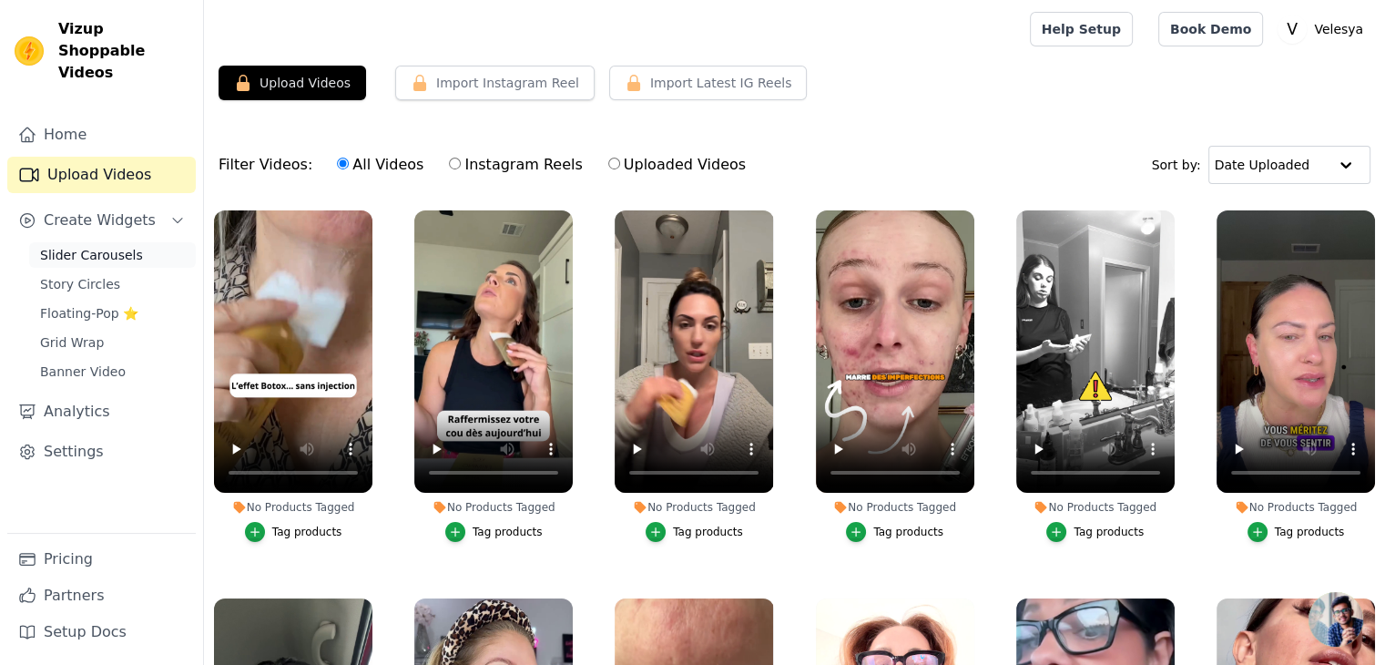
drag, startPoint x: 0, startPoint y: 0, endPoint x: 126, endPoint y: 239, distance: 269.6
click at [126, 246] on span "Slider Carousels" at bounding box center [91, 255] width 103 height 18
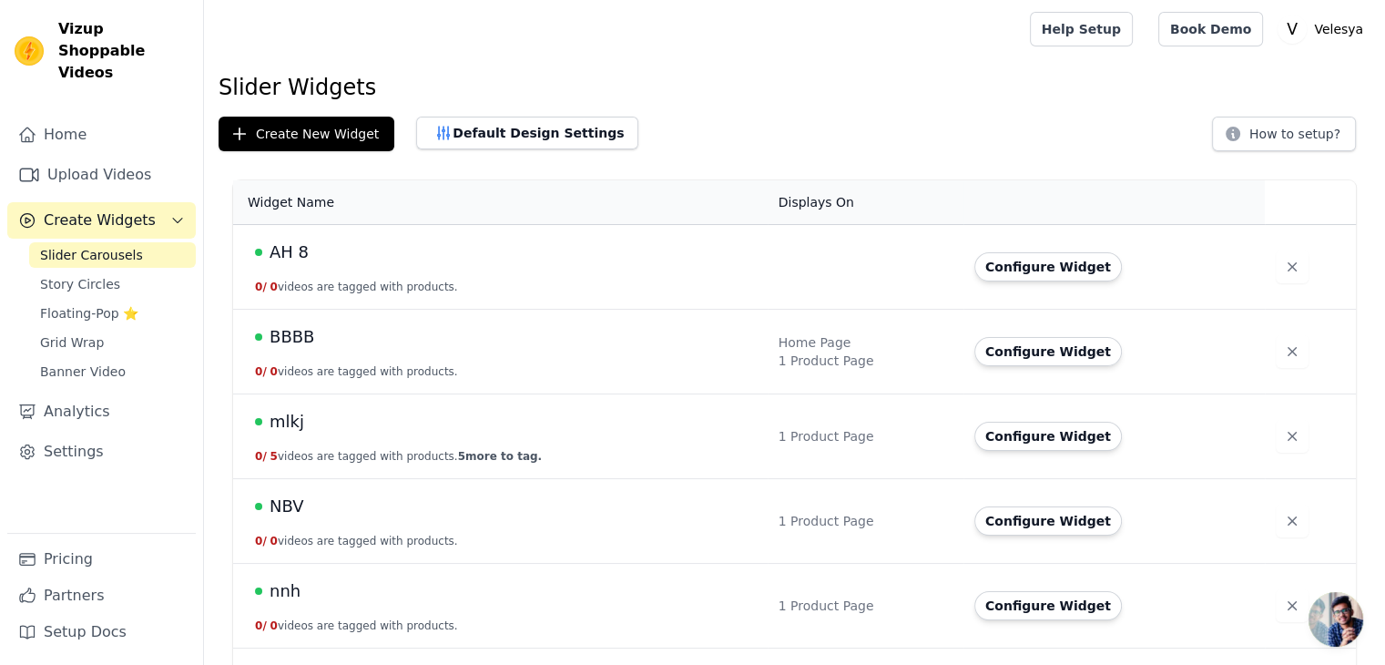
click at [399, 289] on button "0 / 0 videos are tagged with products." at bounding box center [356, 287] width 203 height 15
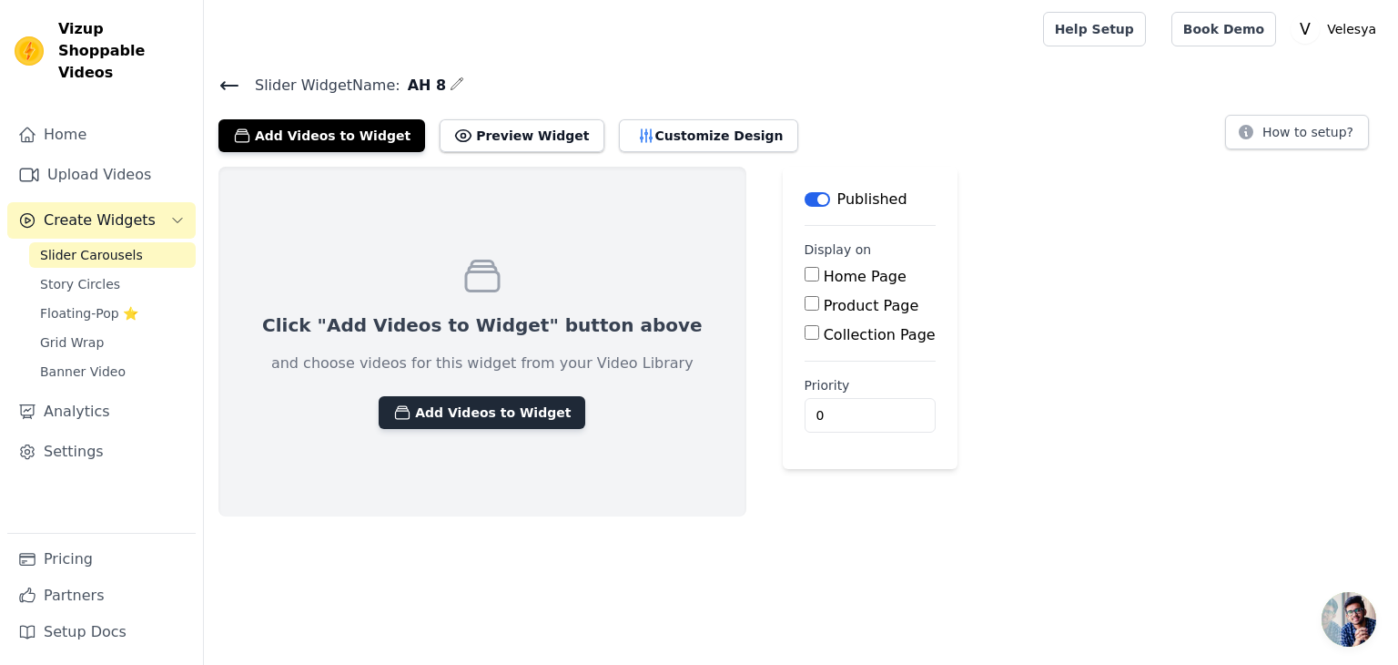
click at [424, 410] on button "Add Videos to Widget" at bounding box center [482, 412] width 207 height 33
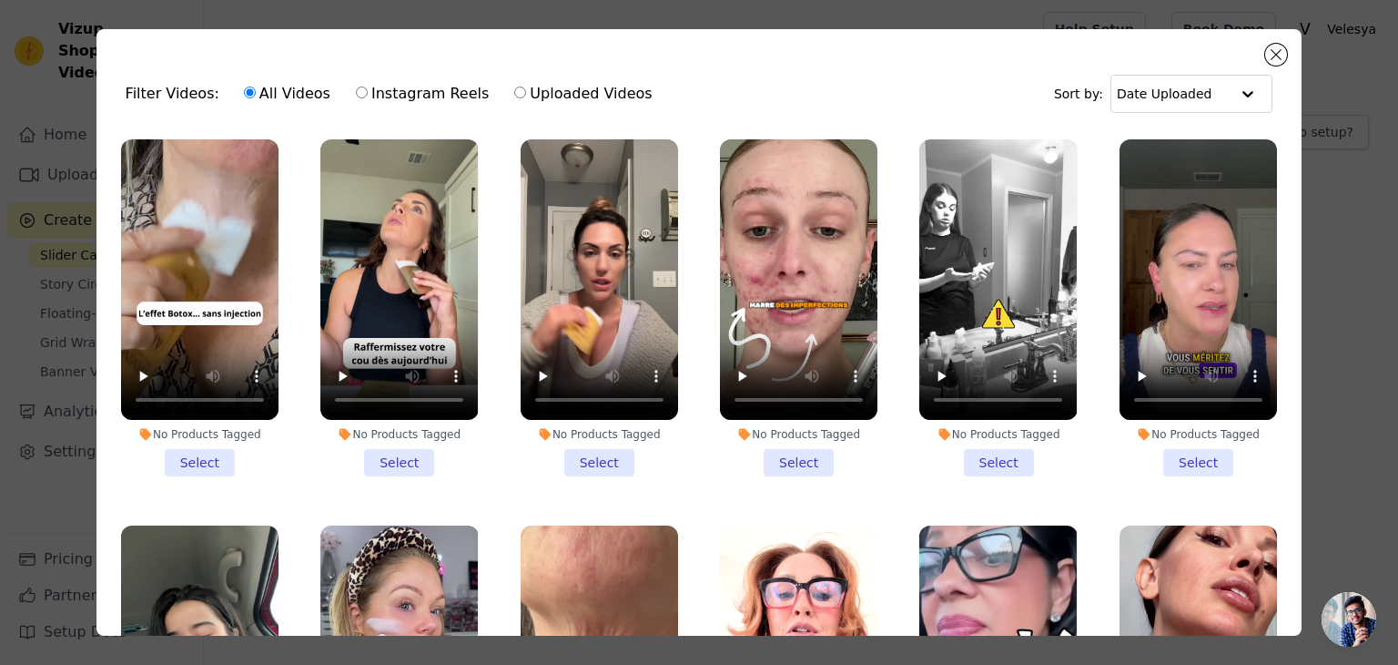
click at [200, 450] on li "No Products Tagged Select" at bounding box center [200, 307] width 158 height 337
click at [0, 0] on input "No Products Tagged Select" at bounding box center [0, 0] width 0 height 0
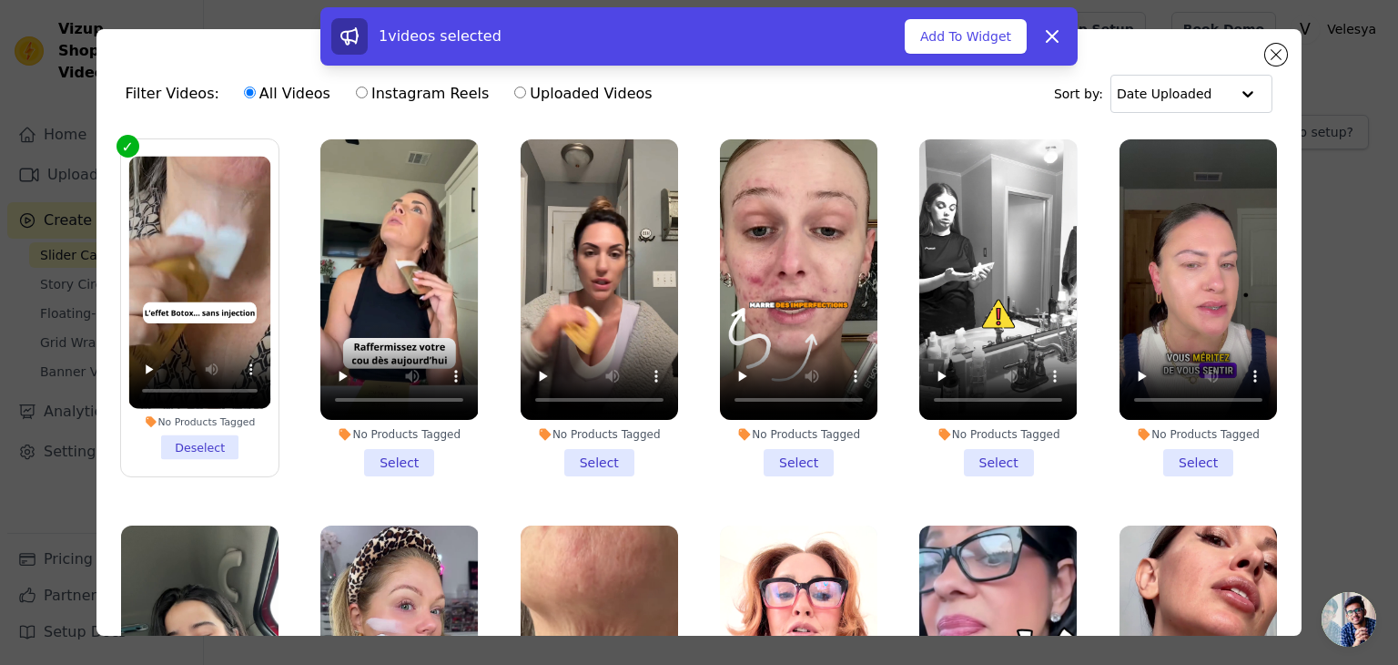
click at [382, 453] on li "No Products Tagged Select" at bounding box center [399, 307] width 158 height 337
click at [0, 0] on input "No Products Tagged Select" at bounding box center [0, 0] width 0 height 0
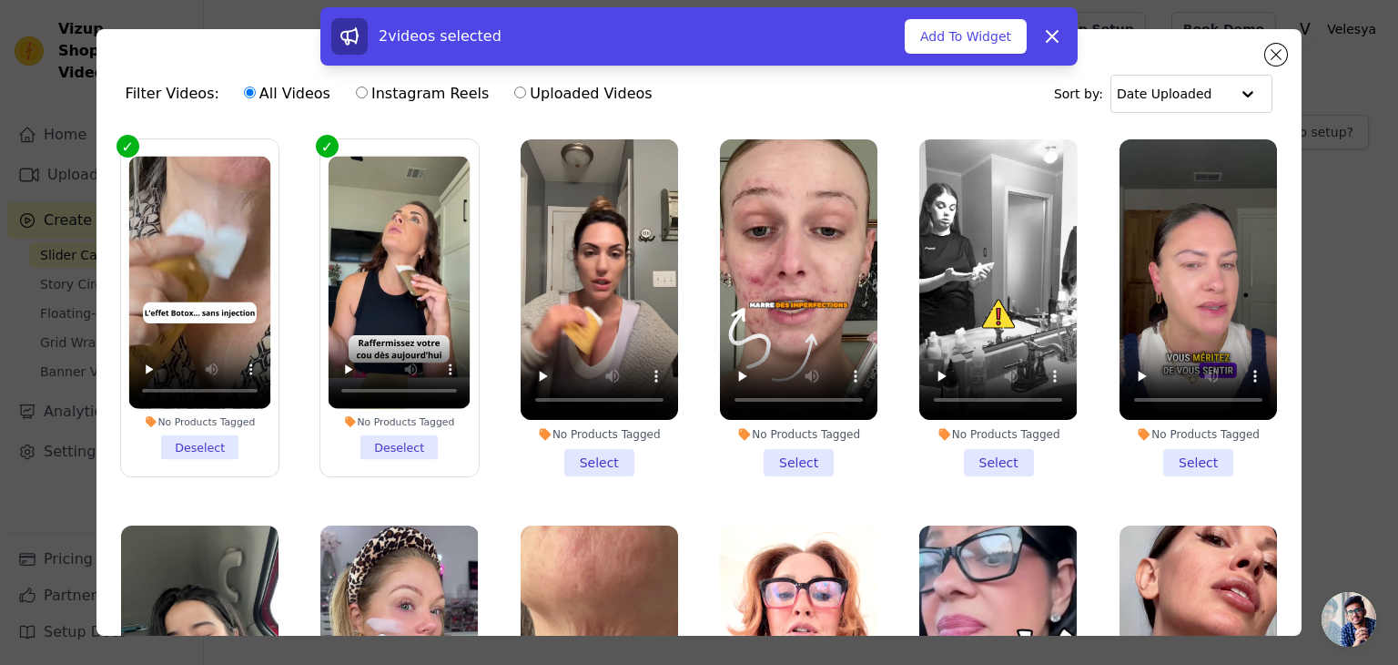
click at [572, 453] on li "No Products Tagged Select" at bounding box center [600, 307] width 158 height 337
click at [0, 0] on input "No Products Tagged Select" at bounding box center [0, 0] width 0 height 0
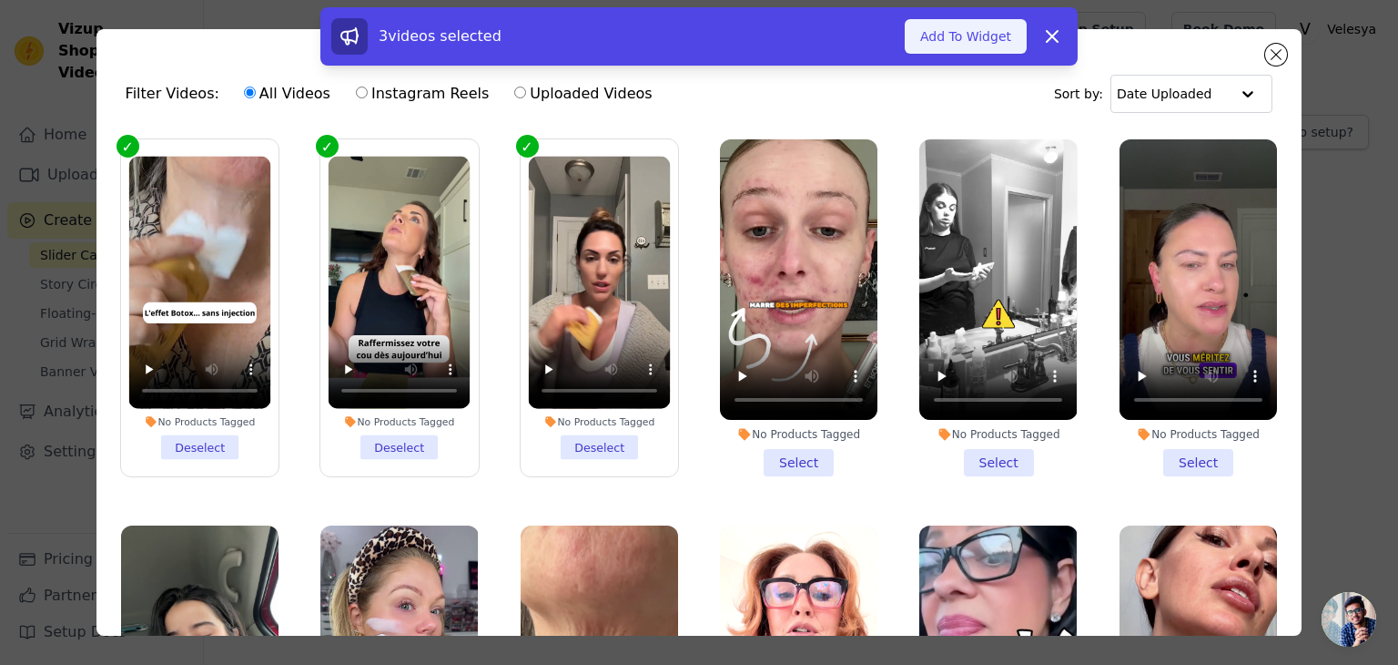
click at [961, 40] on button "Add To Widget" at bounding box center [966, 36] width 122 height 35
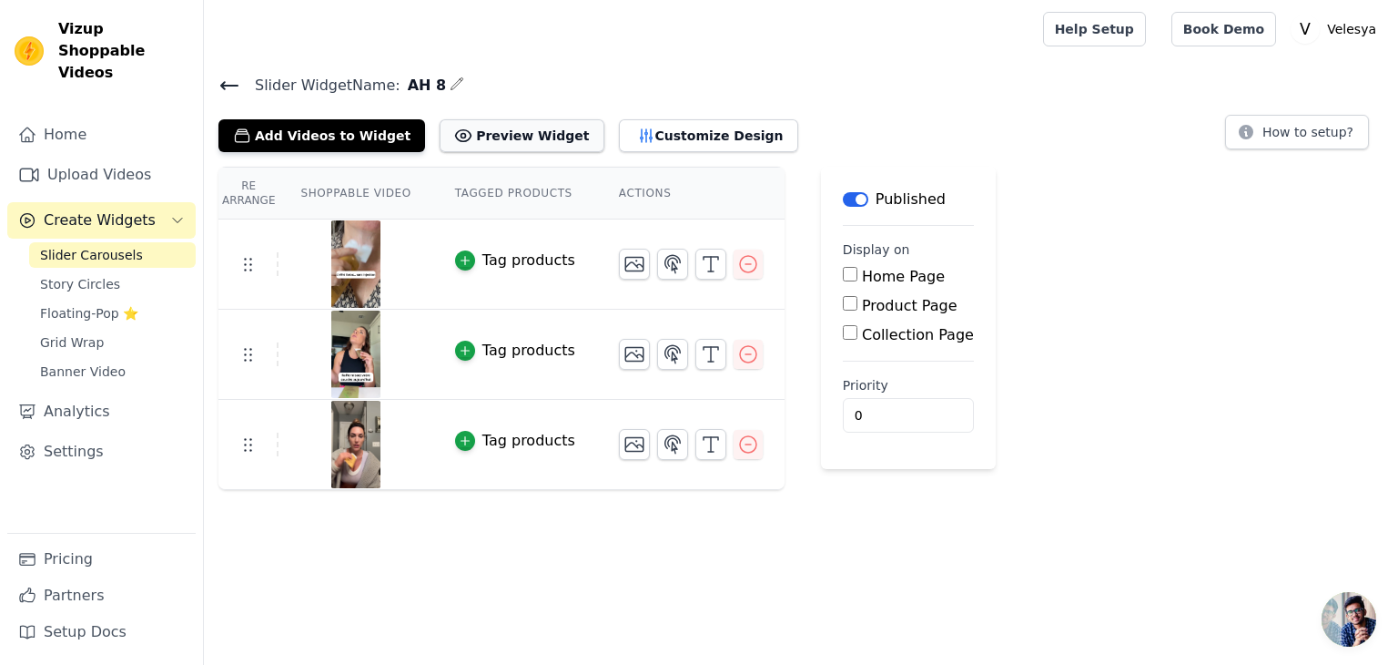
click at [496, 137] on button "Preview Widget" at bounding box center [522, 135] width 164 height 33
click at [843, 307] on input "Product Page" at bounding box center [850, 303] width 15 height 15
checkbox input "true"
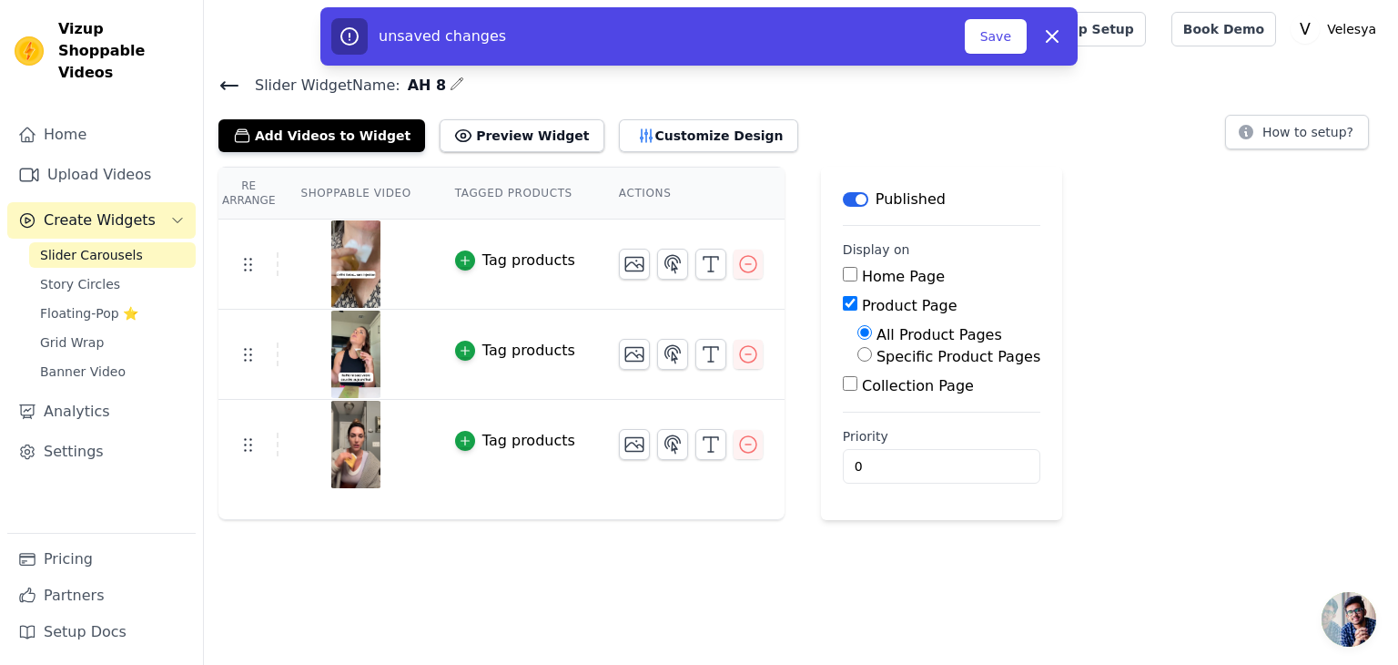
click at [858, 352] on input "Specific Product Pages" at bounding box center [865, 354] width 15 height 15
radio input "true"
click at [863, 394] on button "Select Products" at bounding box center [919, 397] width 122 height 31
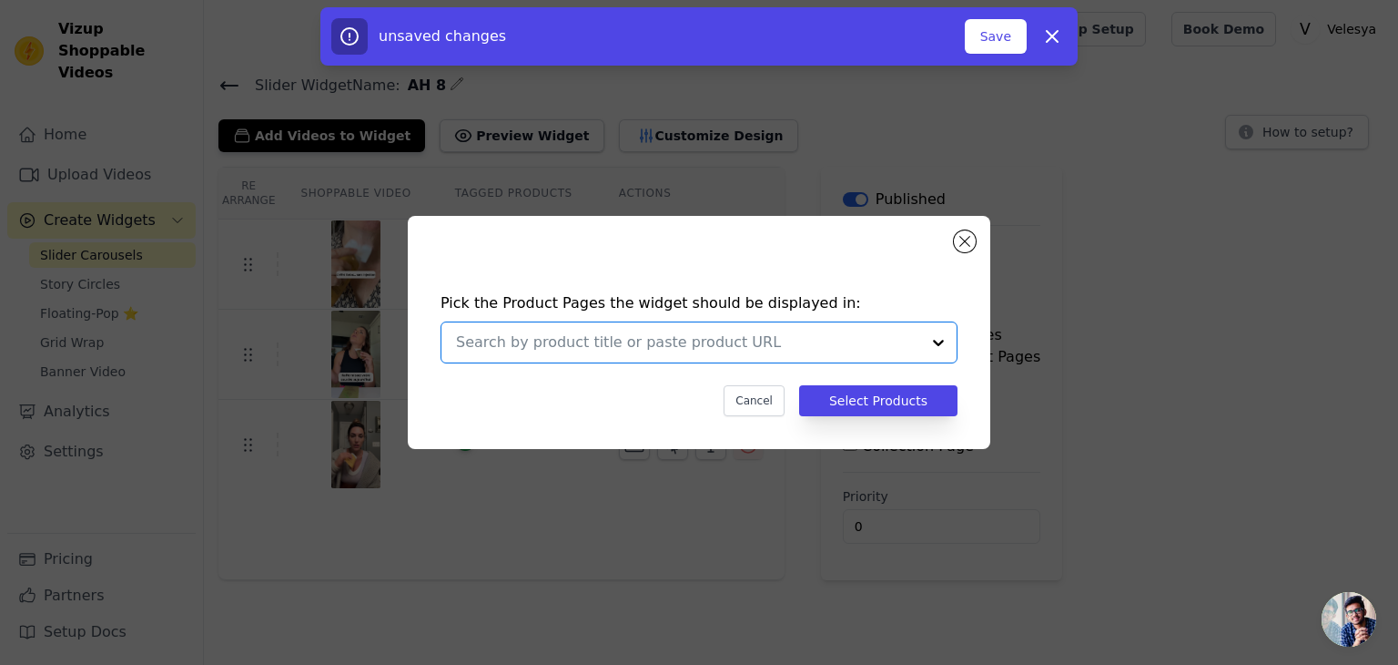
click at [708, 337] on input "text" at bounding box center [688, 342] width 464 height 22
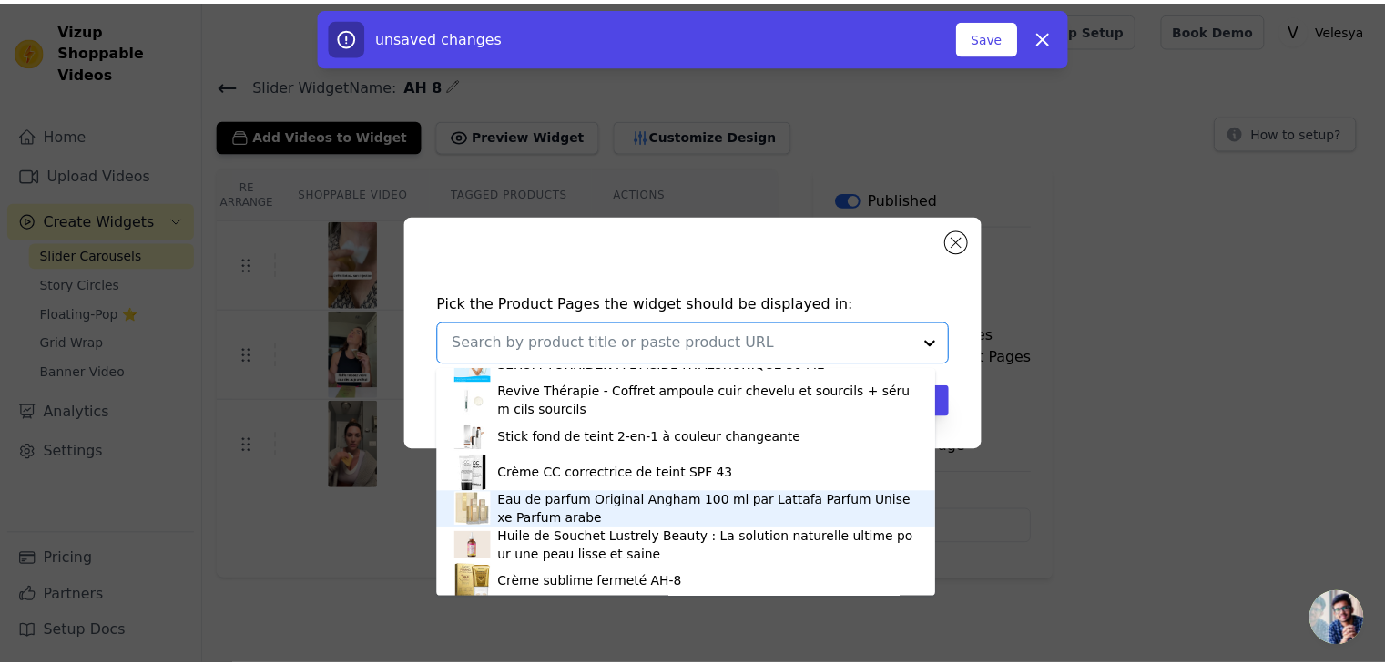
scroll to position [321, 0]
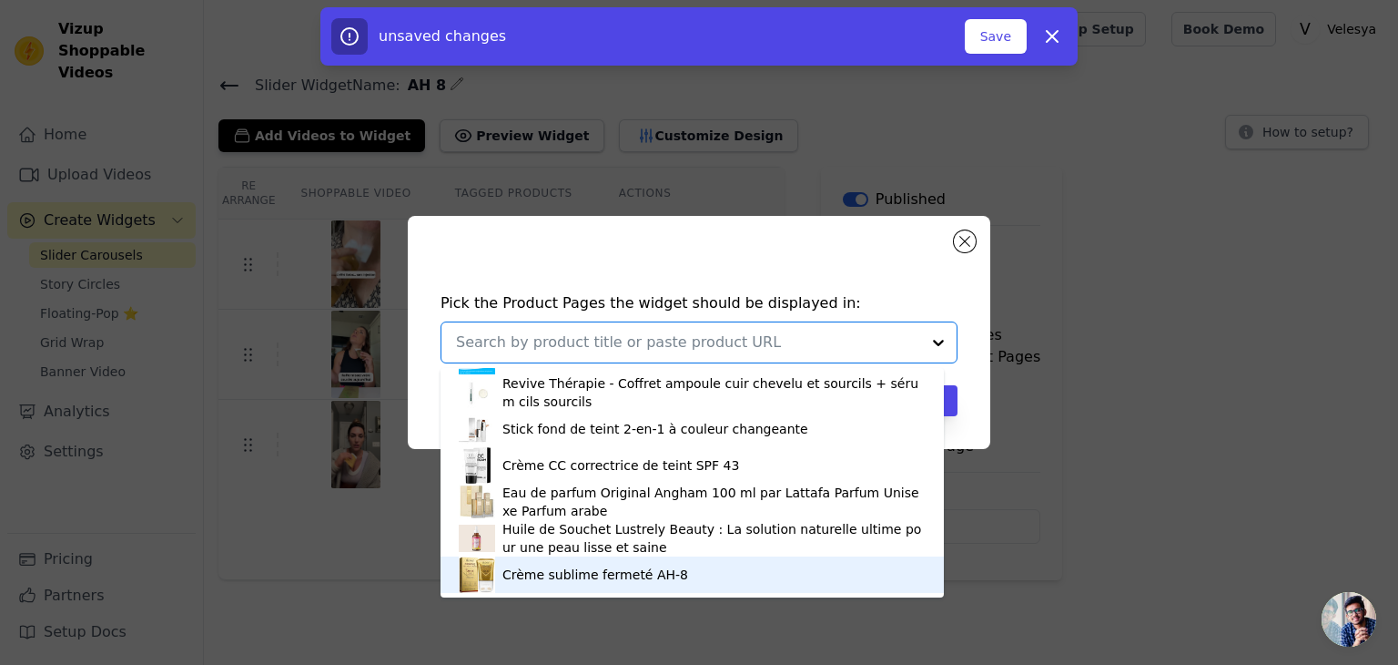
click at [617, 569] on div "Crème sublime fermeté AH-8" at bounding box center [596, 574] width 186 height 18
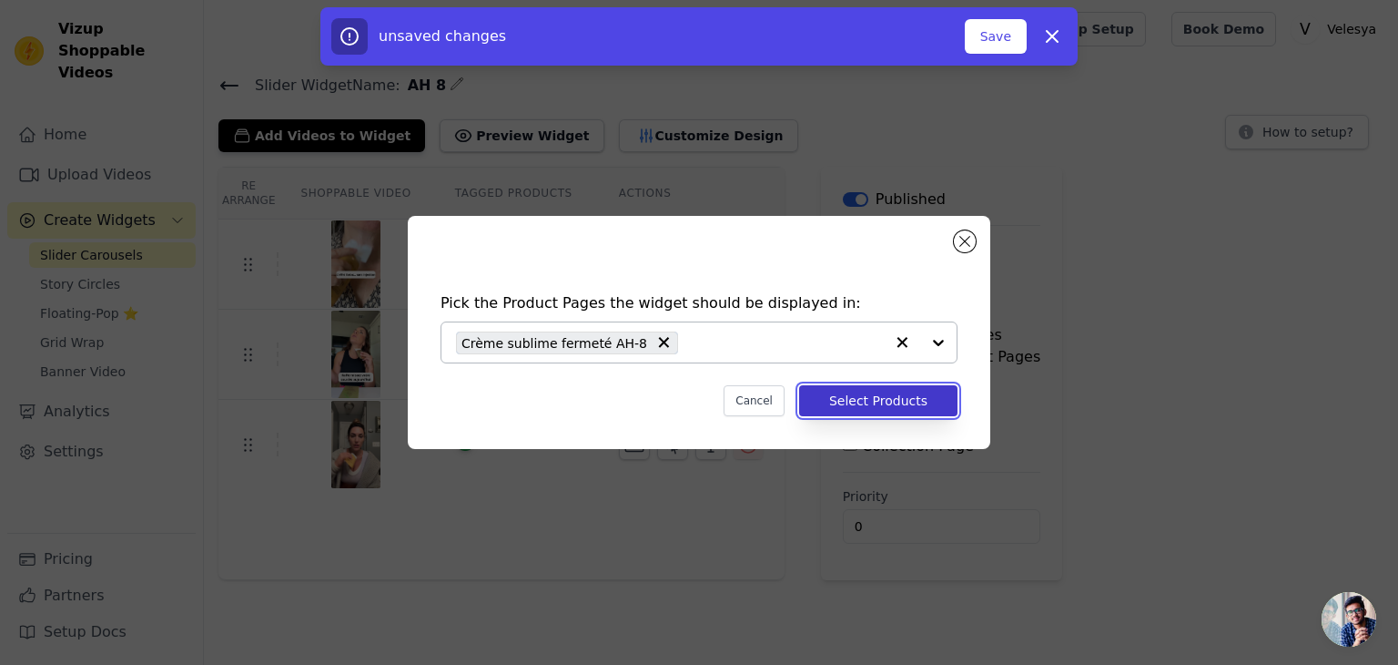
click at [859, 402] on button "Select Products" at bounding box center [878, 400] width 158 height 31
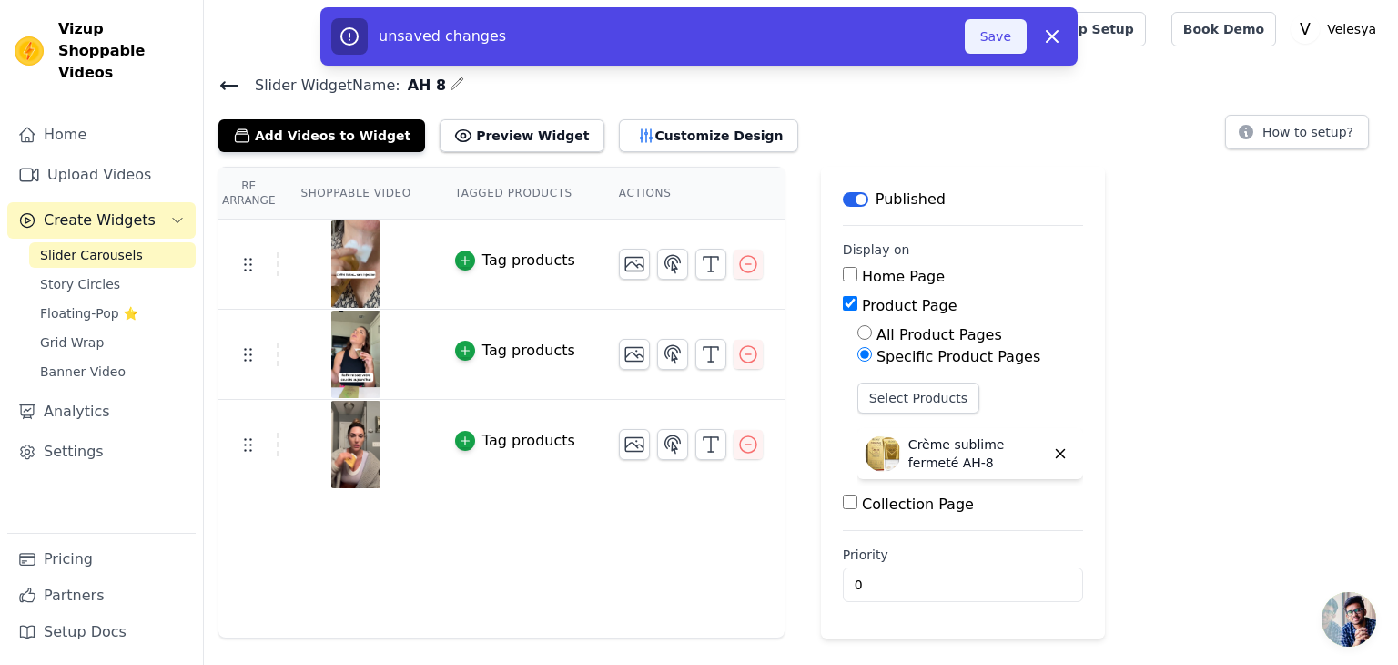
click at [982, 34] on button "Save" at bounding box center [996, 36] width 62 height 35
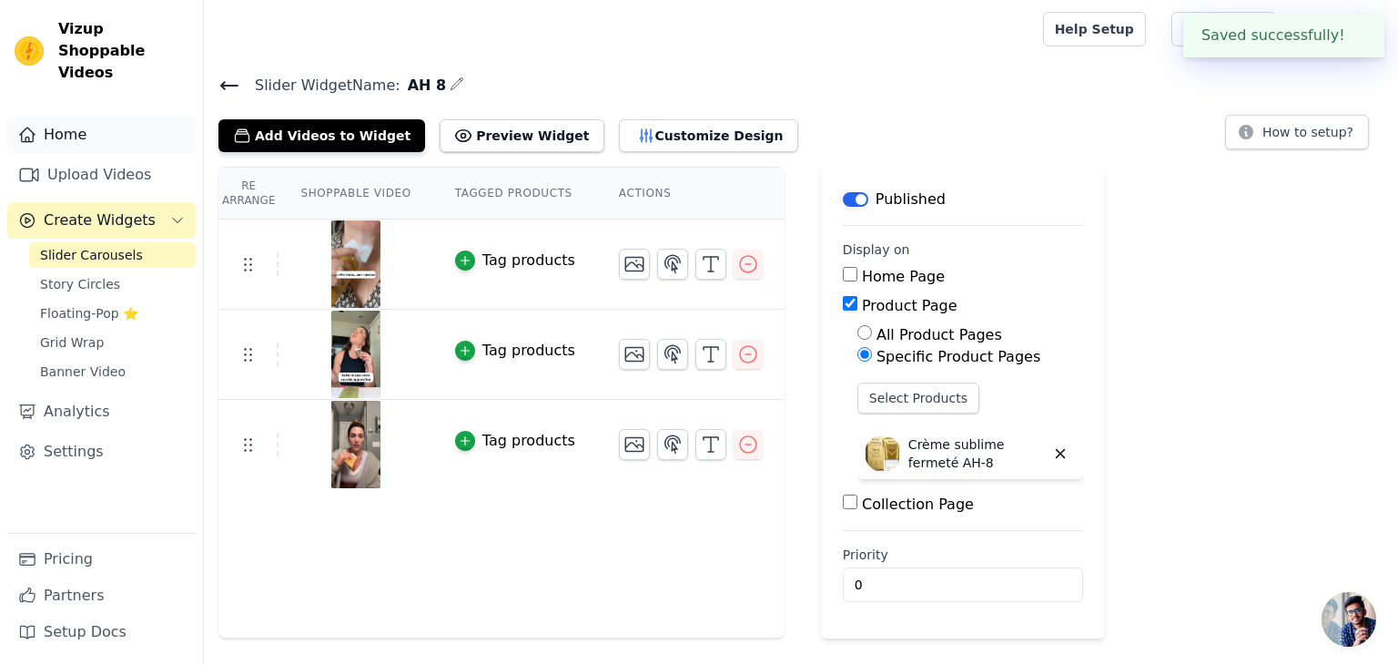
click at [72, 117] on link "Home" at bounding box center [101, 135] width 188 height 36
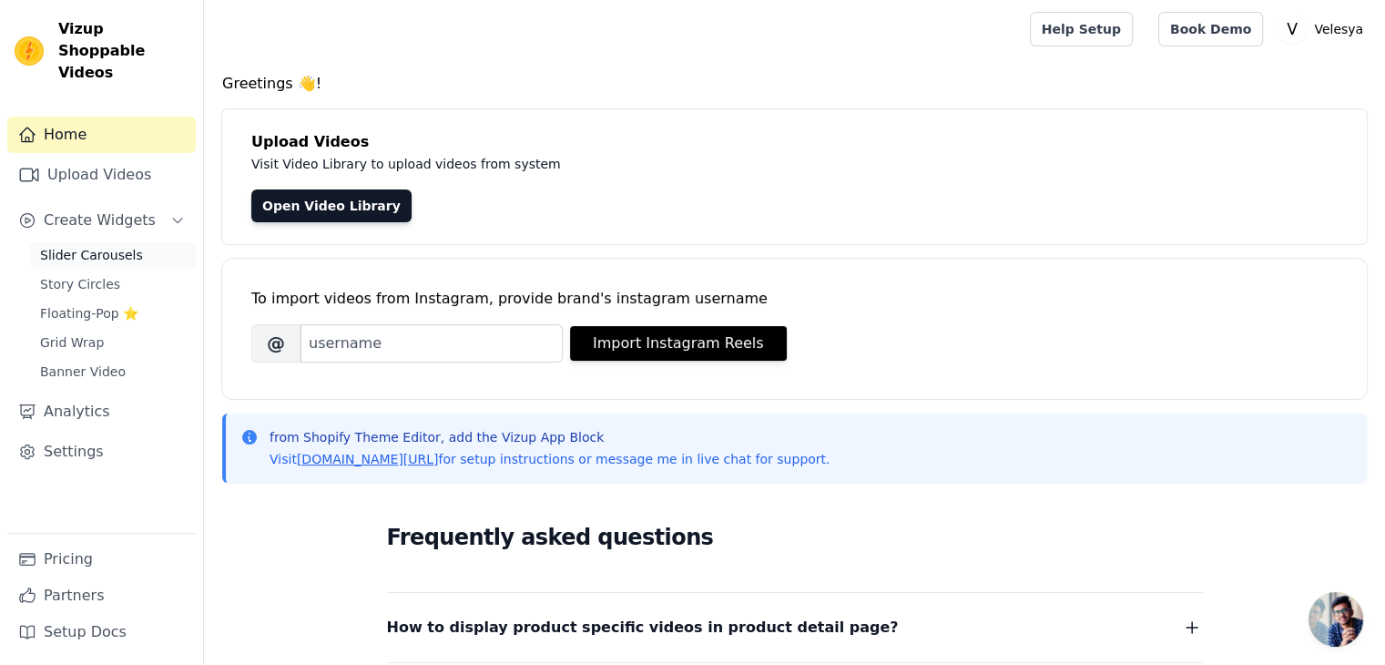
click at [101, 246] on span "Slider Carousels" at bounding box center [91, 255] width 103 height 18
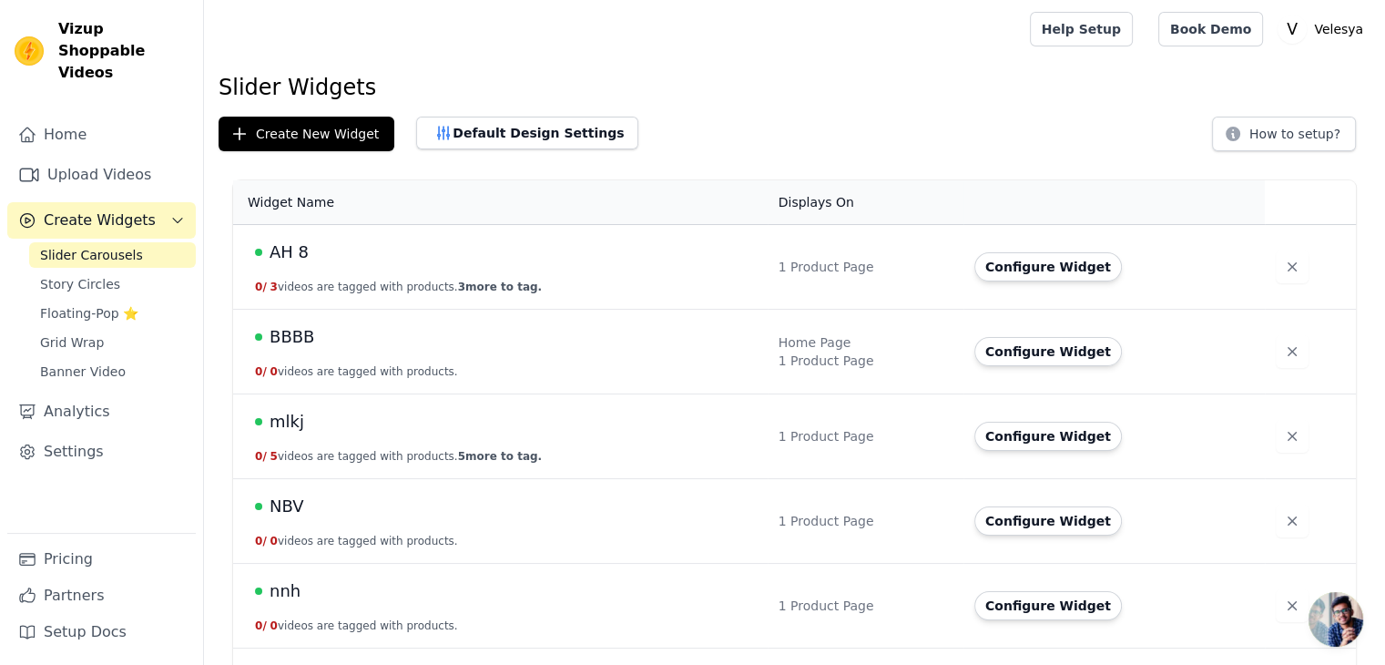
click at [355, 453] on button "0 / 5 videos are tagged with products. 5 more to tag." at bounding box center [398, 456] width 287 height 15
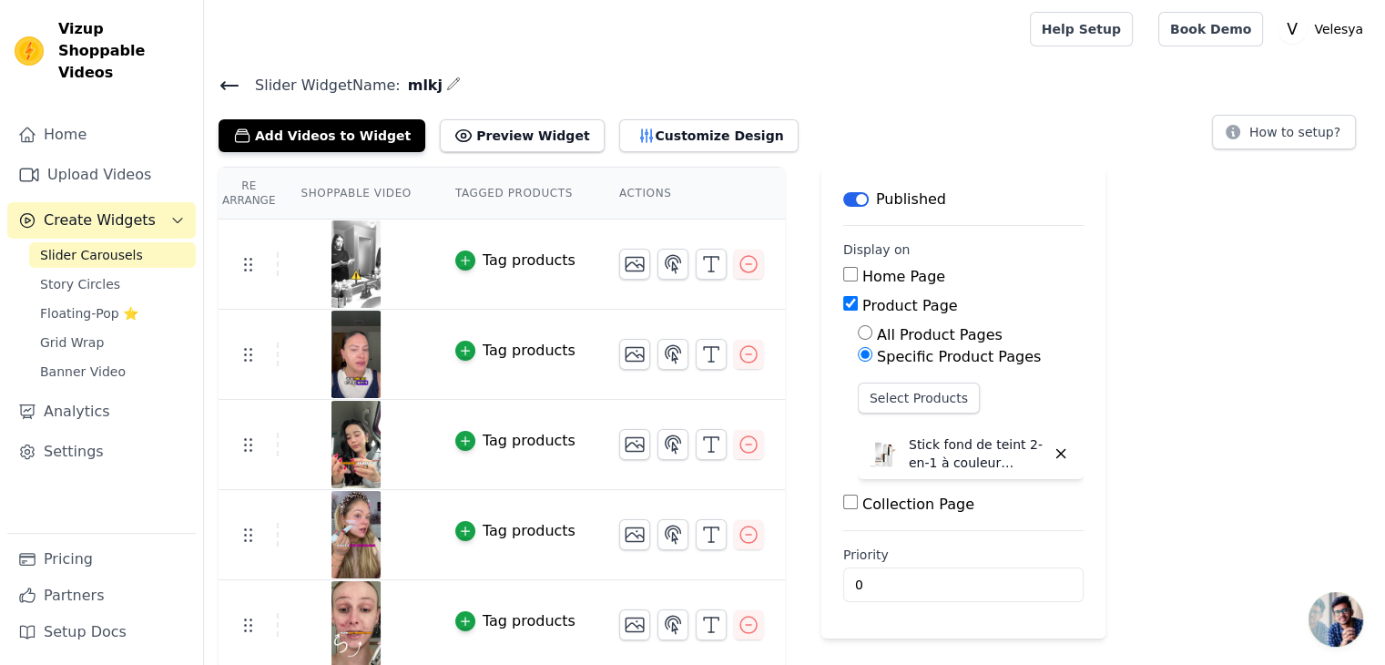
click at [92, 246] on span "Slider Carousels" at bounding box center [91, 255] width 103 height 18
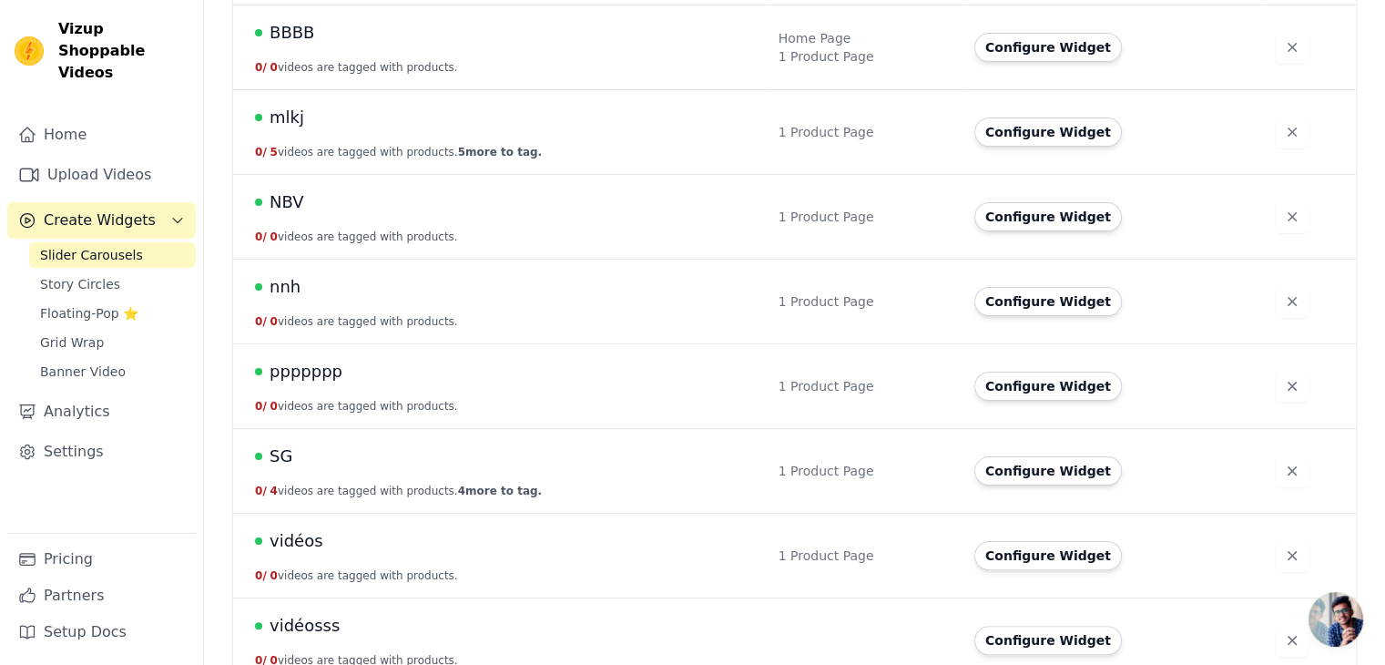
scroll to position [305, 0]
click at [372, 491] on button "0 / 4 videos are tagged with products. 4 more to tag." at bounding box center [398, 490] width 287 height 15
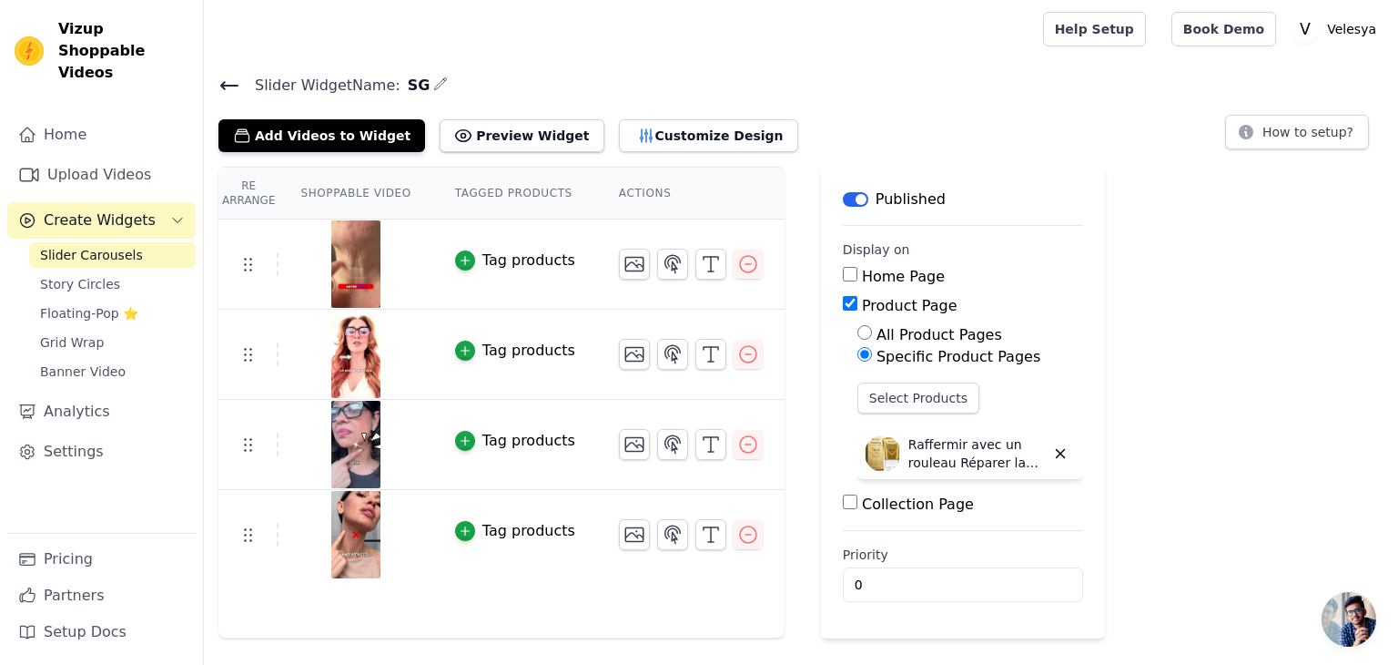
click at [86, 246] on span "Slider Carousels" at bounding box center [91, 255] width 103 height 18
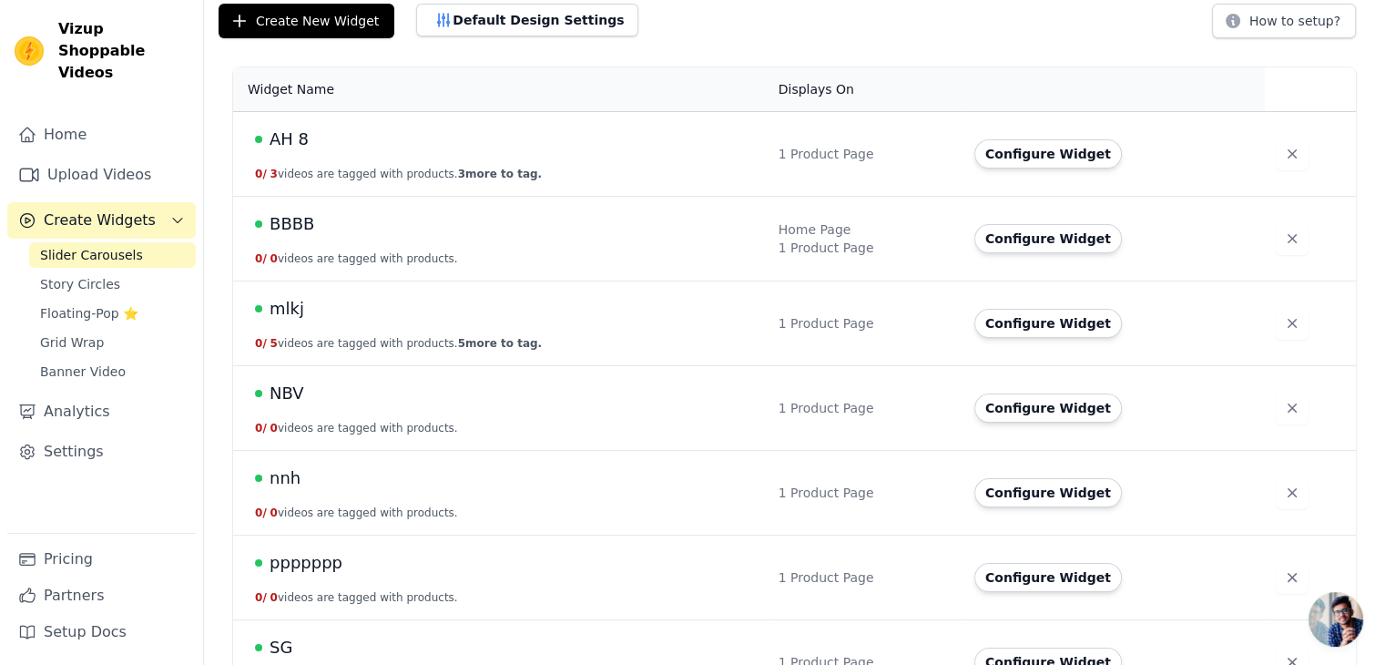
scroll to position [116, 0]
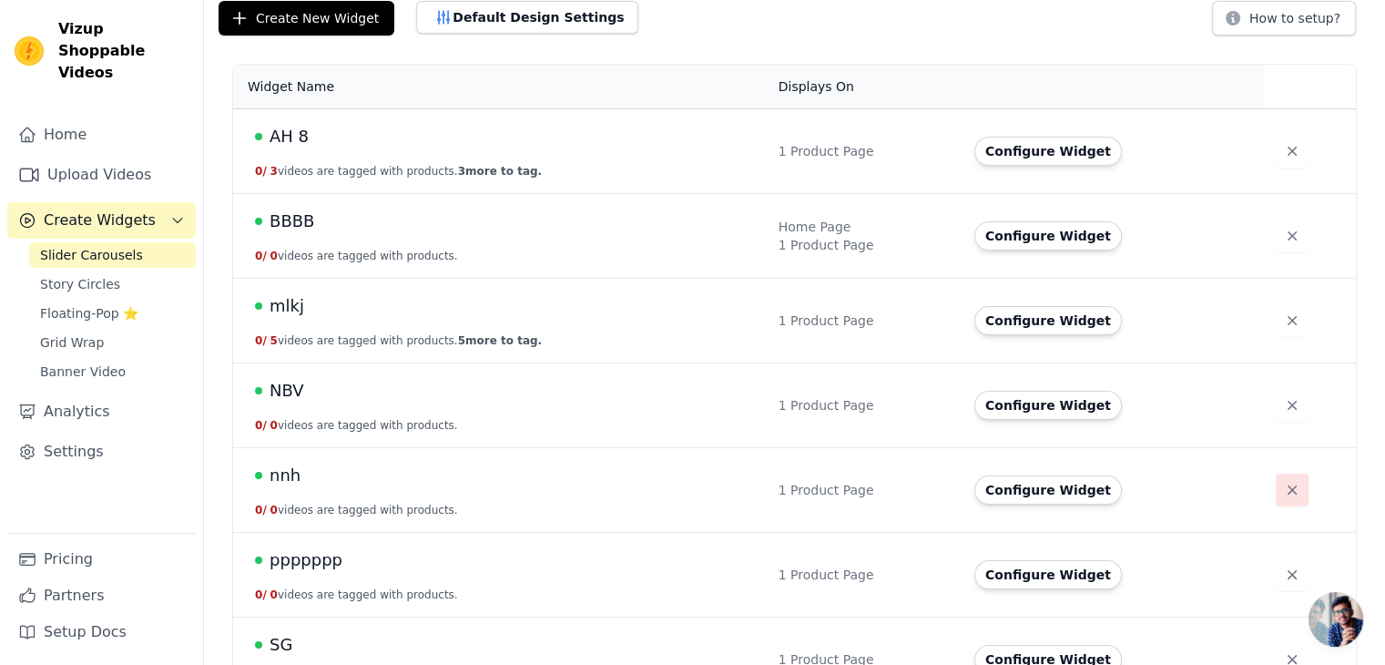
click at [1283, 485] on icon "button" at bounding box center [1292, 490] width 18 height 18
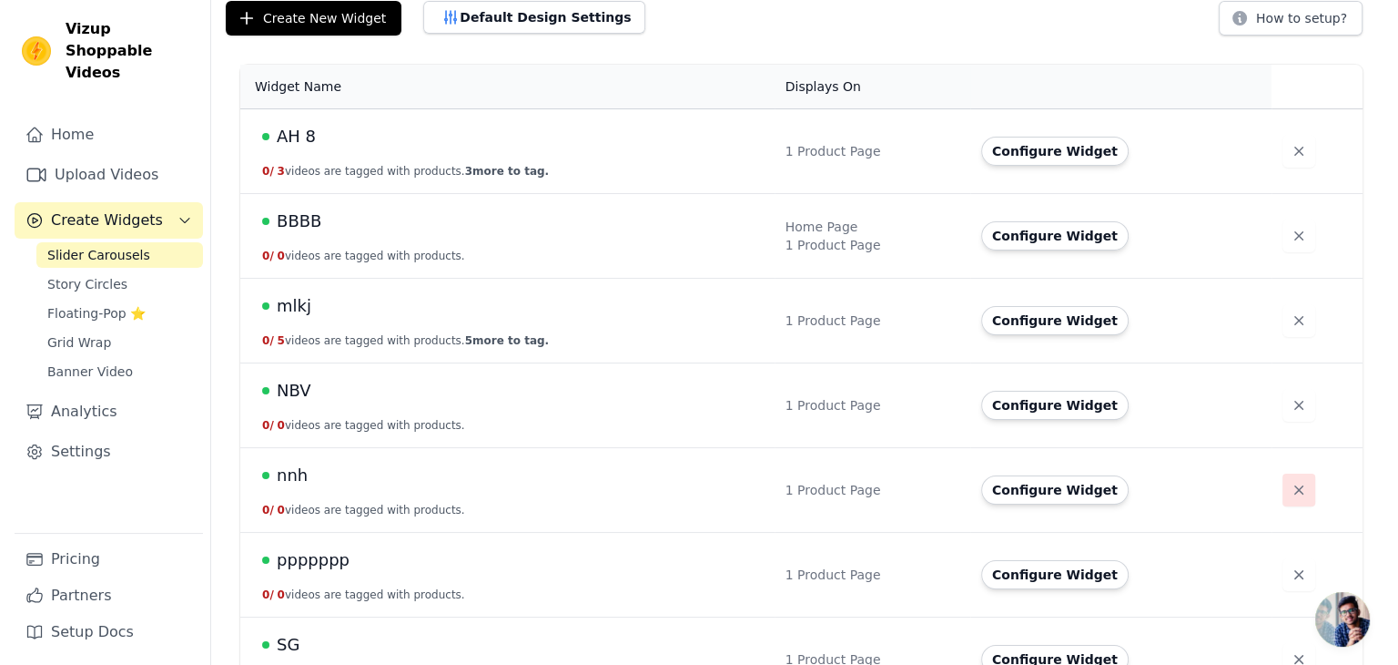
scroll to position [0, 0]
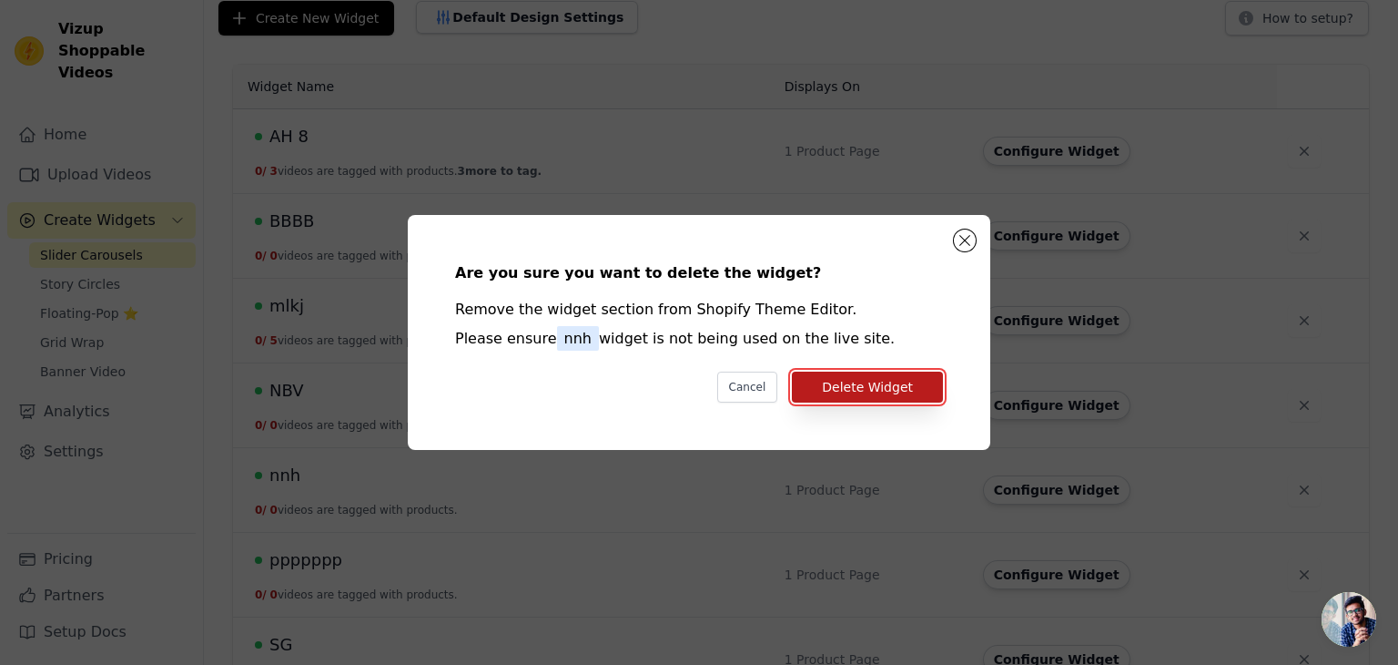
click at [875, 390] on button "Delete Widget" at bounding box center [867, 386] width 151 height 31
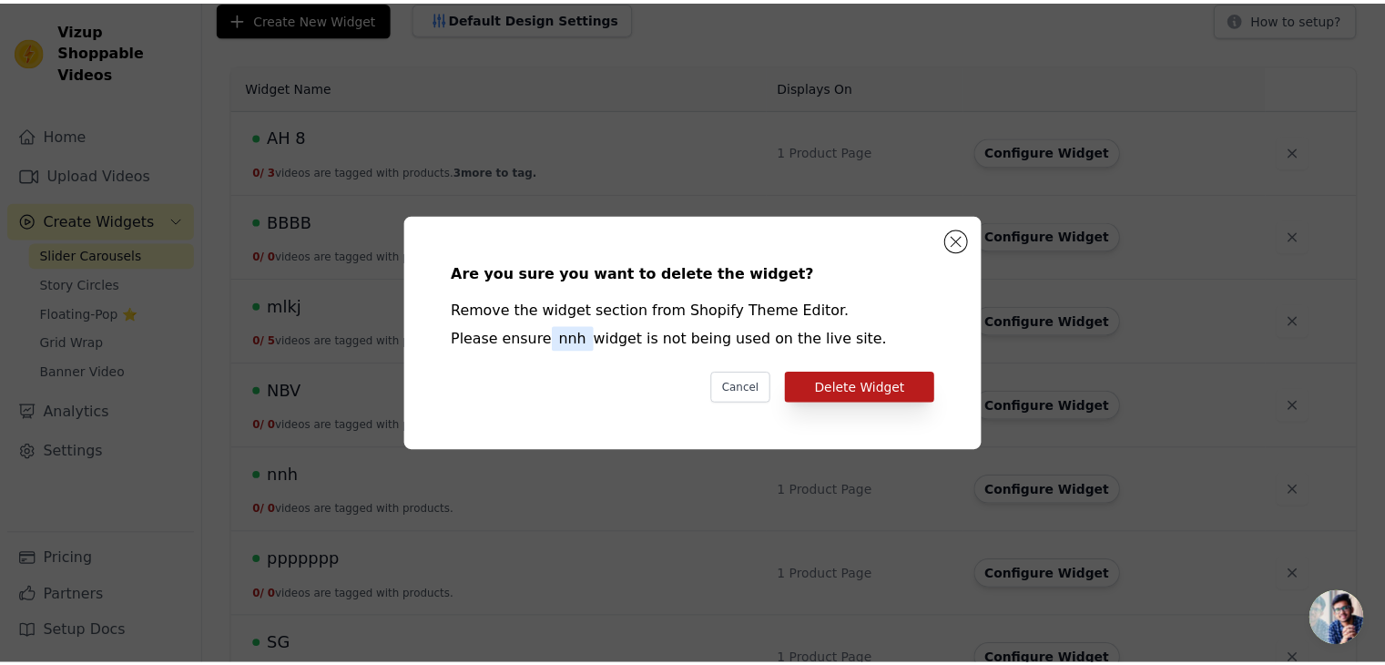
scroll to position [116, 0]
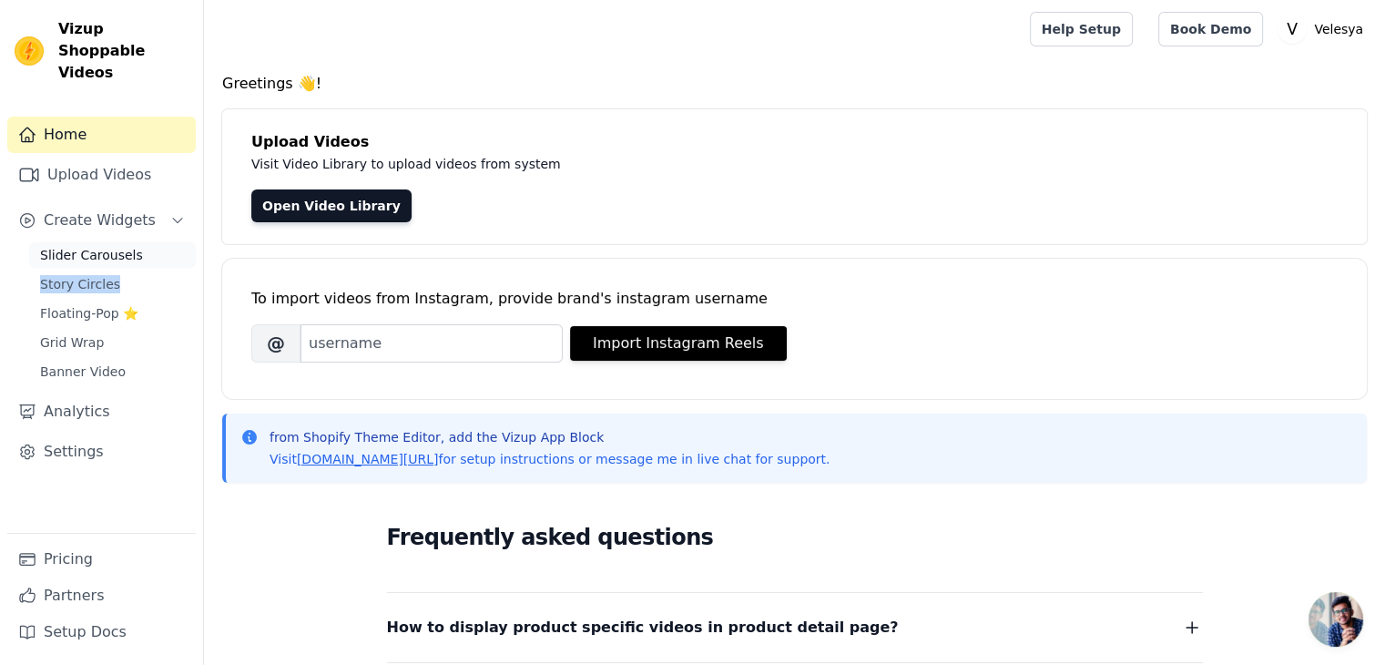
drag, startPoint x: 127, startPoint y: 246, endPoint x: 130, endPoint y: 237, distance: 9.5
click at [130, 242] on div "Slider Carousels Story Circles Floating-Pop ⭐ Grid Wrap Banner Video" at bounding box center [112, 313] width 167 height 142
click at [130, 242] on link "Slider Carousels" at bounding box center [112, 254] width 167 height 25
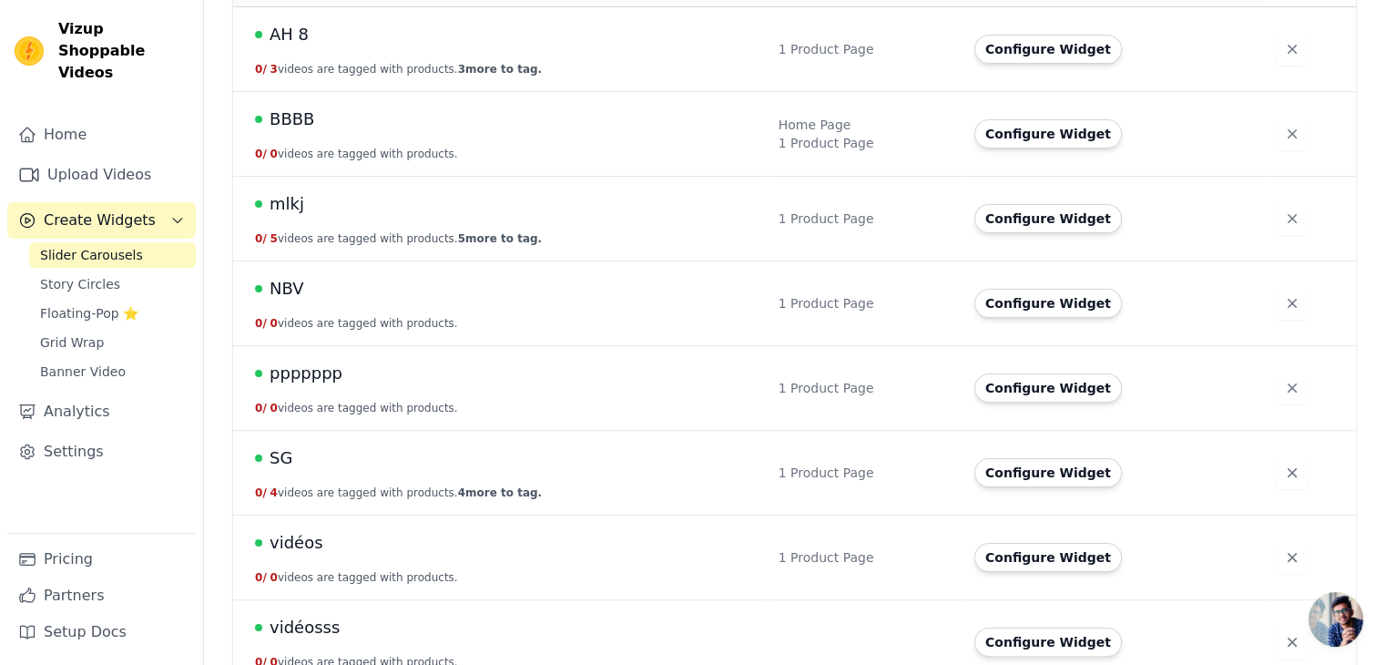
scroll to position [242, 0]
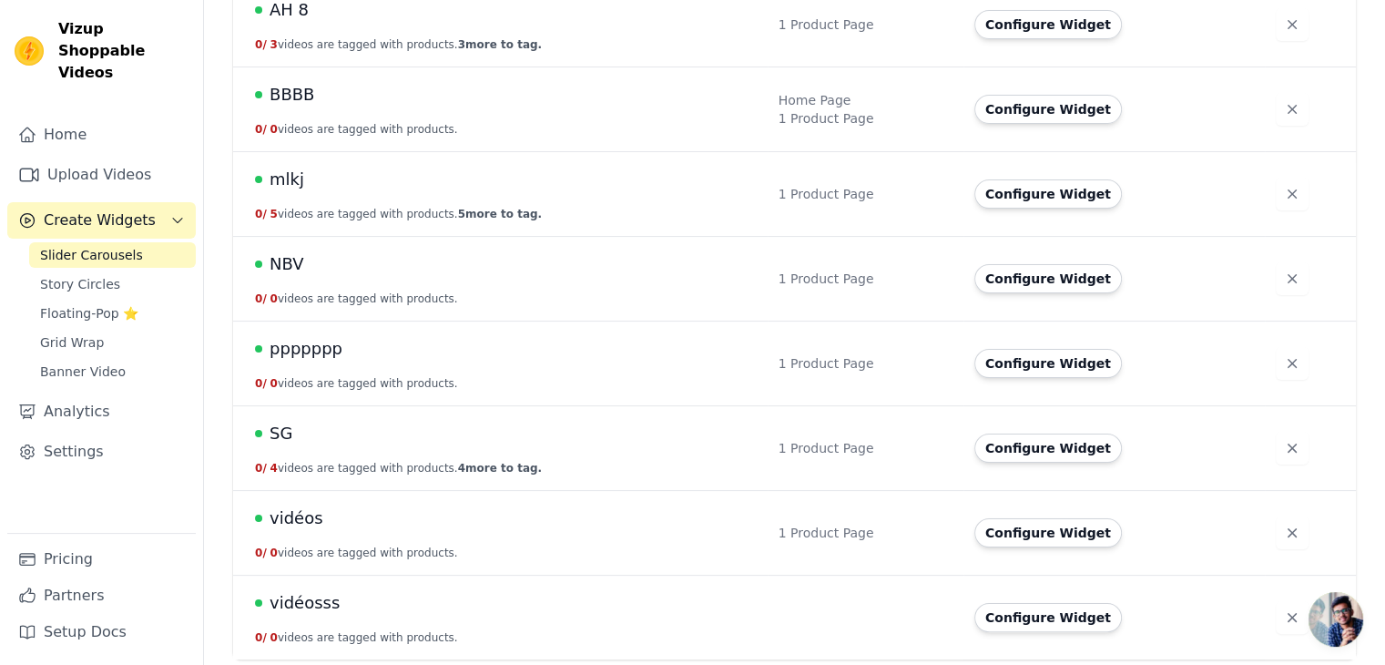
click at [458, 467] on span "4 more to tag." at bounding box center [500, 468] width 84 height 13
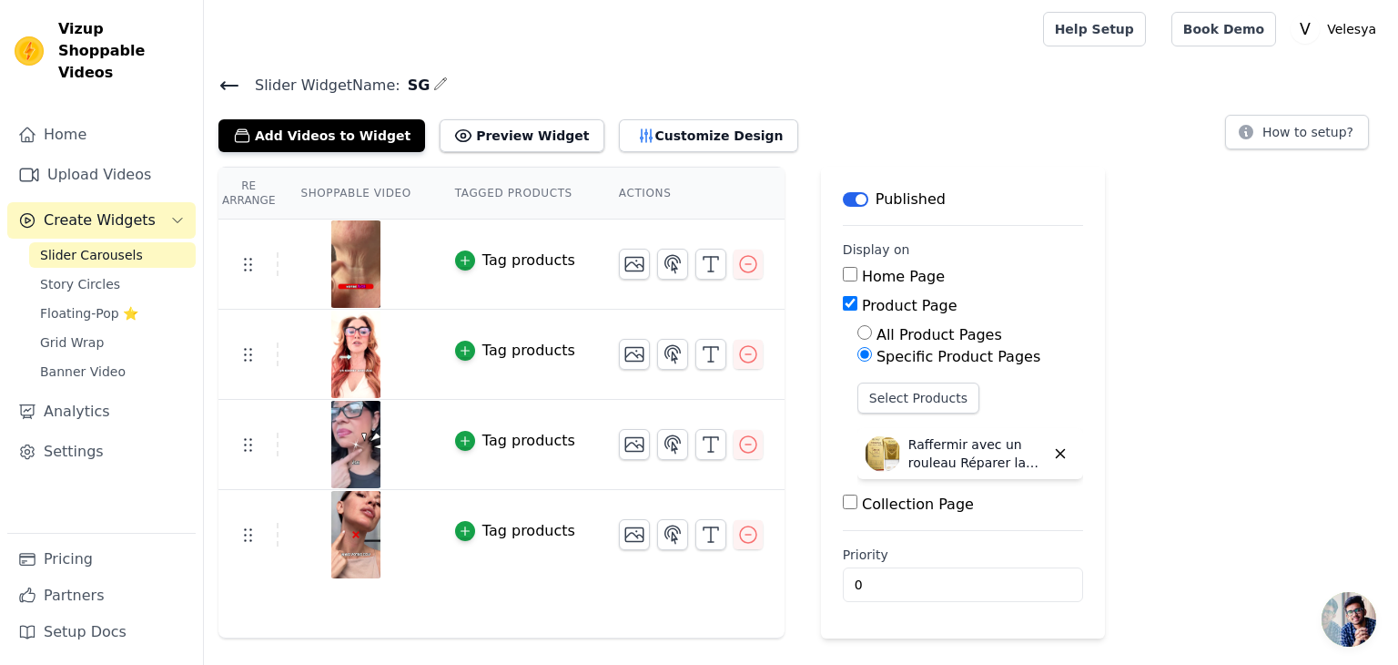
click at [843, 200] on button "Label" at bounding box center [855, 199] width 25 height 15
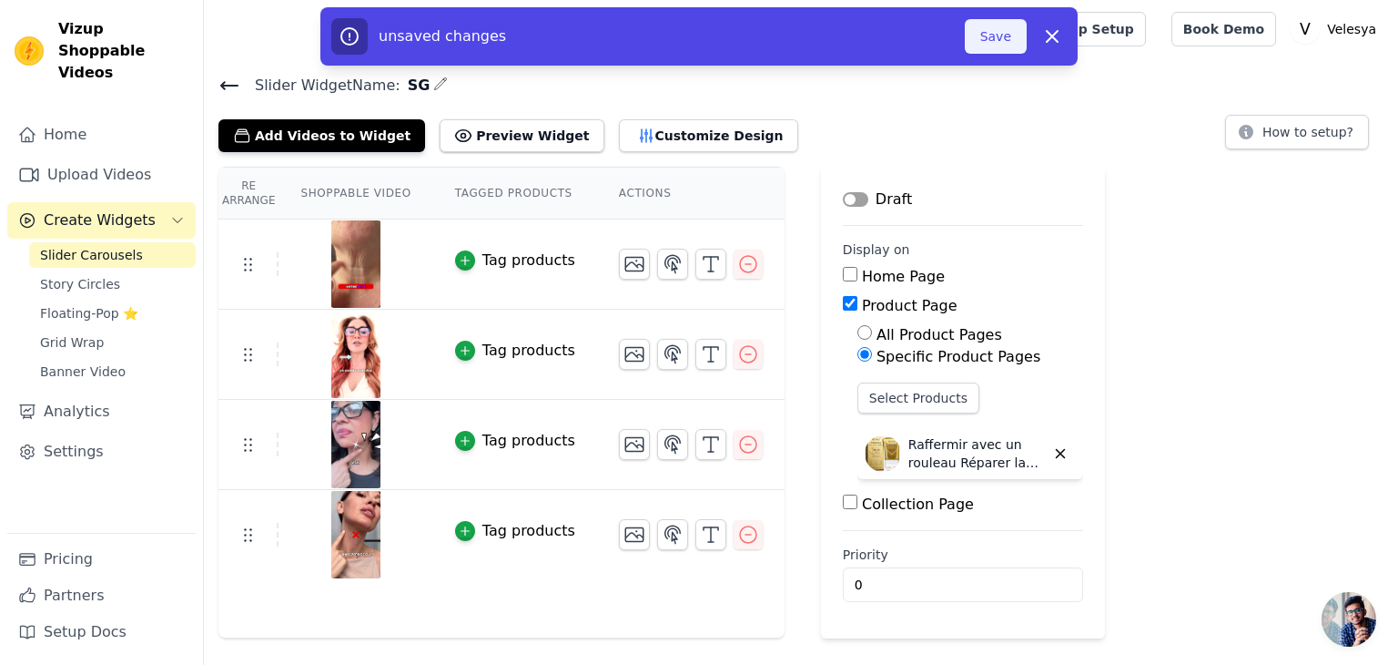
click at [990, 30] on button "Save" at bounding box center [996, 36] width 62 height 35
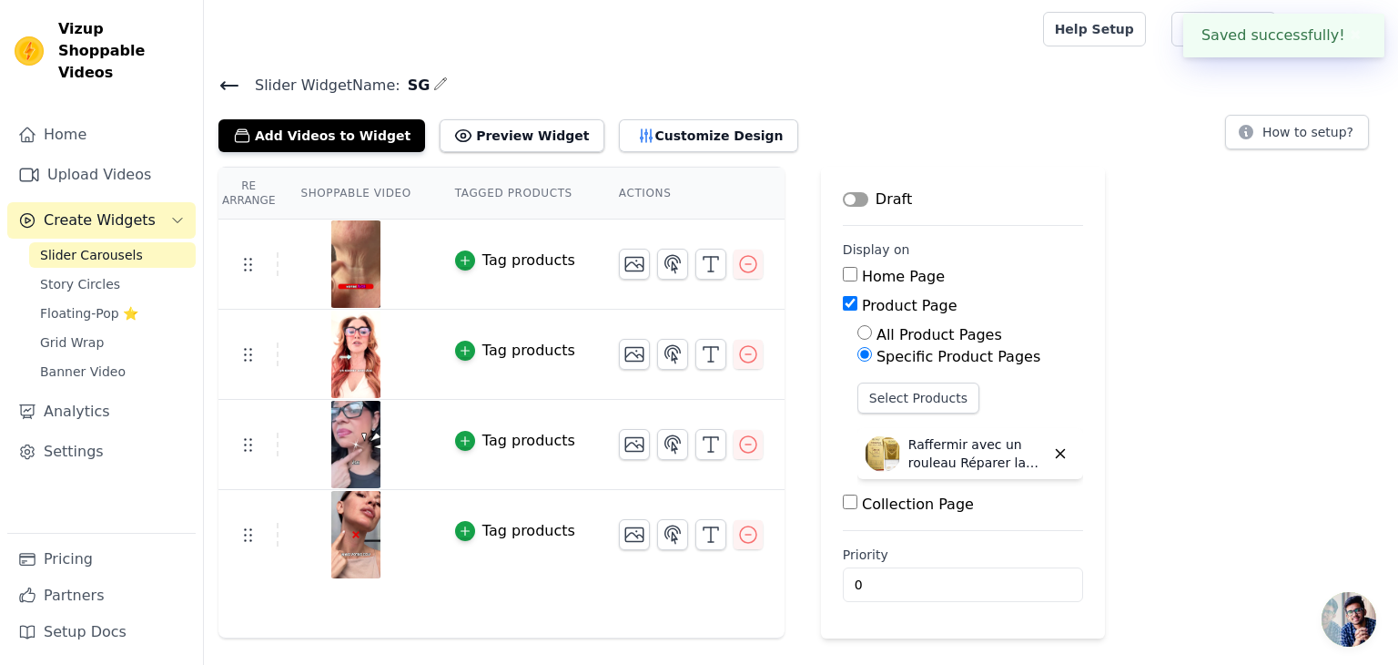
click at [108, 246] on span "Slider Carousels" at bounding box center [91, 255] width 103 height 18
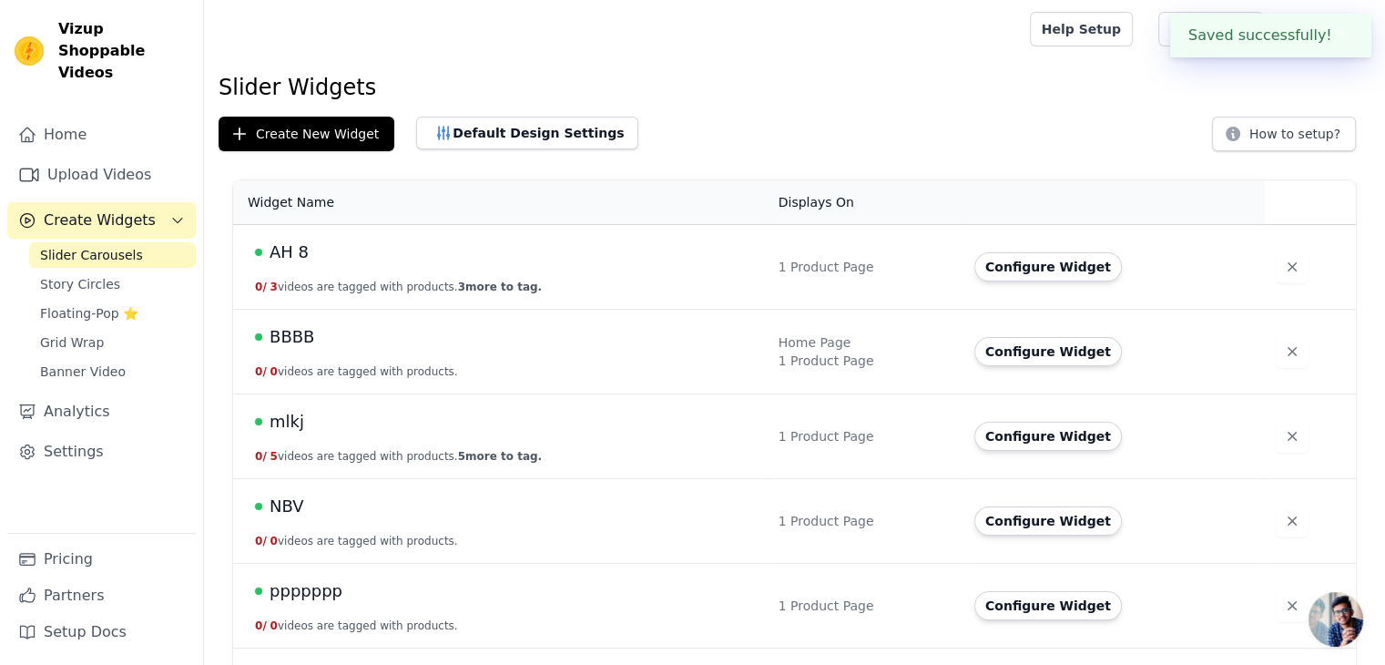
click at [418, 262] on div "AH 8" at bounding box center [506, 251] width 502 height 25
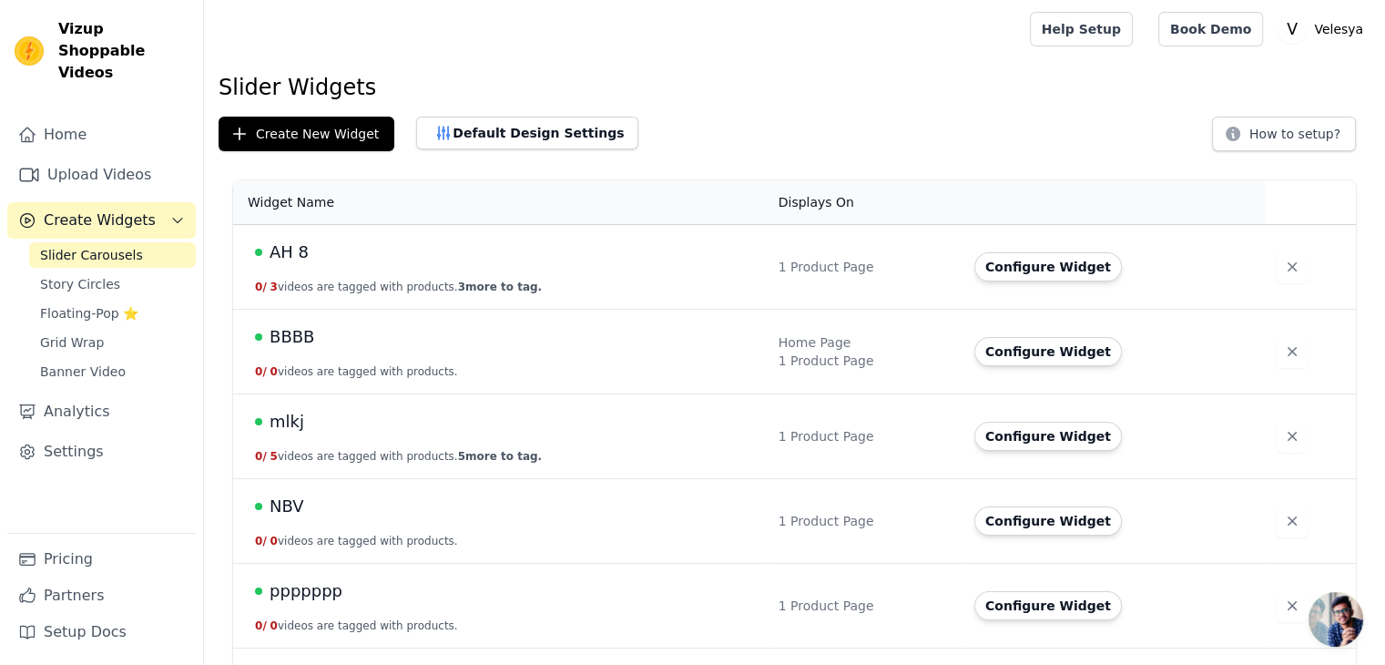
click at [418, 284] on button "0 / 3 videos are tagged with products. 3 more to tag." at bounding box center [398, 287] width 287 height 15
